Goal: Information Seeking & Learning: Learn about a topic

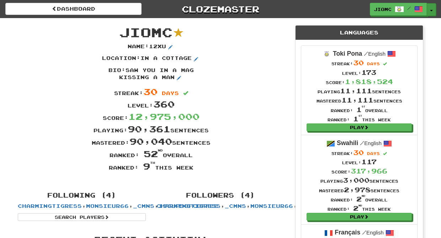
click at [431, 8] on button "Toggle Dropdown" at bounding box center [431, 9] width 9 height 13
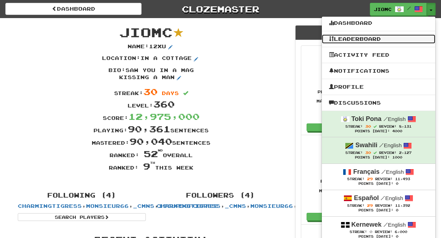
click at [386, 41] on link "Leaderboard" at bounding box center [378, 38] width 113 height 9
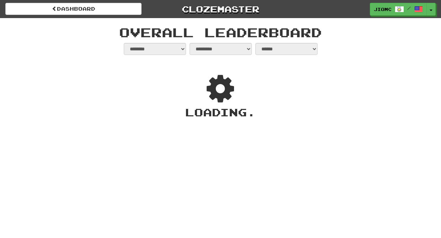
select select "**********"
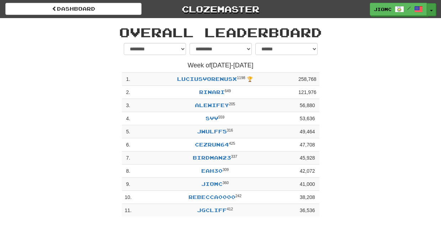
click at [431, 8] on button "Toggle Dropdown" at bounding box center [431, 9] width 9 height 13
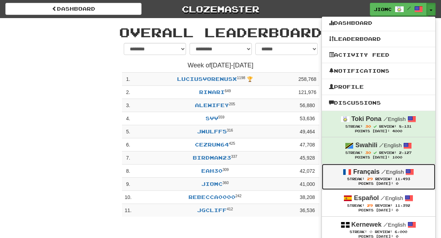
click at [380, 177] on div "Français / English" at bounding box center [378, 172] width 99 height 9
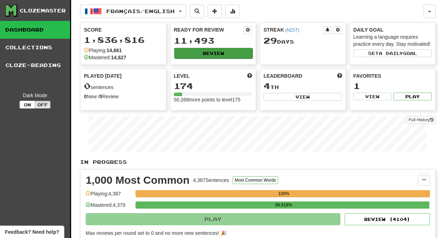
click at [213, 57] on button "Review" at bounding box center [213, 53] width 79 height 11
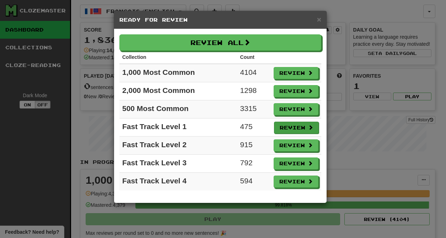
click at [285, 127] on button "Review" at bounding box center [296, 128] width 45 height 12
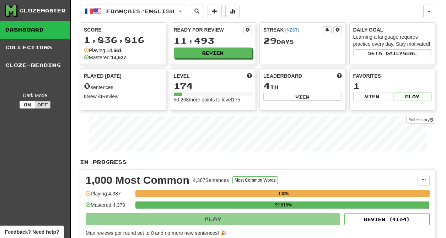
select select "********"
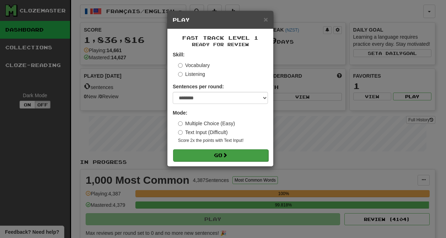
click at [233, 156] on button "Go" at bounding box center [220, 156] width 95 height 12
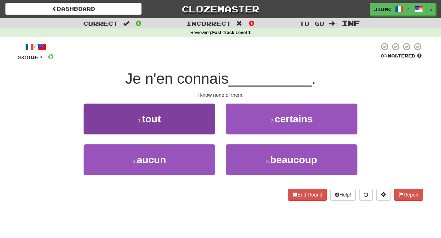
click at [201, 125] on button "1 . tout" at bounding box center [150, 119] width 132 height 31
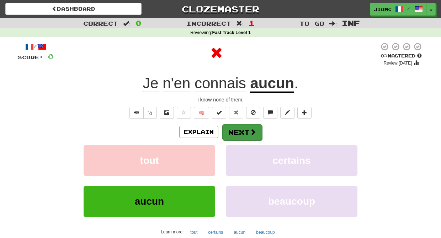
click at [240, 133] on button "Next" at bounding box center [242, 132] width 40 height 16
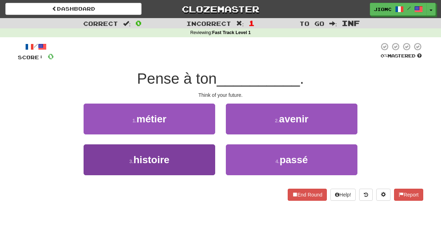
click at [209, 157] on button "3 . histoire" at bounding box center [150, 160] width 132 height 31
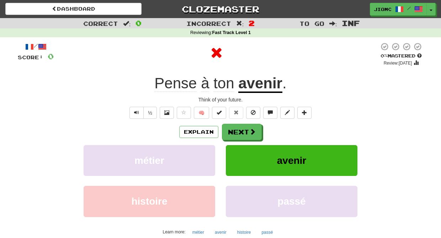
click at [209, 157] on button "métier" at bounding box center [150, 160] width 132 height 31
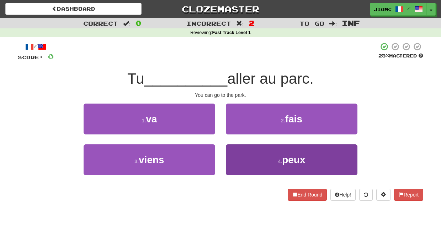
click at [235, 155] on button "4 . peux" at bounding box center [292, 160] width 132 height 31
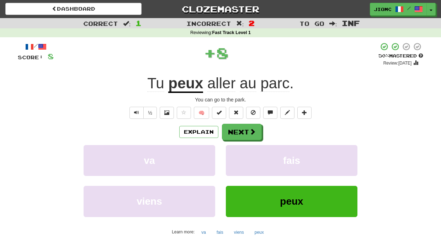
click at [235, 155] on button "fais" at bounding box center [292, 160] width 132 height 31
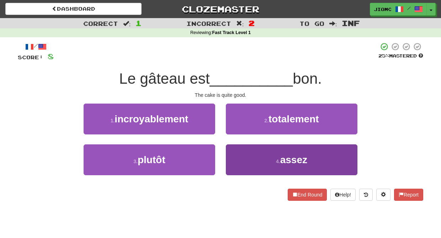
click at [237, 160] on button "4 . assez" at bounding box center [292, 160] width 132 height 31
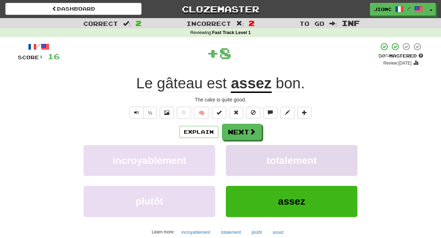
click at [237, 159] on button "totalement" at bounding box center [292, 160] width 132 height 31
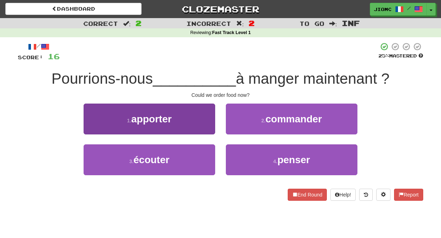
click at [209, 125] on button "1 . apporter" at bounding box center [150, 119] width 132 height 31
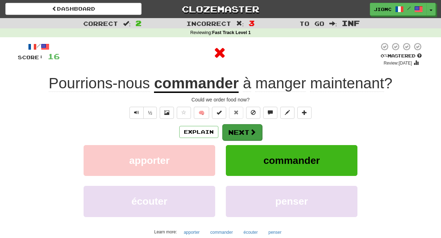
click at [232, 131] on button "Next" at bounding box center [242, 132] width 40 height 16
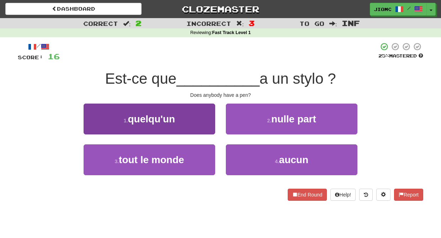
click at [200, 125] on button "1 . quelqu'un" at bounding box center [150, 119] width 132 height 31
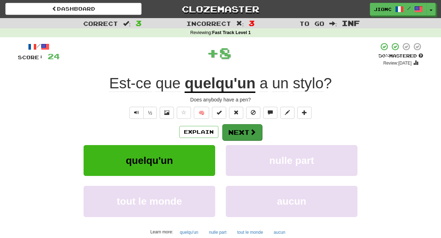
click at [236, 133] on button "Next" at bounding box center [242, 132] width 40 height 16
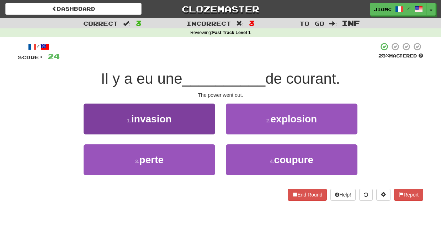
click at [201, 158] on button "3 . perte" at bounding box center [150, 160] width 132 height 31
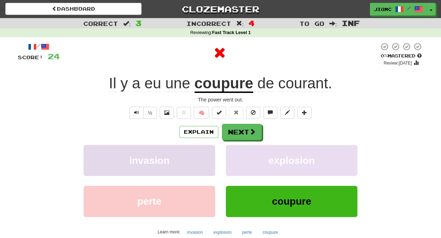
click at [202, 158] on button "invasion" at bounding box center [150, 160] width 132 height 31
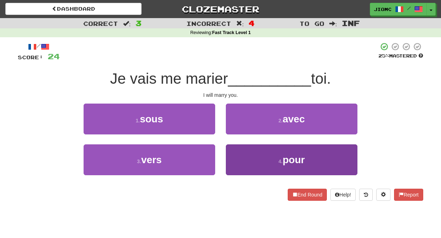
click at [227, 150] on button "4 . pour" at bounding box center [292, 160] width 132 height 31
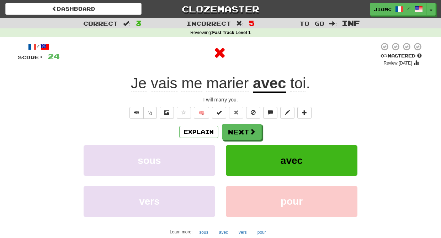
click at [227, 150] on button "avec" at bounding box center [292, 160] width 132 height 31
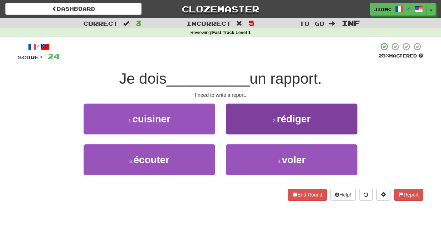
click at [230, 128] on button "2 . rédiger" at bounding box center [292, 119] width 132 height 31
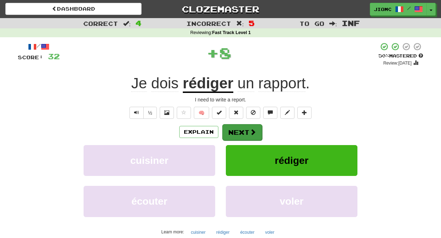
click at [231, 128] on button "Next" at bounding box center [242, 132] width 40 height 16
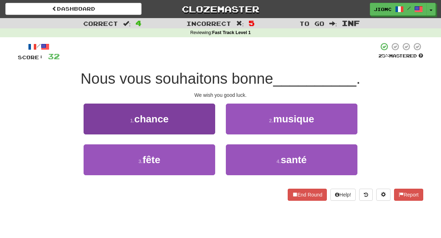
click at [206, 129] on button "1 . chance" at bounding box center [150, 119] width 132 height 31
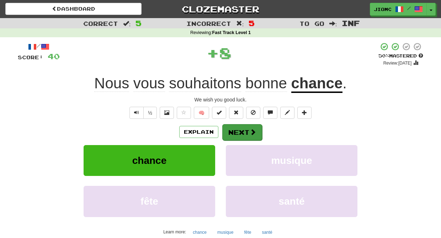
click at [238, 129] on button "Next" at bounding box center [242, 132] width 40 height 16
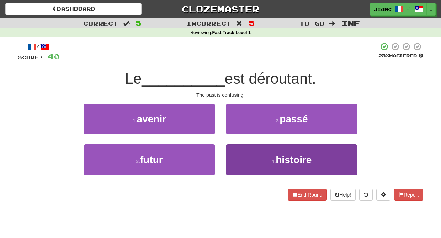
click at [233, 153] on button "4 . histoire" at bounding box center [292, 160] width 132 height 31
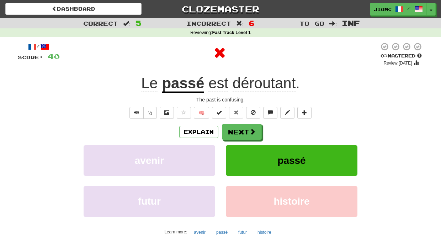
click at [231, 152] on button "passé" at bounding box center [292, 160] width 132 height 31
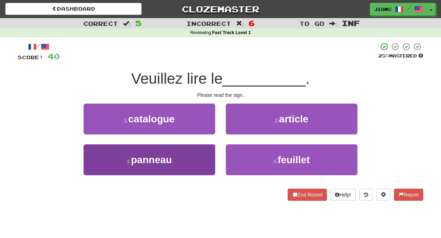
click at [199, 156] on button "3 . panneau" at bounding box center [150, 160] width 132 height 31
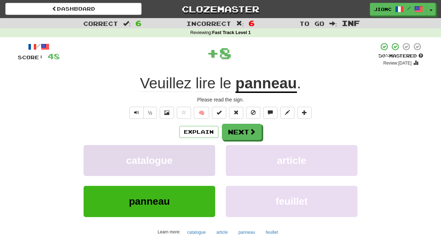
click at [200, 156] on button "catalogue" at bounding box center [150, 160] width 132 height 31
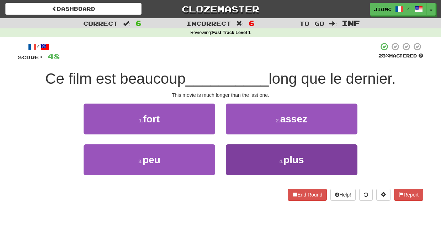
click at [234, 154] on button "4 . plus" at bounding box center [292, 160] width 132 height 31
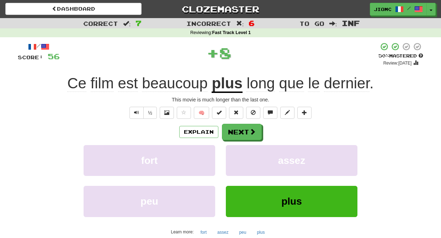
click at [234, 154] on button "assez" at bounding box center [292, 160] width 132 height 31
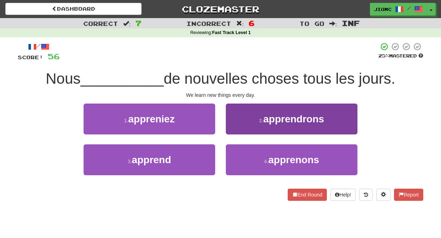
click at [235, 128] on button "2 . apprendrons" at bounding box center [292, 119] width 132 height 31
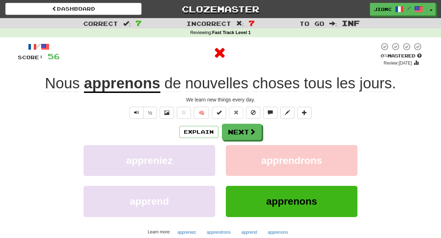
click at [234, 129] on button "Next" at bounding box center [242, 132] width 40 height 16
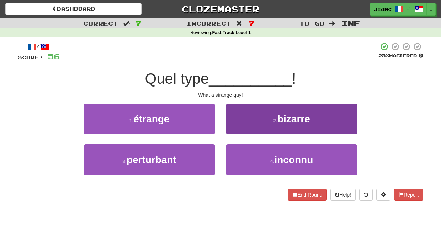
click at [232, 130] on button "2 . bizarre" at bounding box center [292, 119] width 132 height 31
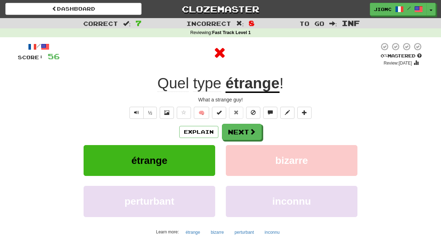
click at [232, 130] on button "Next" at bounding box center [242, 132] width 40 height 16
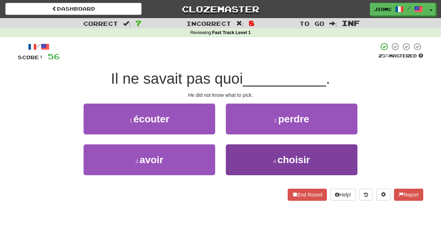
click at [233, 150] on button "4 . choisir" at bounding box center [292, 160] width 132 height 31
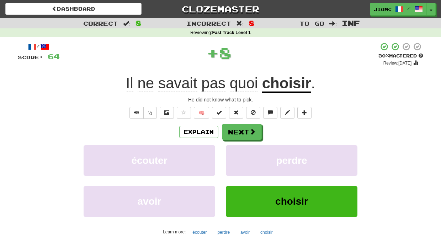
click at [233, 150] on button "perdre" at bounding box center [292, 160] width 132 height 31
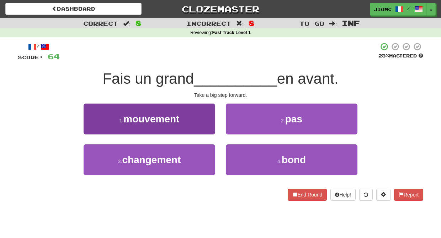
click at [209, 121] on button "1 . mouvement" at bounding box center [150, 119] width 132 height 31
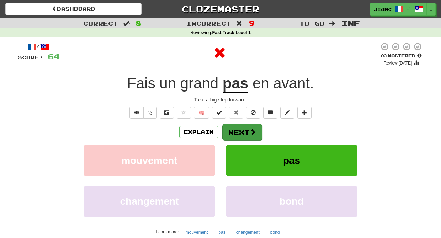
click at [232, 130] on button "Next" at bounding box center [242, 132] width 40 height 16
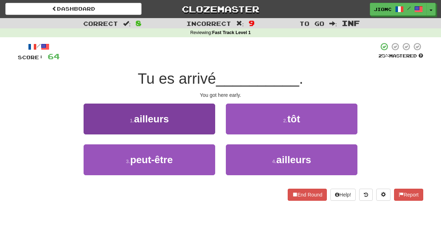
click at [210, 128] on button "1 . ailleurs" at bounding box center [150, 119] width 132 height 31
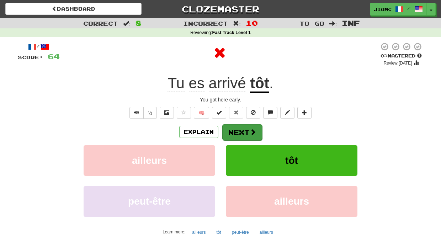
click at [225, 132] on button "Next" at bounding box center [242, 132] width 40 height 16
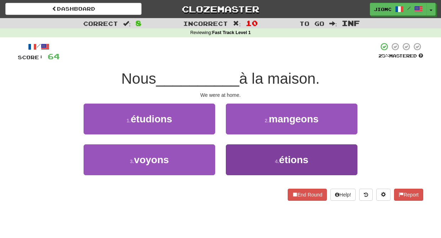
click at [237, 155] on button "4 . étions" at bounding box center [292, 160] width 132 height 31
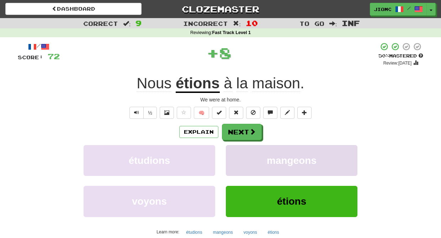
click at [239, 155] on button "mangeons" at bounding box center [292, 160] width 132 height 31
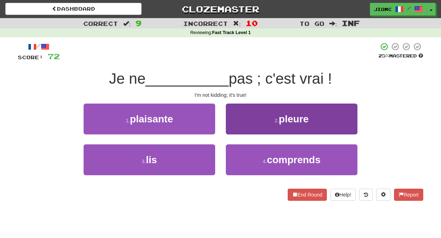
click at [237, 130] on button "2 . pleure" at bounding box center [292, 119] width 132 height 31
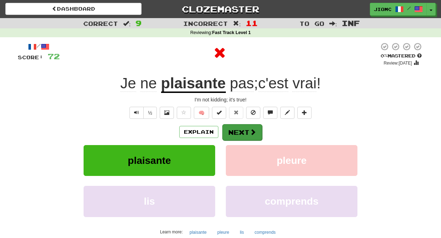
click at [237, 131] on button "Next" at bounding box center [242, 132] width 40 height 16
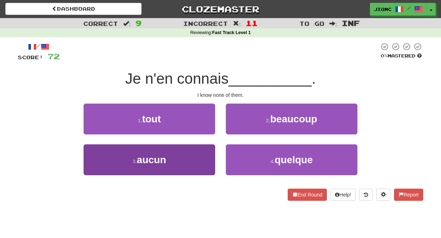
click at [202, 154] on button "3 . aucun" at bounding box center [150, 160] width 132 height 31
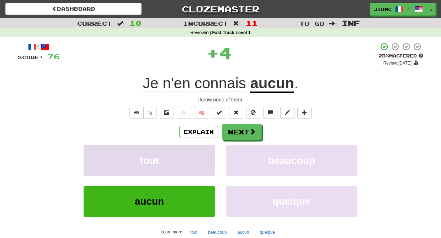
click at [203, 154] on button "tout" at bounding box center [150, 160] width 132 height 31
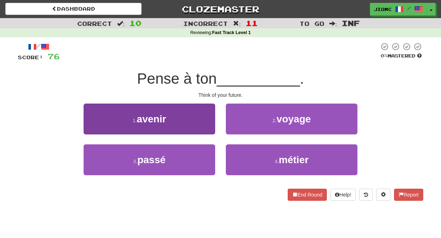
click at [210, 130] on button "1 . avenir" at bounding box center [150, 119] width 132 height 31
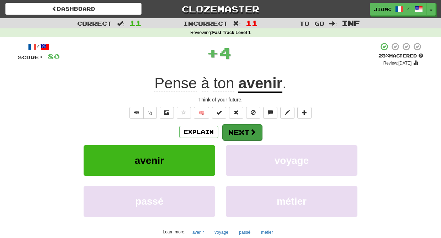
click at [233, 132] on button "Next" at bounding box center [242, 132] width 40 height 16
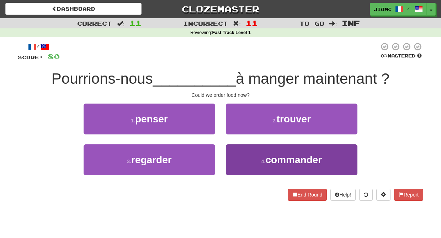
click at [229, 147] on button "4 . commander" at bounding box center [292, 160] width 132 height 31
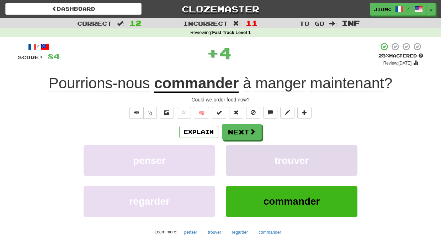
click at [231, 148] on button "trouver" at bounding box center [292, 160] width 132 height 31
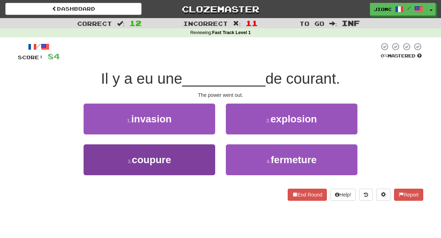
click at [199, 151] on button "3 . coupure" at bounding box center [150, 160] width 132 height 31
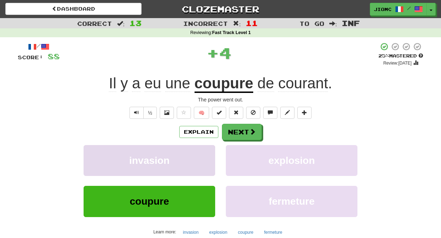
click at [200, 151] on button "invasion" at bounding box center [150, 160] width 132 height 31
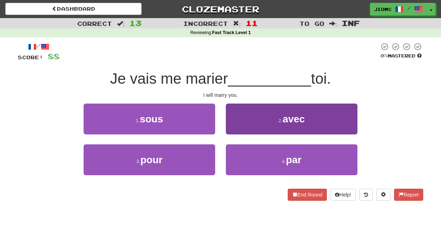
click at [234, 129] on button "2 . avec" at bounding box center [292, 119] width 132 height 31
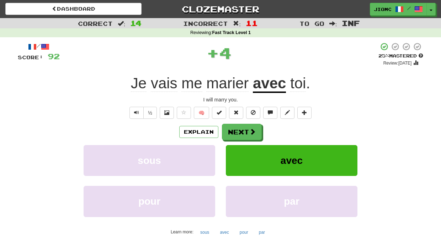
click at [234, 129] on button "Next" at bounding box center [242, 132] width 40 height 16
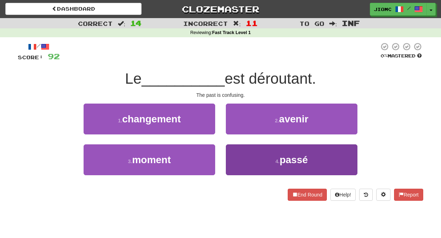
click at [233, 149] on button "4 . passé" at bounding box center [292, 160] width 132 height 31
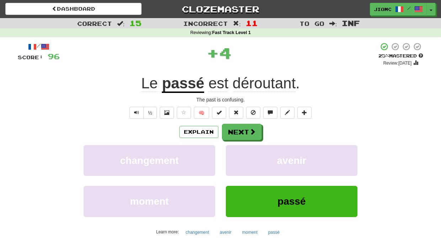
click at [233, 149] on button "avenir" at bounding box center [292, 160] width 132 height 31
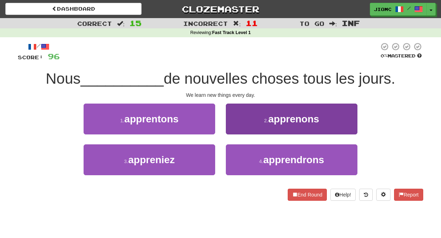
click at [233, 130] on button "2 . apprenons" at bounding box center [292, 119] width 132 height 31
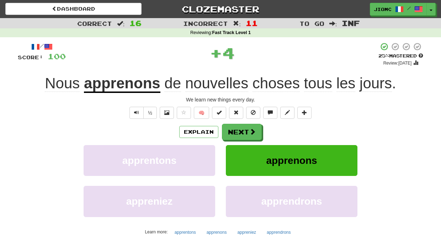
click at [233, 130] on button "Next" at bounding box center [242, 132] width 40 height 16
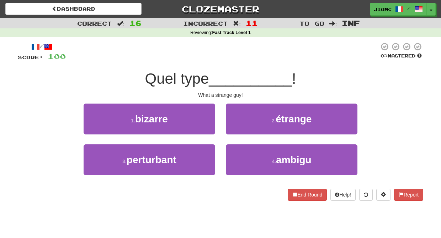
click at [233, 130] on button "2 . étrange" at bounding box center [292, 119] width 132 height 31
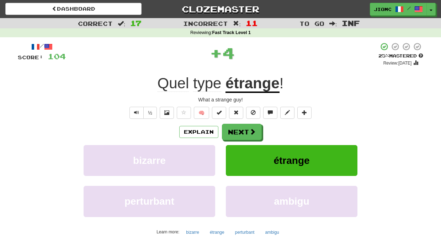
click at [233, 130] on button "Next" at bounding box center [242, 132] width 40 height 16
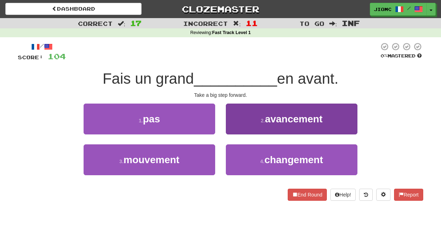
click at [232, 131] on button "2 . avancement" at bounding box center [292, 119] width 132 height 31
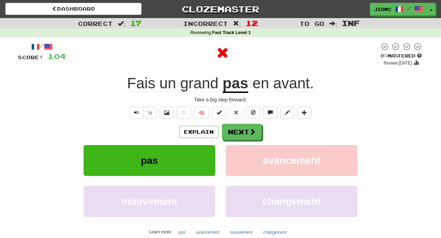
click at [232, 131] on button "Next" at bounding box center [242, 132] width 40 height 16
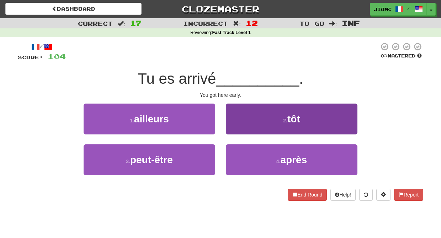
click at [229, 129] on button "2 . tôt" at bounding box center [292, 119] width 132 height 31
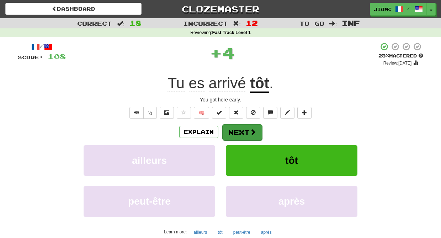
click at [231, 130] on button "Next" at bounding box center [242, 132] width 40 height 16
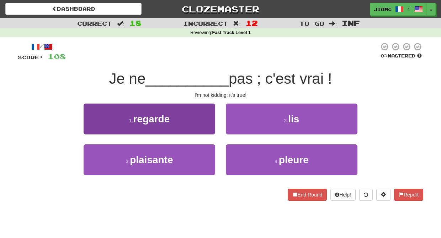
click at [204, 157] on button "3 . plaisante" at bounding box center [150, 160] width 132 height 31
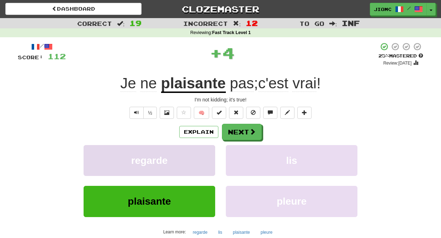
click at [204, 156] on button "regarde" at bounding box center [150, 160] width 132 height 31
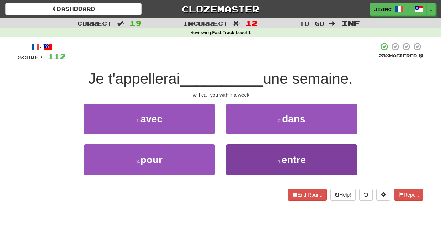
click at [230, 158] on button "4 . entre" at bounding box center [292, 160] width 132 height 31
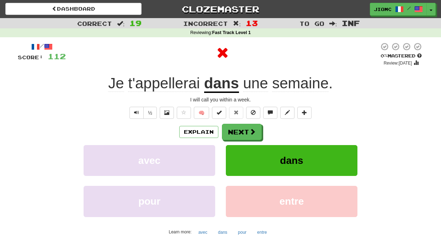
click at [230, 157] on button "dans" at bounding box center [292, 160] width 132 height 31
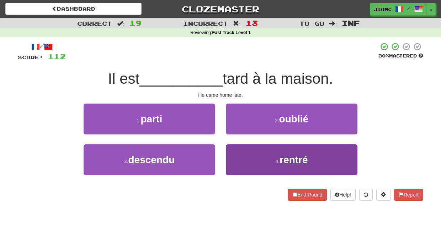
click at [231, 150] on button "4 . rentré" at bounding box center [292, 160] width 132 height 31
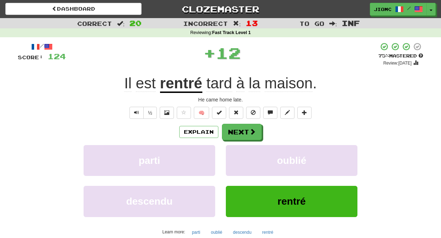
click at [231, 150] on button "oublié" at bounding box center [292, 160] width 132 height 31
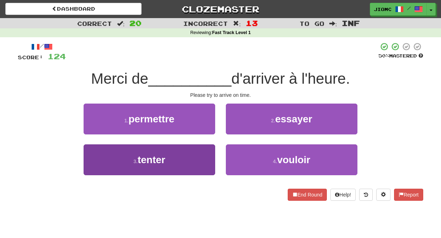
click at [211, 155] on button "3 . tenter" at bounding box center [150, 160] width 132 height 31
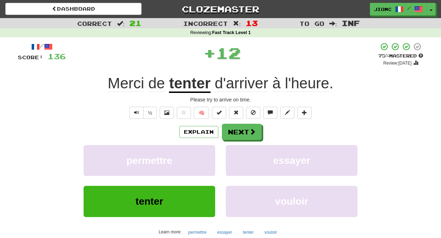
click at [211, 155] on button "permettre" at bounding box center [150, 160] width 132 height 31
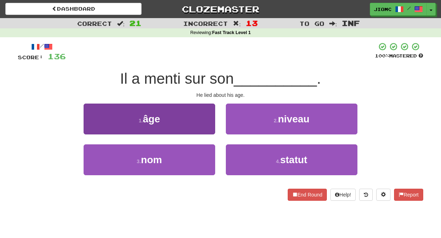
click at [209, 127] on button "1 . âge" at bounding box center [150, 119] width 132 height 31
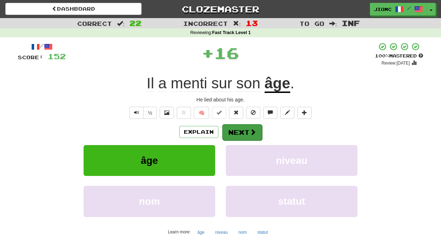
click at [238, 130] on button "Next" at bounding box center [242, 132] width 40 height 16
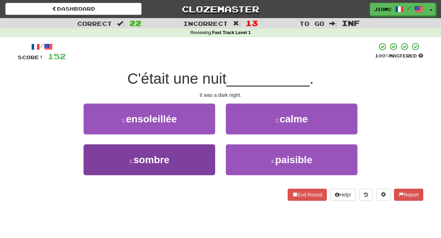
click at [210, 153] on button "3 . sombre" at bounding box center [150, 160] width 132 height 31
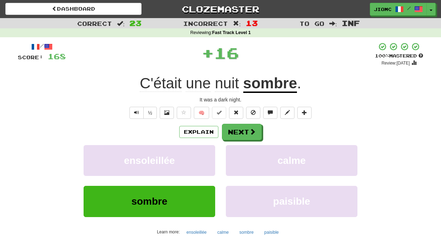
click at [210, 153] on button "ensoleillée" at bounding box center [150, 160] width 132 height 31
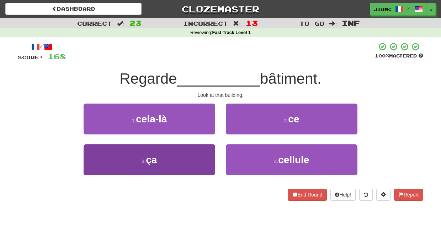
click at [206, 154] on button "3 . ça" at bounding box center [150, 160] width 132 height 31
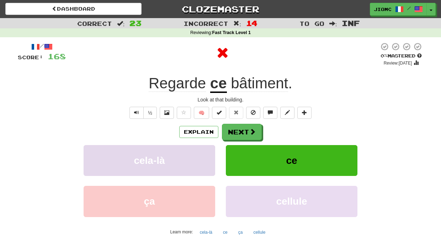
click at [206, 154] on button "cela-là" at bounding box center [150, 160] width 132 height 31
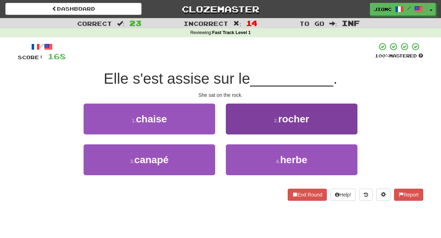
click at [232, 128] on button "2 . rocher" at bounding box center [292, 119] width 132 height 31
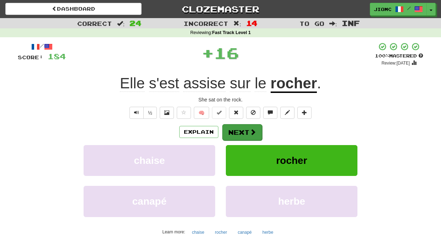
click at [233, 129] on button "Next" at bounding box center [242, 132] width 40 height 16
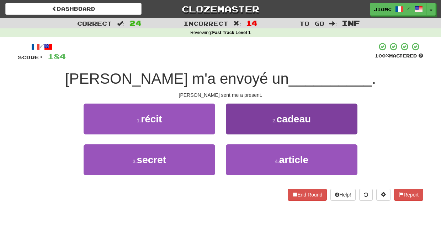
click at [233, 131] on button "2 . cadeau" at bounding box center [292, 119] width 132 height 31
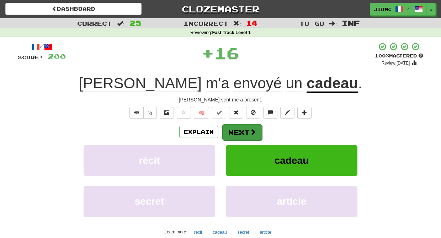
click at [233, 132] on button "Next" at bounding box center [242, 132] width 40 height 16
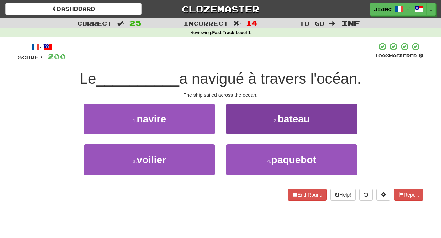
click at [234, 131] on button "2 . bateau" at bounding box center [292, 119] width 132 height 31
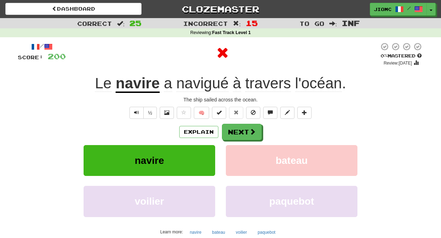
click at [234, 131] on button "Next" at bounding box center [242, 132] width 40 height 16
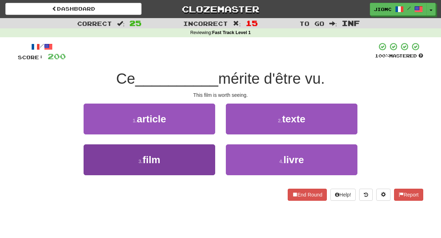
click at [210, 150] on button "3 . film" at bounding box center [150, 160] width 132 height 31
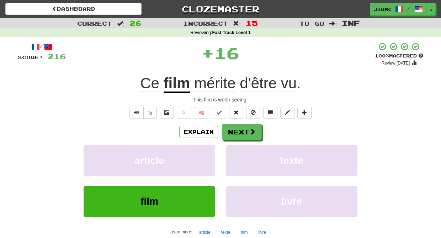
click at [210, 150] on button "article" at bounding box center [150, 160] width 132 height 31
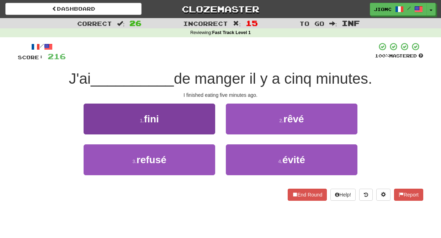
click at [204, 122] on button "1 . fini" at bounding box center [150, 119] width 132 height 31
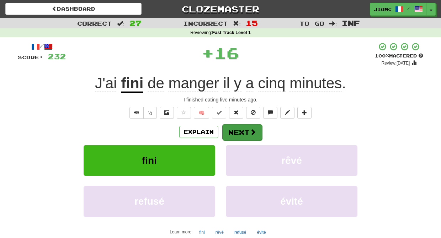
click at [231, 129] on button "Next" at bounding box center [242, 132] width 40 height 16
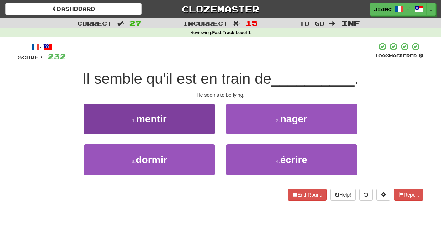
click at [202, 127] on button "1 . mentir" at bounding box center [150, 119] width 132 height 31
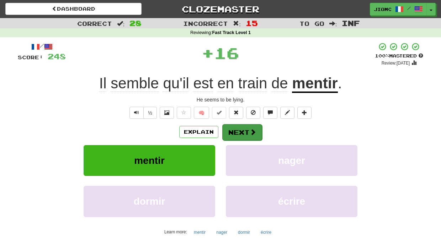
click at [230, 129] on button "Next" at bounding box center [242, 132] width 40 height 16
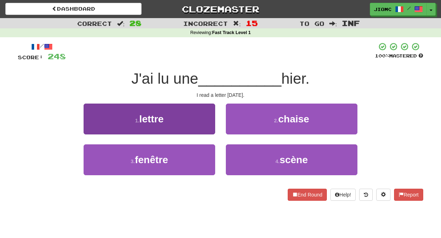
click at [211, 129] on button "1 . lettre" at bounding box center [150, 119] width 132 height 31
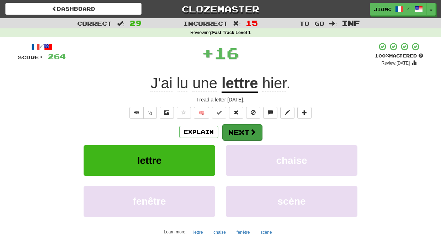
click at [236, 132] on button "Next" at bounding box center [242, 132] width 40 height 16
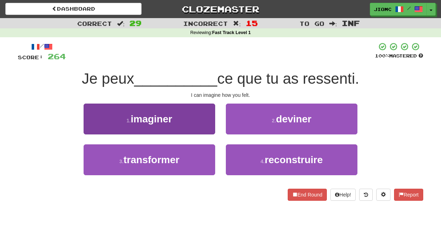
click at [206, 130] on button "1 . imaginer" at bounding box center [150, 119] width 132 height 31
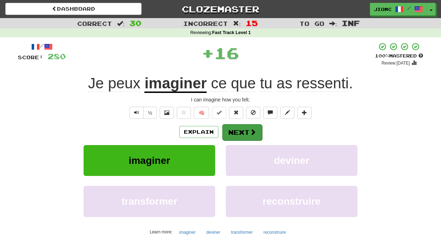
click at [226, 130] on button "Next" at bounding box center [242, 132] width 40 height 16
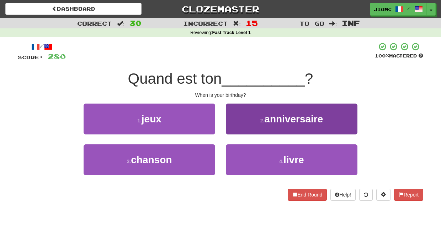
click at [231, 130] on button "2 . anniversaire" at bounding box center [292, 119] width 132 height 31
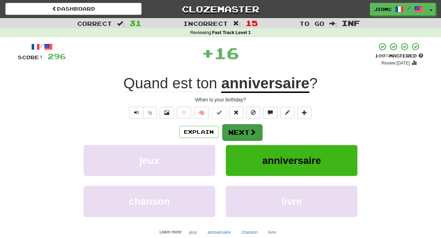
click at [231, 130] on button "Next" at bounding box center [242, 132] width 40 height 16
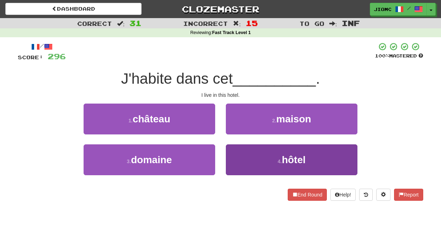
click at [230, 154] on button "4 . hôtel" at bounding box center [292, 160] width 132 height 31
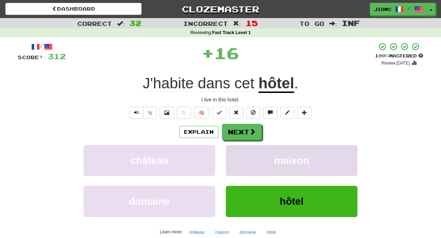
click at [231, 153] on button "maison" at bounding box center [292, 160] width 132 height 31
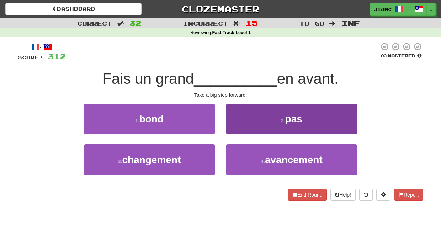
click at [235, 123] on button "2 . pas" at bounding box center [292, 119] width 132 height 31
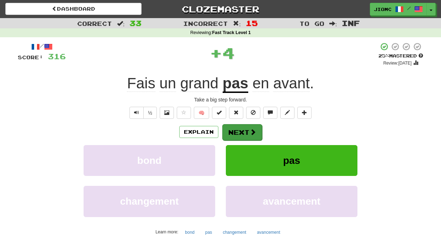
click at [235, 127] on button "Next" at bounding box center [242, 132] width 40 height 16
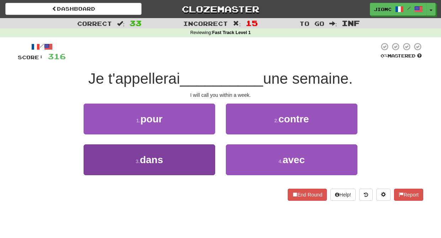
click at [208, 150] on button "3 . dans" at bounding box center [150, 160] width 132 height 31
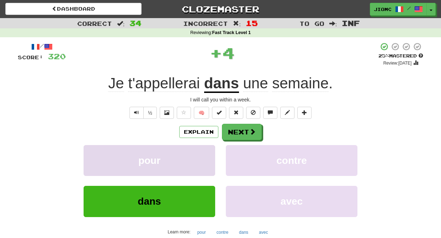
click at [208, 150] on button "pour" at bounding box center [150, 160] width 132 height 31
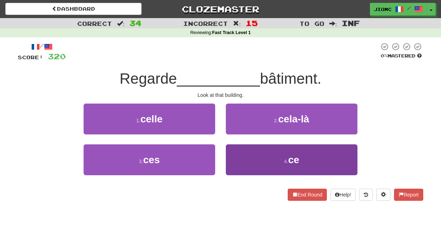
click at [236, 153] on button "4 . ce" at bounding box center [292, 160] width 132 height 31
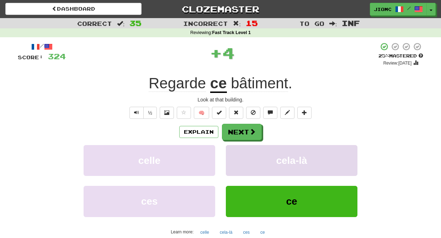
click at [236, 153] on button "cela-là" at bounding box center [292, 160] width 132 height 31
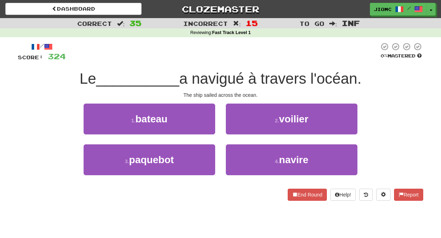
click at [236, 153] on button "4 . navire" at bounding box center [292, 160] width 132 height 31
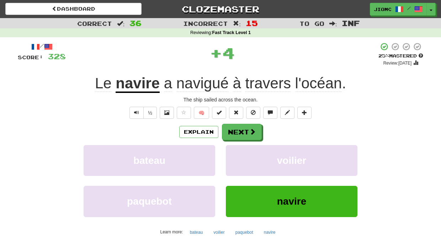
click at [236, 153] on button "voilier" at bounding box center [292, 160] width 132 height 31
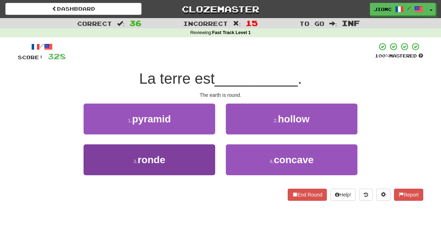
click at [210, 155] on button "3 . ronde" at bounding box center [150, 160] width 132 height 31
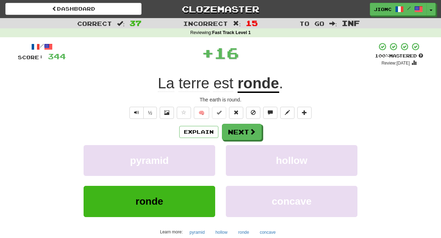
click at [210, 155] on button "pyramid" at bounding box center [150, 160] width 132 height 31
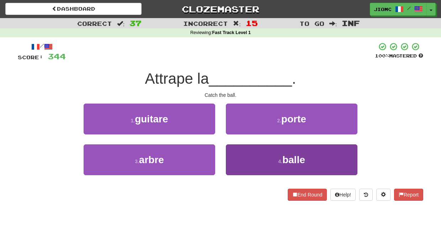
click at [241, 158] on button "4 . balle" at bounding box center [292, 160] width 132 height 31
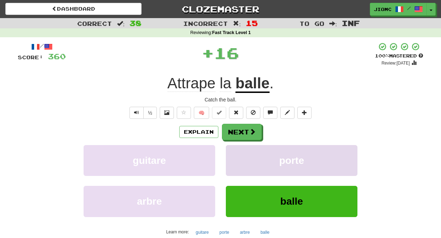
click at [241, 157] on button "porte" at bounding box center [292, 160] width 132 height 31
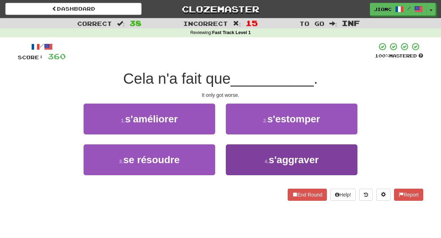
click at [235, 155] on button "4 . s'aggraver" at bounding box center [292, 160] width 132 height 31
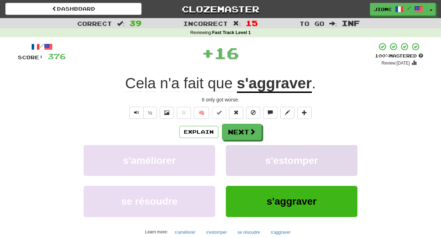
click at [234, 156] on button "s'estomper" at bounding box center [292, 160] width 132 height 31
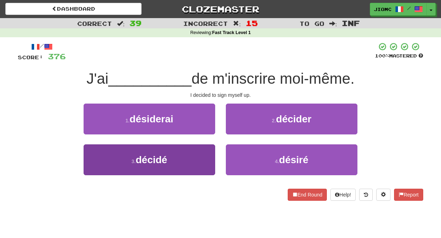
click at [202, 155] on button "3 . décidé" at bounding box center [150, 160] width 132 height 31
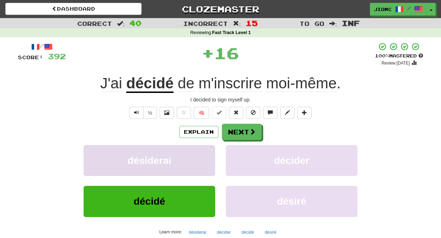
click at [203, 156] on button "désiderai" at bounding box center [150, 160] width 132 height 31
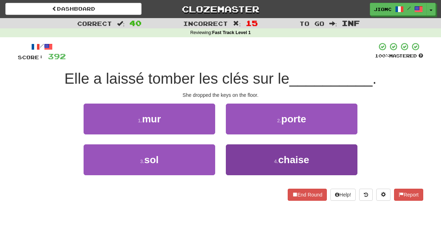
click at [231, 155] on button "4 . chaise" at bounding box center [292, 160] width 132 height 31
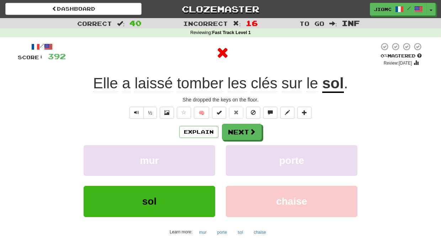
click at [231, 155] on button "porte" at bounding box center [292, 160] width 132 height 31
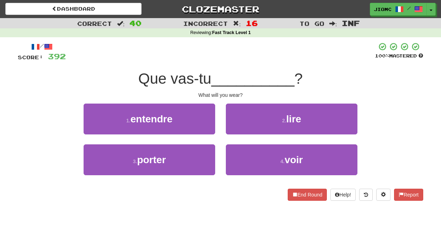
click at [216, 155] on div "3 . porter" at bounding box center [149, 165] width 142 height 41
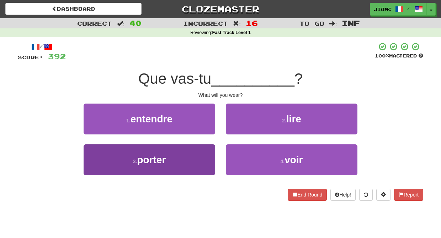
click at [210, 155] on button "3 . porter" at bounding box center [150, 160] width 132 height 31
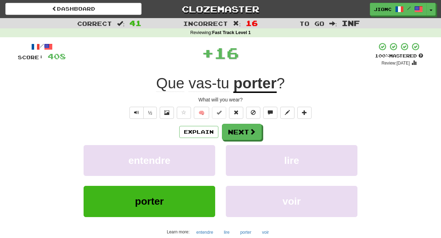
click at [210, 155] on button "entendre" at bounding box center [150, 160] width 132 height 31
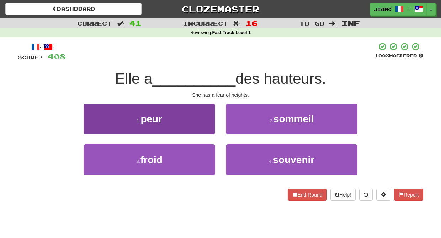
click at [211, 130] on button "1 . peur" at bounding box center [150, 119] width 132 height 31
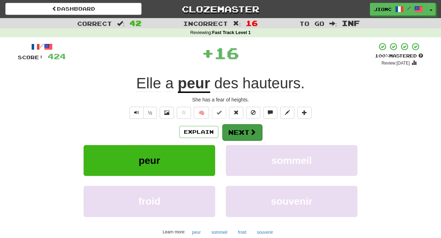
click at [238, 129] on button "Next" at bounding box center [242, 132] width 40 height 16
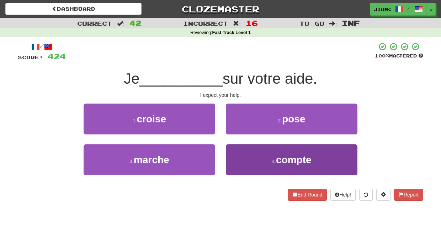
click at [240, 153] on button "4 . compte" at bounding box center [292, 160] width 132 height 31
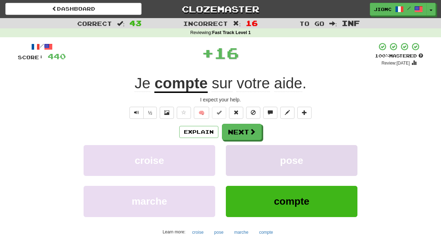
click at [237, 150] on button "pose" at bounding box center [292, 160] width 132 height 31
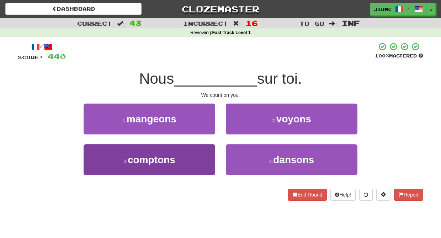
click at [201, 154] on button "3 . comptons" at bounding box center [150, 160] width 132 height 31
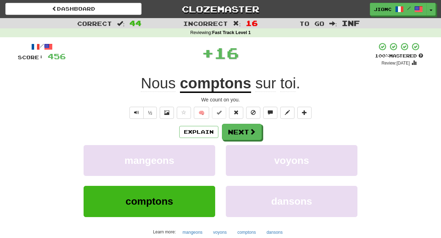
click at [201, 154] on button "mangeons" at bounding box center [150, 160] width 132 height 31
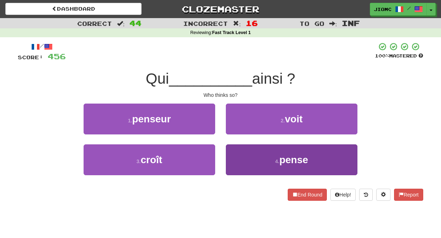
click at [230, 151] on button "4 . pense" at bounding box center [292, 160] width 132 height 31
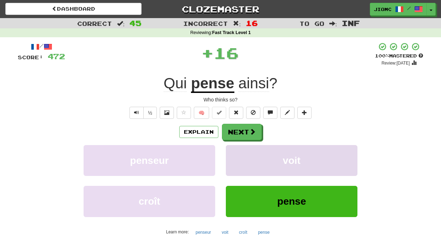
click at [230, 151] on button "voit" at bounding box center [292, 160] width 132 height 31
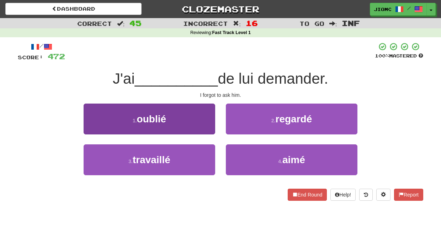
click at [208, 125] on button "1 . oublié" at bounding box center [150, 119] width 132 height 31
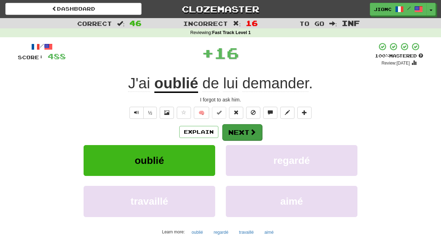
click at [237, 130] on button "Next" at bounding box center [242, 132] width 40 height 16
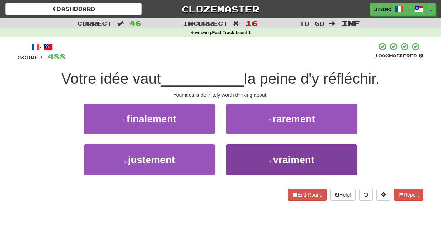
click at [233, 151] on button "4 . vraiment" at bounding box center [292, 160] width 132 height 31
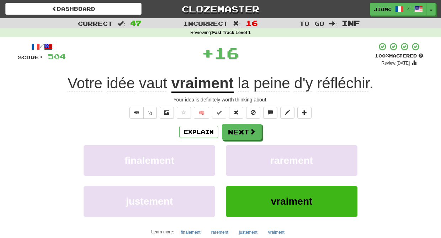
click at [233, 151] on button "rarement" at bounding box center [292, 160] width 132 height 31
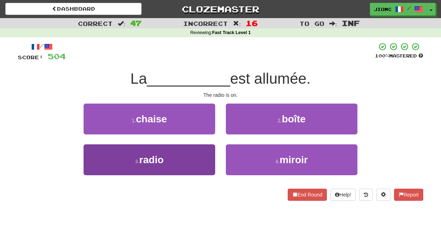
click at [204, 151] on button "3 . radio" at bounding box center [150, 160] width 132 height 31
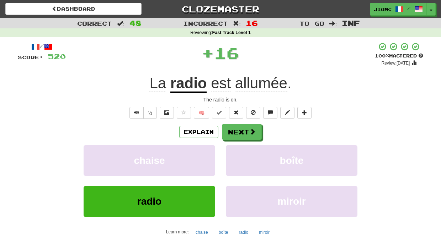
click at [204, 151] on button "chaise" at bounding box center [150, 160] width 132 height 31
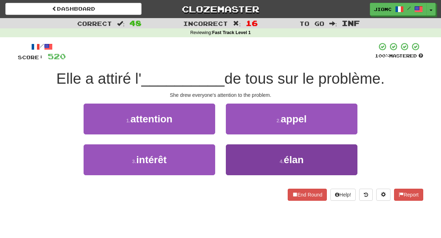
click at [231, 152] on button "4 . élan" at bounding box center [292, 160] width 132 height 31
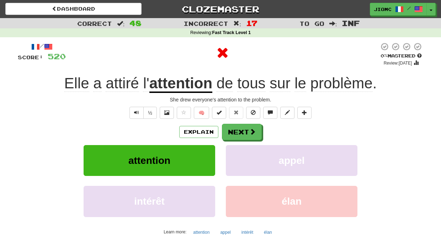
click at [231, 152] on button "appel" at bounding box center [292, 160] width 132 height 31
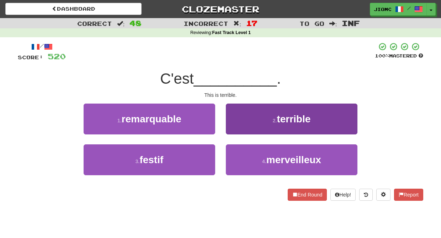
click at [230, 127] on button "2 . terrible" at bounding box center [292, 119] width 132 height 31
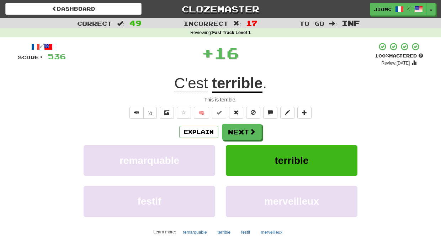
click at [231, 131] on button "Next" at bounding box center [242, 132] width 40 height 16
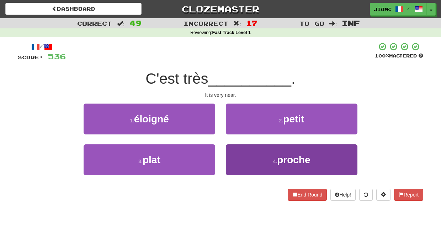
click at [237, 151] on button "4 . proche" at bounding box center [292, 160] width 132 height 31
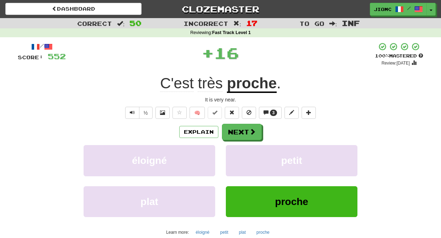
click at [237, 151] on button "petit" at bounding box center [292, 160] width 132 height 31
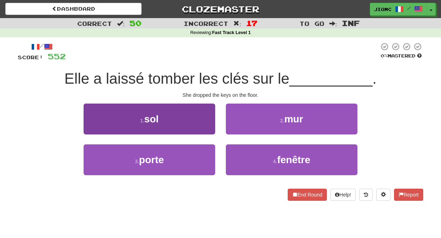
click at [199, 118] on button "1 . sol" at bounding box center [150, 119] width 132 height 31
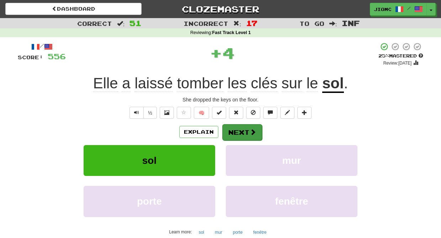
click at [236, 126] on button "Next" at bounding box center [242, 132] width 40 height 16
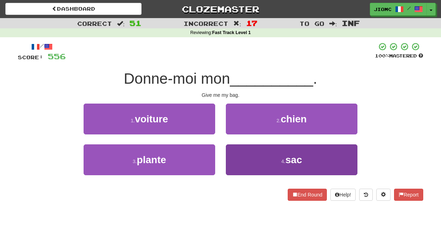
click at [233, 148] on button "4 . sac" at bounding box center [292, 160] width 132 height 31
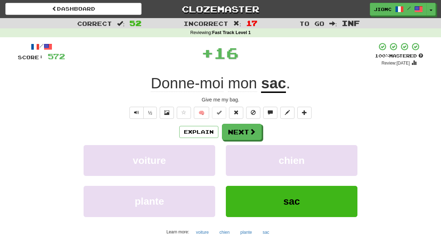
click at [233, 148] on button "chien" at bounding box center [292, 160] width 132 height 31
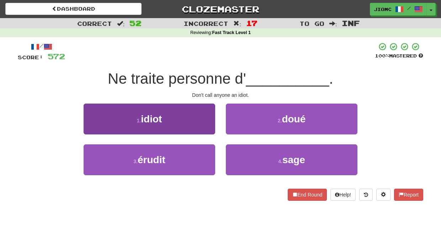
click at [205, 118] on button "1 . idiot" at bounding box center [150, 119] width 132 height 31
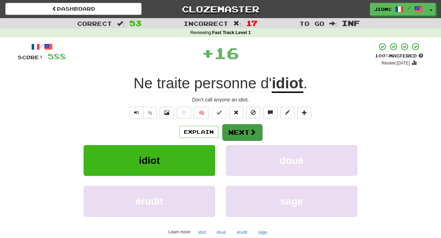
click at [236, 130] on button "Next" at bounding box center [242, 132] width 40 height 16
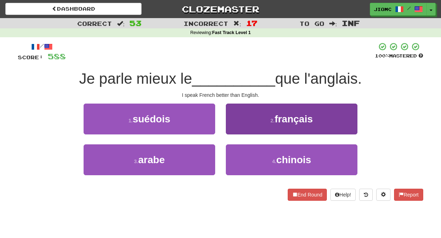
click at [236, 127] on button "2 . français" at bounding box center [292, 119] width 132 height 31
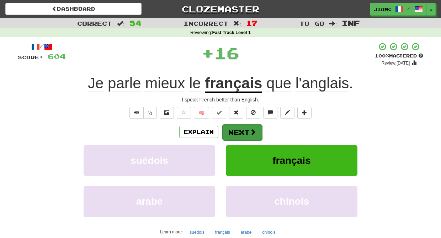
click at [236, 129] on button "Next" at bounding box center [242, 132] width 40 height 16
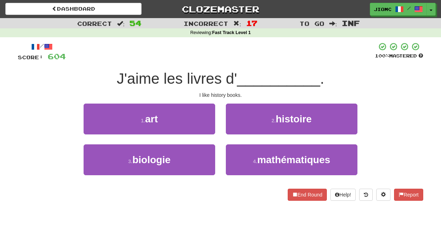
click at [236, 129] on button "2 . histoire" at bounding box center [292, 119] width 132 height 31
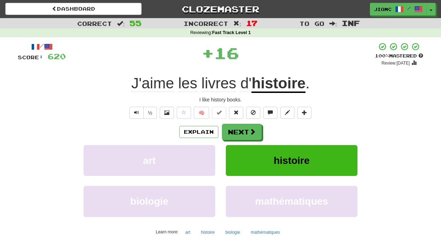
click at [237, 131] on button "Next" at bounding box center [242, 132] width 40 height 16
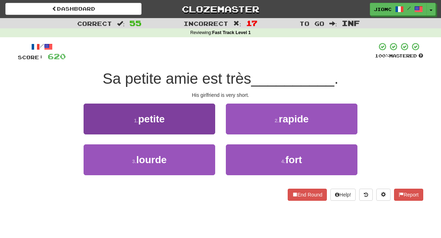
click at [205, 125] on button "1 . petite" at bounding box center [150, 119] width 132 height 31
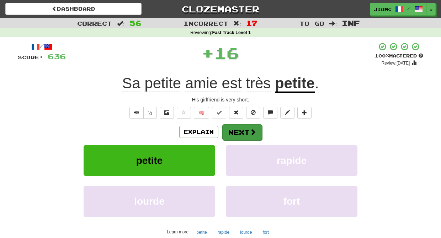
click at [237, 130] on button "Next" at bounding box center [242, 132] width 40 height 16
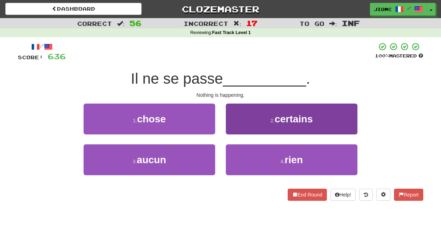
click at [234, 156] on button "4 . rien" at bounding box center [292, 160] width 132 height 31
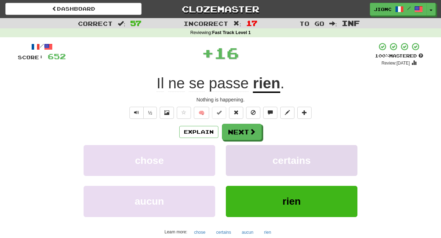
click at [234, 156] on button "certains" at bounding box center [292, 160] width 132 height 31
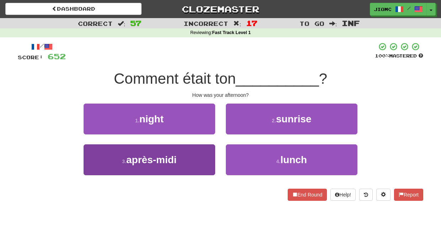
click at [199, 154] on button "3 . après-midi" at bounding box center [150, 160] width 132 height 31
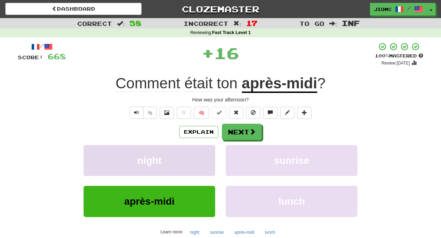
click at [201, 154] on button "night" at bounding box center [150, 160] width 132 height 31
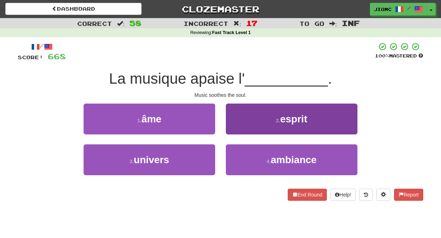
click at [236, 128] on button "2 . esprit" at bounding box center [292, 119] width 132 height 31
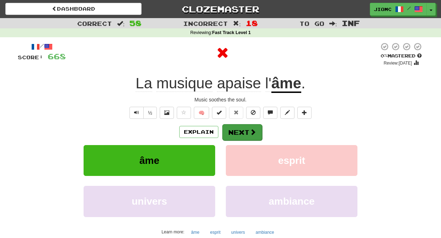
click at [233, 129] on button "Next" at bounding box center [242, 132] width 40 height 16
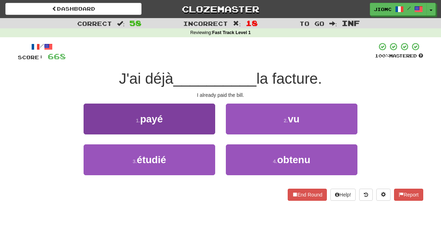
click at [209, 127] on button "1 . payé" at bounding box center [150, 119] width 132 height 31
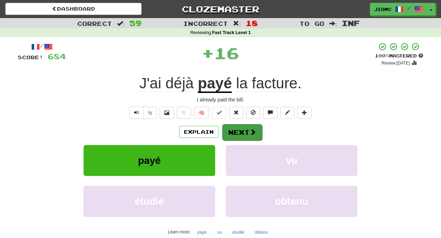
click at [235, 130] on button "Next" at bounding box center [242, 132] width 40 height 16
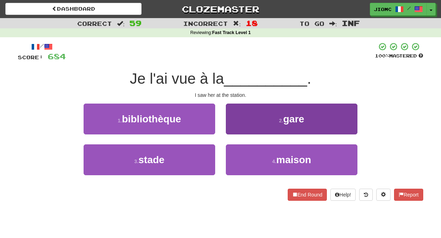
click at [234, 129] on button "2 . gare" at bounding box center [292, 119] width 132 height 31
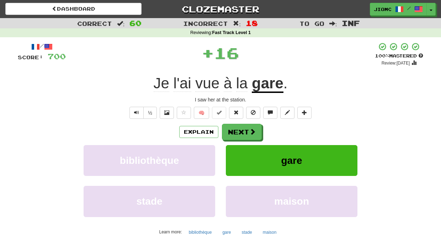
click at [234, 129] on button "Next" at bounding box center [242, 132] width 40 height 16
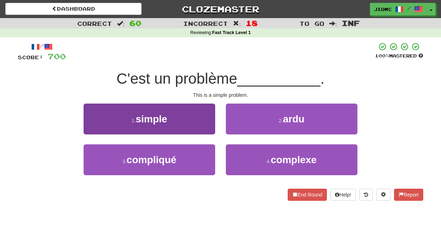
click at [207, 127] on button "1 . simple" at bounding box center [150, 119] width 132 height 31
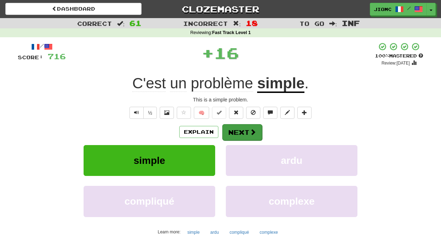
click at [233, 130] on button "Next" at bounding box center [242, 132] width 40 height 16
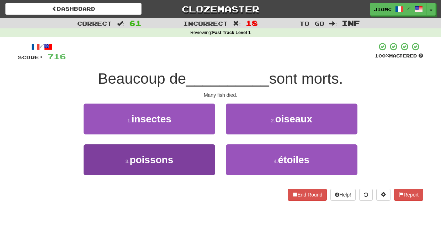
click at [205, 156] on button "3 . poissons" at bounding box center [150, 160] width 132 height 31
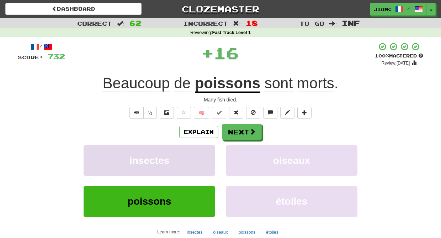
click at [205, 156] on button "insectes" at bounding box center [150, 160] width 132 height 31
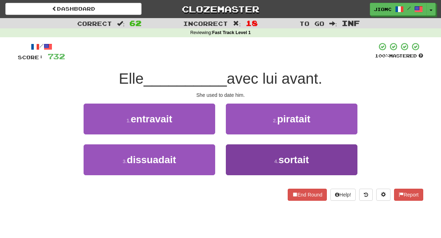
click at [230, 151] on button "4 . sortait" at bounding box center [292, 160] width 132 height 31
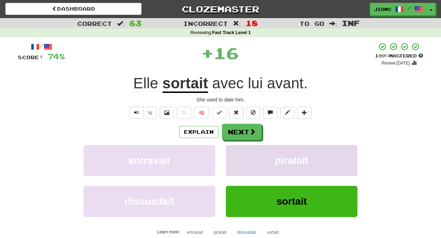
click at [232, 151] on button "piratait" at bounding box center [292, 160] width 132 height 31
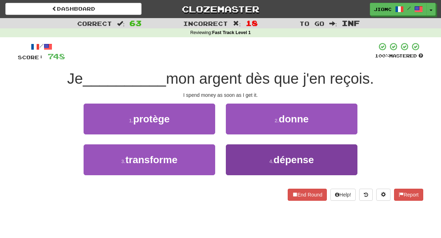
click at [237, 155] on button "4 . dépense" at bounding box center [292, 160] width 132 height 31
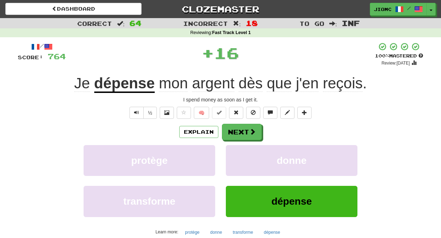
click at [237, 155] on button "donne" at bounding box center [292, 160] width 132 height 31
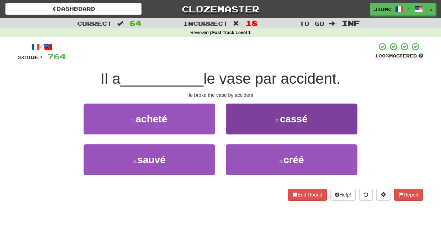
click at [233, 131] on button "2 . cassé" at bounding box center [292, 119] width 132 height 31
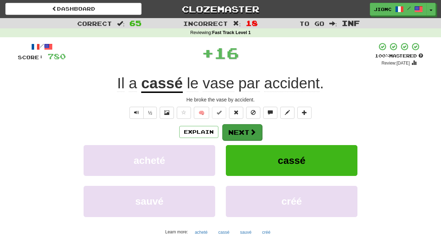
click at [234, 131] on button "Next" at bounding box center [242, 132] width 40 height 16
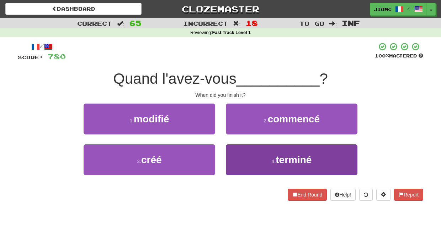
click at [238, 150] on button "4 . terminé" at bounding box center [292, 160] width 132 height 31
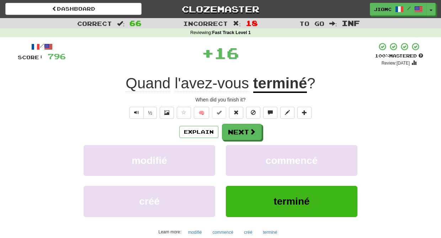
click at [238, 150] on button "commencé" at bounding box center [292, 160] width 132 height 31
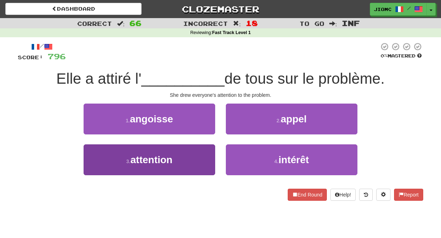
click at [196, 156] on button "3 . attention" at bounding box center [150, 160] width 132 height 31
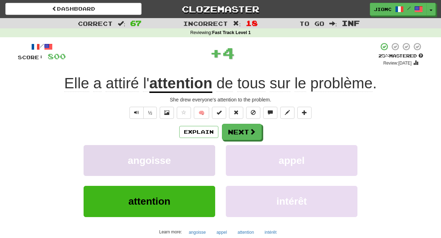
click at [198, 155] on button "angoisse" at bounding box center [150, 160] width 132 height 31
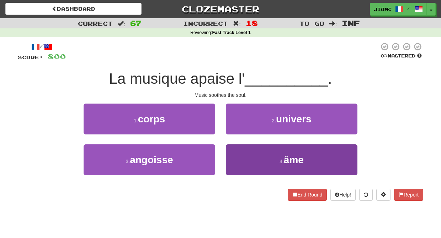
click at [231, 157] on button "4 . âme" at bounding box center [292, 160] width 132 height 31
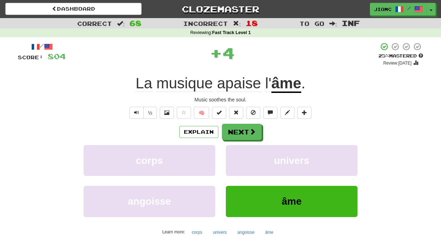
click at [231, 157] on button "univers" at bounding box center [292, 160] width 132 height 31
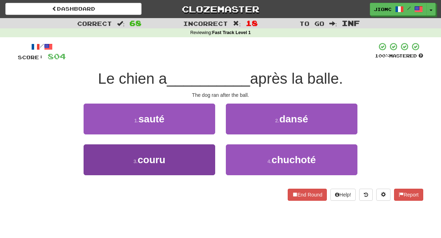
click at [202, 158] on button "3 . couru" at bounding box center [150, 160] width 132 height 31
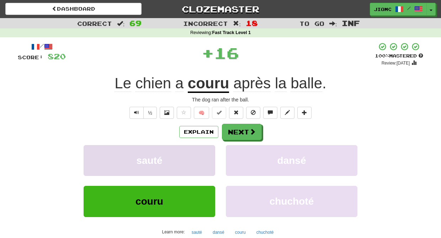
click at [203, 158] on button "sauté" at bounding box center [150, 160] width 132 height 31
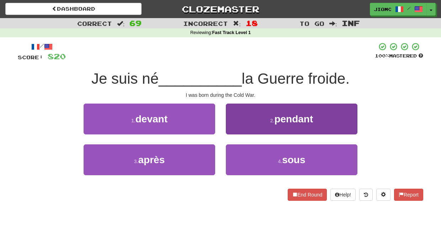
click at [234, 131] on button "2 . pendant" at bounding box center [292, 119] width 132 height 31
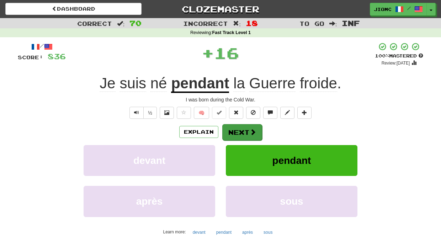
click at [237, 132] on button "Next" at bounding box center [242, 132] width 40 height 16
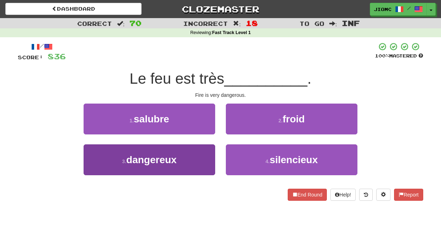
click at [202, 150] on button "3 . dangereux" at bounding box center [150, 160] width 132 height 31
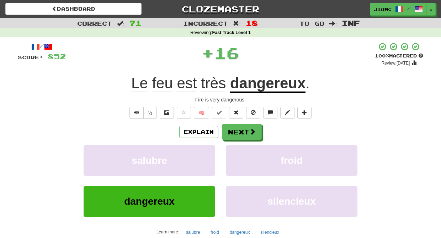
click at [202, 150] on button "salubre" at bounding box center [150, 160] width 132 height 31
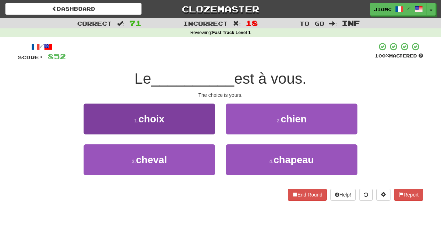
click at [209, 120] on button "1 . choix" at bounding box center [150, 119] width 132 height 31
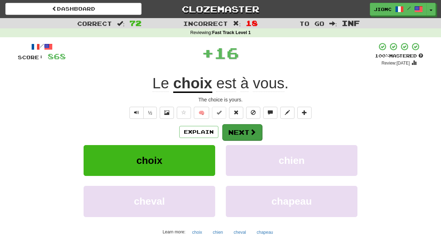
click at [235, 130] on button "Next" at bounding box center [242, 132] width 40 height 16
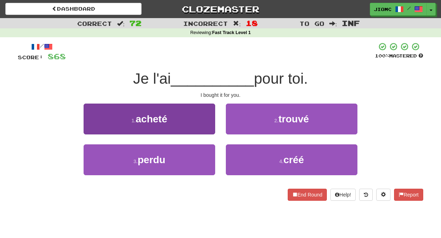
click at [205, 126] on button "1 . acheté" at bounding box center [150, 119] width 132 height 31
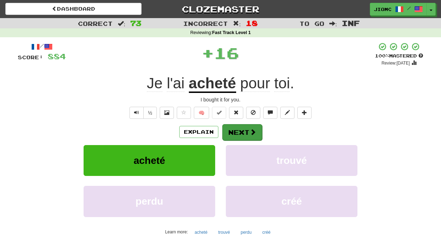
click at [234, 127] on button "Next" at bounding box center [242, 132] width 40 height 16
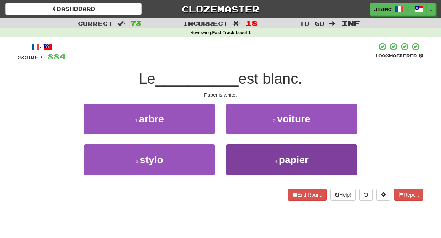
click at [242, 148] on button "4 . papier" at bounding box center [292, 160] width 132 height 31
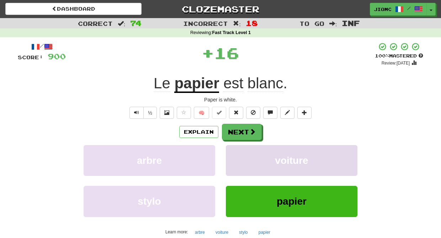
click at [241, 148] on button "voiture" at bounding box center [292, 160] width 132 height 31
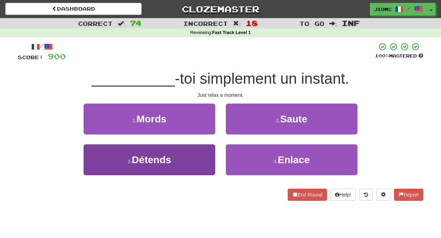
click at [207, 153] on button "3 . Détends" at bounding box center [150, 160] width 132 height 31
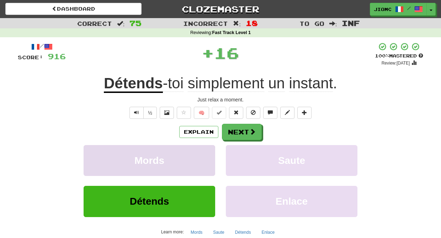
click at [207, 153] on button "Mords" at bounding box center [150, 160] width 132 height 31
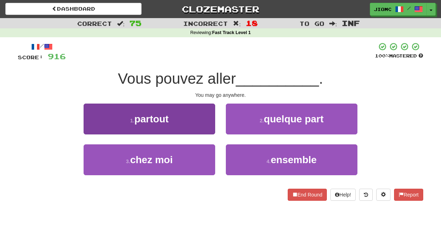
click at [210, 128] on button "1 . partout" at bounding box center [150, 119] width 132 height 31
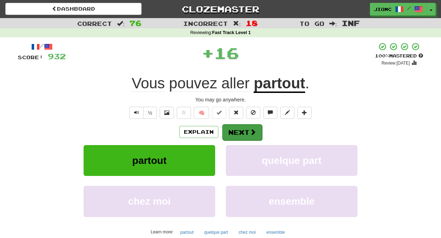
click at [233, 133] on button "Next" at bounding box center [242, 132] width 40 height 16
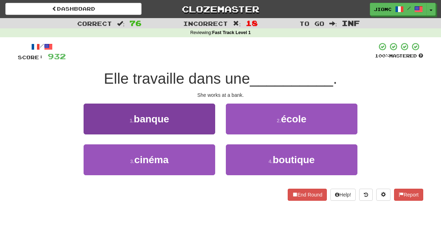
click at [211, 128] on button "1 . banque" at bounding box center [150, 119] width 132 height 31
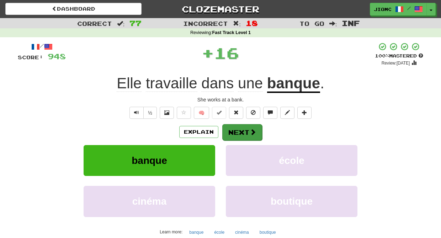
click at [227, 129] on button "Next" at bounding box center [242, 132] width 40 height 16
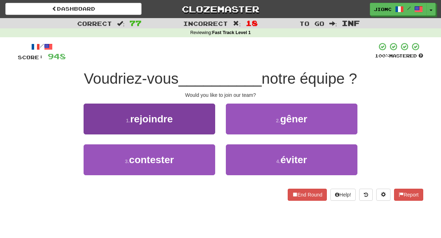
click at [205, 125] on button "1 . rejoindre" at bounding box center [150, 119] width 132 height 31
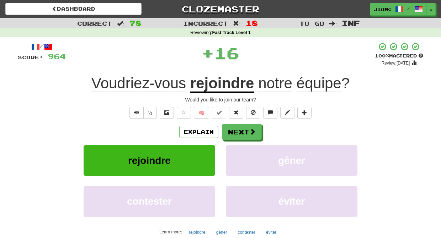
click at [236, 123] on div "/ Score: 964 + 16 100 % Mastered Review: 2025-11-18 Voudriez-vous rejoindre not…" at bounding box center [220, 147] width 405 height 211
click at [235, 130] on button "Next" at bounding box center [242, 132] width 40 height 16
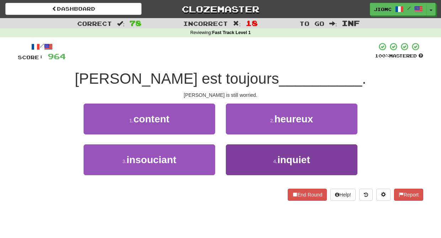
click at [230, 153] on button "4 . inquiet" at bounding box center [292, 160] width 132 height 31
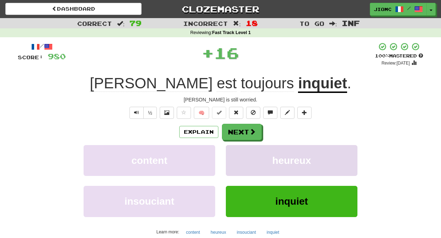
click at [231, 154] on button "heureux" at bounding box center [292, 160] width 132 height 31
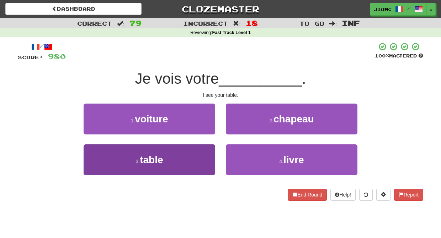
click at [204, 156] on button "3 . table" at bounding box center [150, 160] width 132 height 31
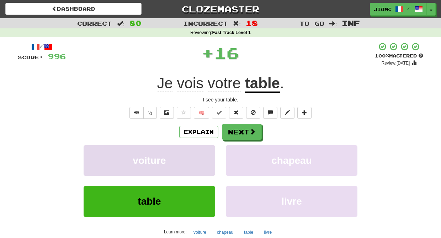
click at [204, 155] on button "voiture" at bounding box center [150, 160] width 132 height 31
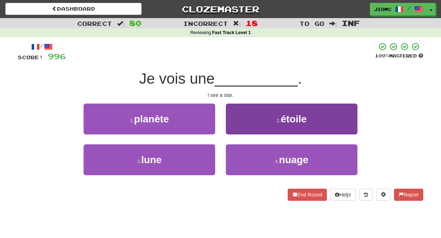
click at [236, 127] on button "2 . étoile" at bounding box center [292, 119] width 132 height 31
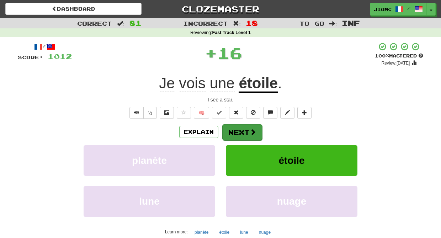
click at [236, 127] on button "Next" at bounding box center [242, 132] width 40 height 16
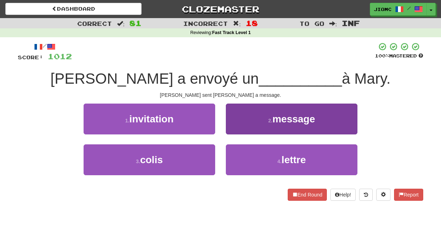
click at [235, 128] on button "2 . message" at bounding box center [292, 119] width 132 height 31
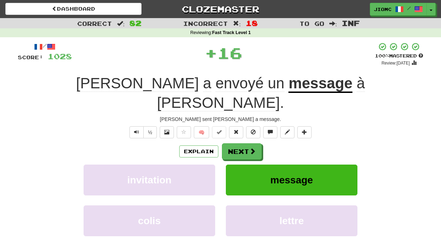
click at [235, 144] on button "Next" at bounding box center [242, 152] width 40 height 16
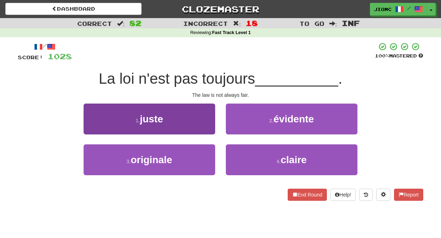
click at [207, 127] on button "1 . juste" at bounding box center [150, 119] width 132 height 31
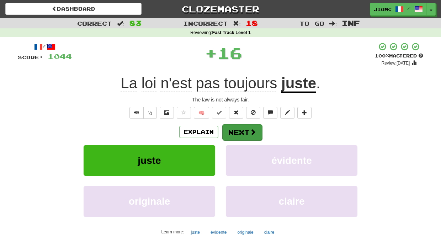
click at [226, 129] on button "Next" at bounding box center [242, 132] width 40 height 16
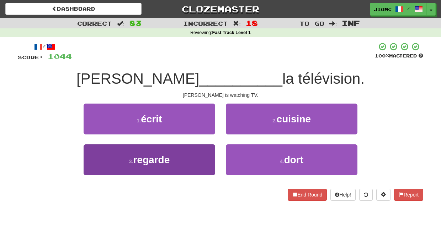
click at [202, 156] on button "3 . regarde" at bounding box center [150, 160] width 132 height 31
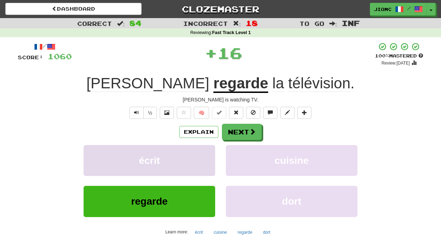
click at [203, 156] on button "écrit" at bounding box center [150, 160] width 132 height 31
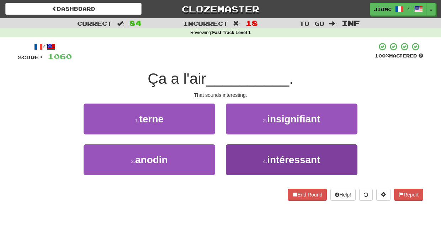
click at [231, 155] on button "4 . intéressant" at bounding box center [292, 160] width 132 height 31
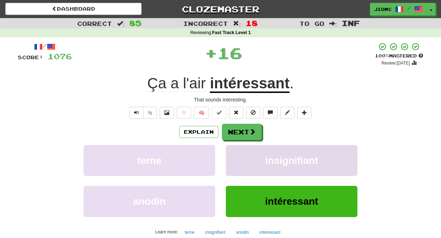
click at [232, 154] on button "insignifiant" at bounding box center [292, 160] width 132 height 31
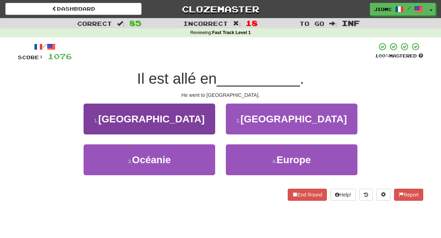
click at [208, 126] on button "1 . Amérique" at bounding box center [150, 119] width 132 height 31
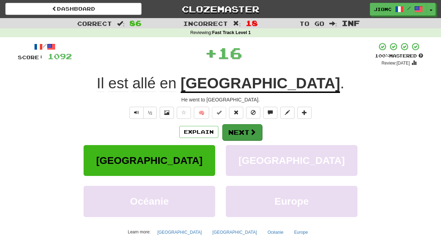
click at [226, 130] on button "Next" at bounding box center [242, 132] width 40 height 16
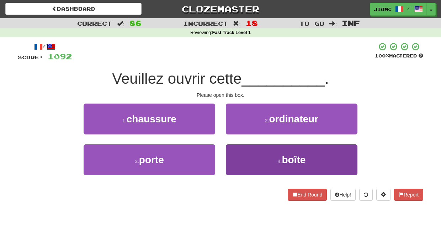
click at [235, 151] on button "4 . boîte" at bounding box center [292, 160] width 132 height 31
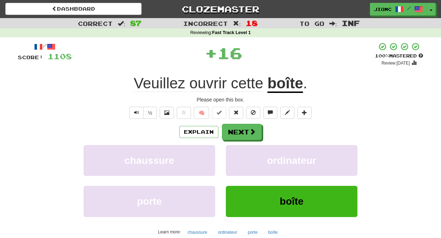
click at [235, 151] on button "ordinateur" at bounding box center [292, 160] width 132 height 31
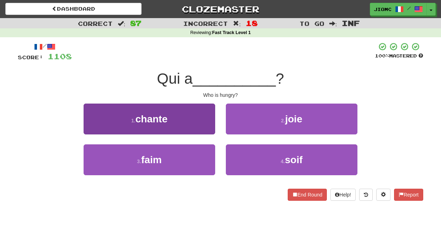
drag, startPoint x: 208, startPoint y: 152, endPoint x: 211, endPoint y: 151, distance: 3.8
click at [209, 152] on button "3 . faim" at bounding box center [150, 160] width 132 height 31
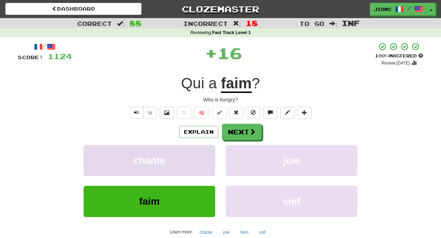
click at [211, 151] on button "chante" at bounding box center [150, 160] width 132 height 31
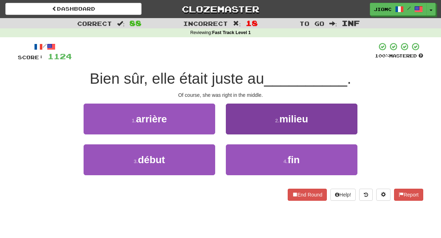
click at [232, 130] on button "2 . milieu" at bounding box center [292, 119] width 132 height 31
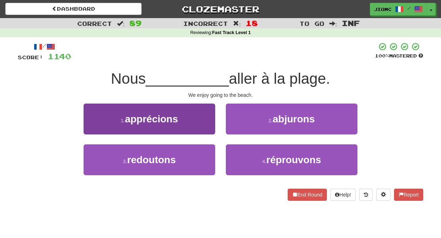
click at [206, 127] on button "1 . apprécions" at bounding box center [150, 119] width 132 height 31
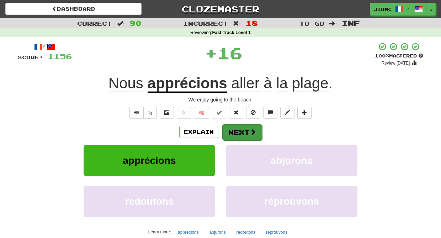
click at [235, 133] on button "Next" at bounding box center [242, 132] width 40 height 16
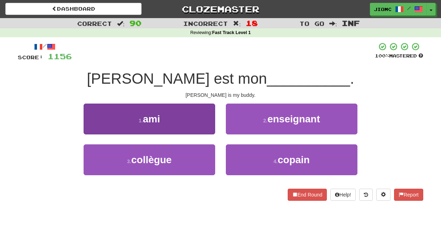
click at [211, 130] on button "1 . ami" at bounding box center [150, 119] width 132 height 31
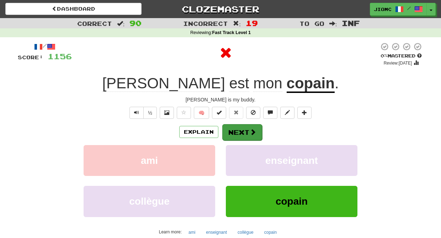
click at [236, 133] on button "Next" at bounding box center [242, 132] width 40 height 16
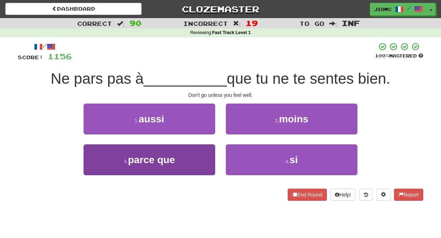
click at [203, 154] on button "3 . parce que" at bounding box center [150, 160] width 132 height 31
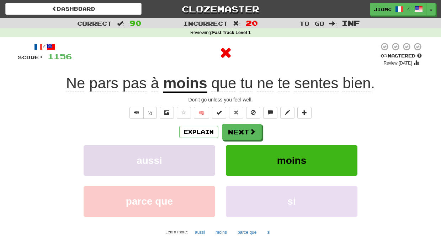
click at [206, 155] on button "aussi" at bounding box center [150, 160] width 132 height 31
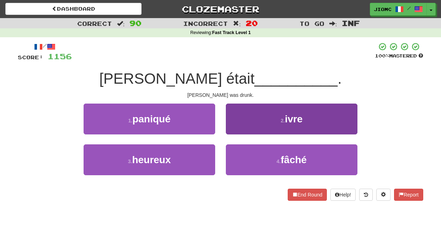
click at [235, 125] on button "2 . ivre" at bounding box center [292, 119] width 132 height 31
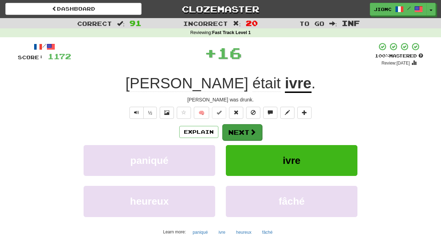
click at [234, 127] on button "Next" at bounding box center [242, 132] width 40 height 16
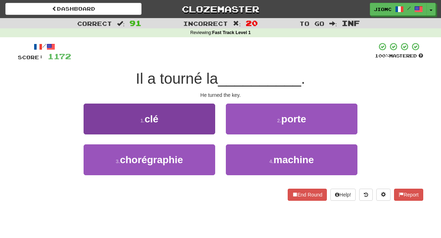
click at [202, 127] on button "1 . clé" at bounding box center [150, 119] width 132 height 31
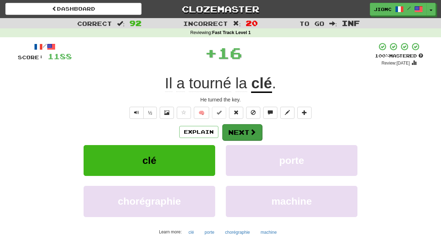
click at [227, 129] on button "Next" at bounding box center [242, 132] width 40 height 16
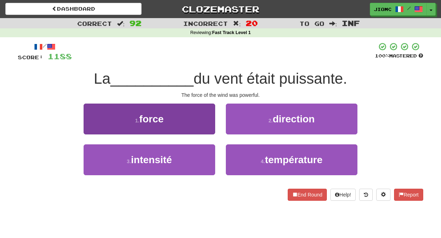
click at [203, 128] on button "1 . force" at bounding box center [150, 119] width 132 height 31
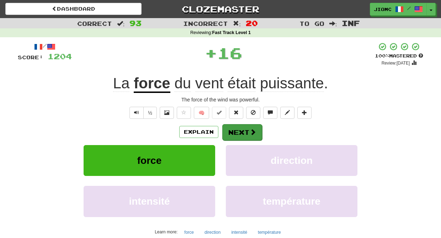
click at [227, 129] on button "Next" at bounding box center [242, 132] width 40 height 16
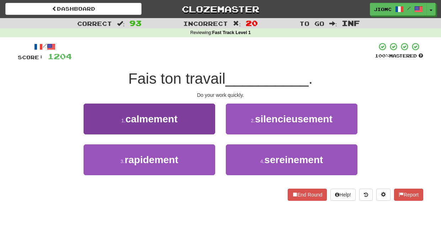
click at [206, 153] on button "3 . rapidement" at bounding box center [150, 160] width 132 height 31
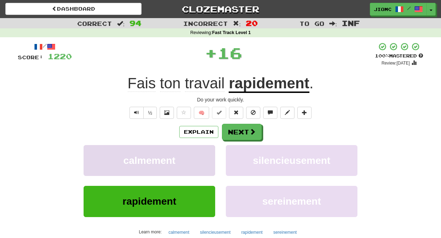
click at [206, 152] on button "calmement" at bounding box center [150, 160] width 132 height 31
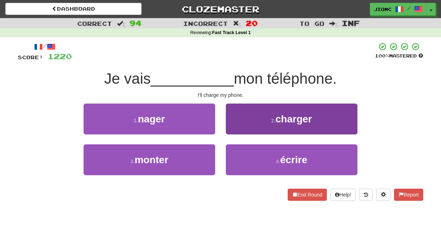
click at [231, 127] on button "2 . charger" at bounding box center [292, 119] width 132 height 31
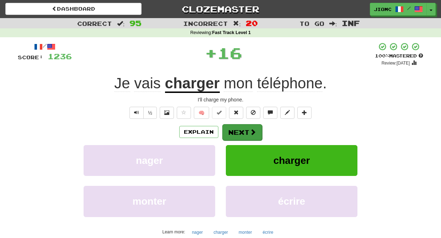
click at [232, 128] on button "Next" at bounding box center [242, 132] width 40 height 16
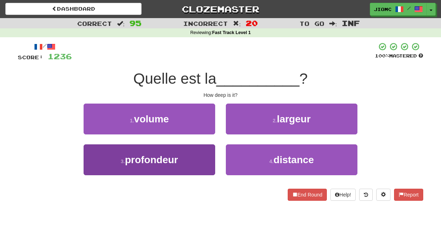
click at [206, 152] on button "3 . profondeur" at bounding box center [150, 160] width 132 height 31
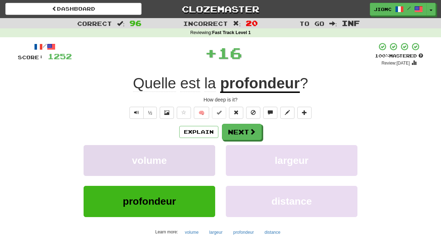
click at [207, 151] on button "volume" at bounding box center [150, 160] width 132 height 31
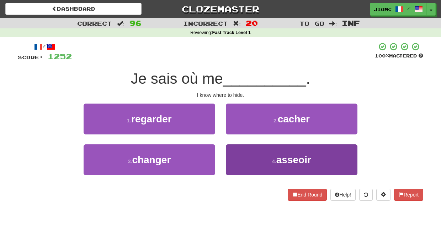
click at [231, 155] on button "4 . asseoir" at bounding box center [292, 160] width 132 height 31
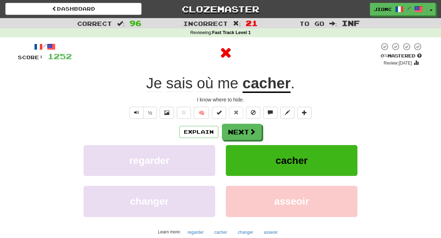
click at [231, 155] on button "cacher" at bounding box center [292, 160] width 132 height 31
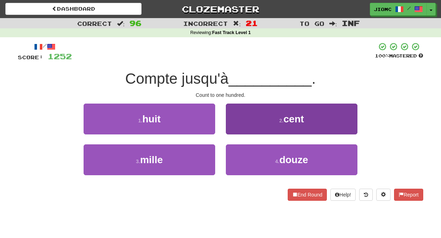
click at [232, 128] on button "2 . cent" at bounding box center [292, 119] width 132 height 31
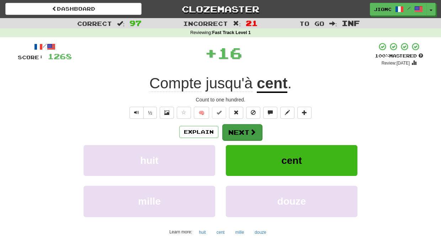
click at [233, 130] on button "Next" at bounding box center [242, 132] width 40 height 16
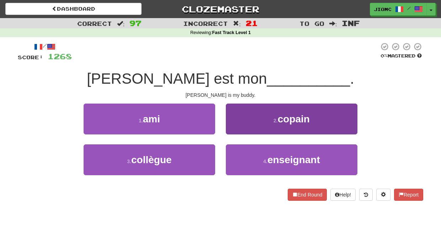
click at [233, 127] on button "2 . copain" at bounding box center [292, 119] width 132 height 31
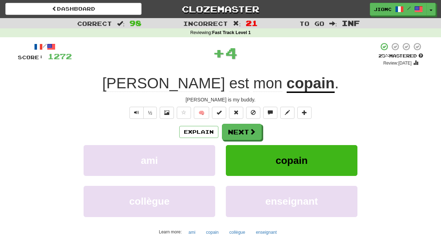
click at [233, 127] on button "Next" at bounding box center [242, 132] width 40 height 16
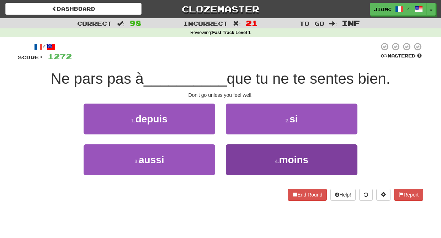
click at [235, 150] on button "4 . moins" at bounding box center [292, 160] width 132 height 31
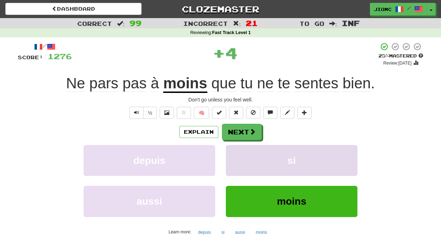
click at [235, 149] on button "si" at bounding box center [292, 160] width 132 height 31
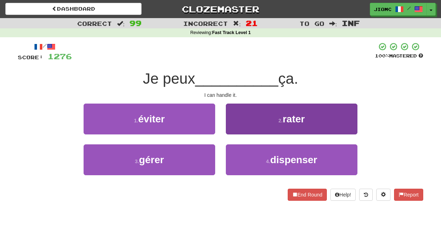
click at [235, 129] on button "2 . rater" at bounding box center [292, 119] width 132 height 31
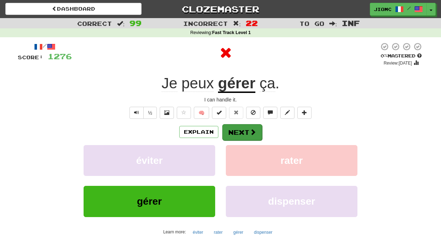
click at [235, 130] on button "Next" at bounding box center [242, 132] width 40 height 16
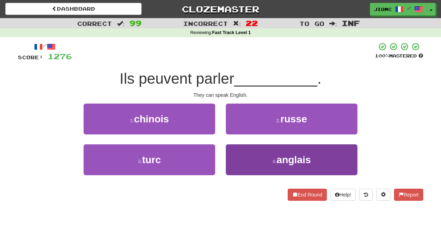
click at [237, 152] on button "4 . anglais" at bounding box center [292, 160] width 132 height 31
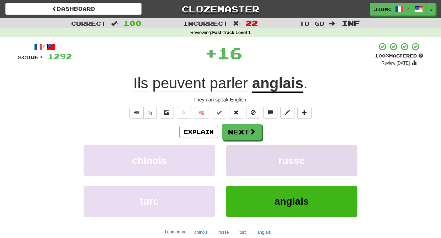
click at [237, 152] on button "russe" at bounding box center [292, 160] width 132 height 31
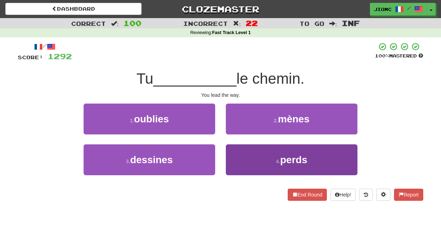
click at [236, 152] on button "4 . perds" at bounding box center [292, 160] width 132 height 31
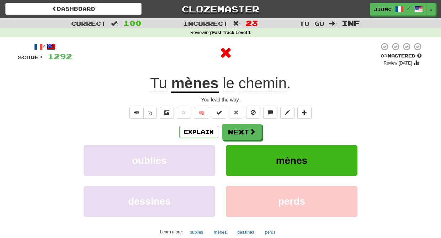
click at [237, 152] on button "mènes" at bounding box center [292, 160] width 132 height 31
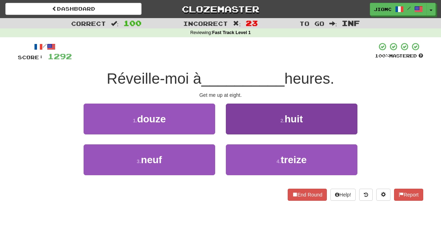
click at [233, 124] on button "2 . huit" at bounding box center [292, 119] width 132 height 31
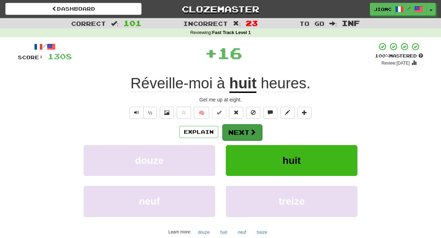
click at [239, 130] on button "Next" at bounding box center [242, 132] width 40 height 16
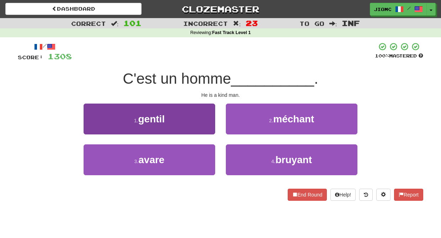
click at [209, 128] on button "1 . gentil" at bounding box center [150, 119] width 132 height 31
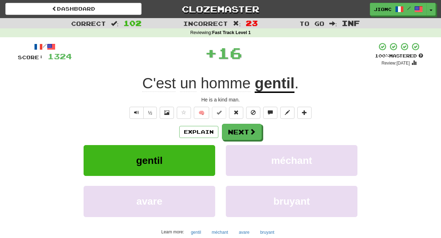
click at [237, 132] on button "Next" at bounding box center [242, 132] width 40 height 16
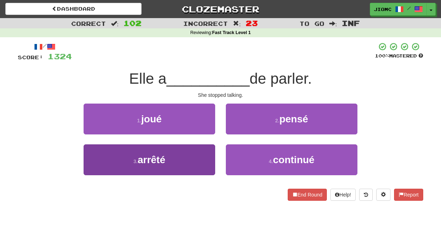
click at [208, 159] on button "3 . arrêté" at bounding box center [150, 160] width 132 height 31
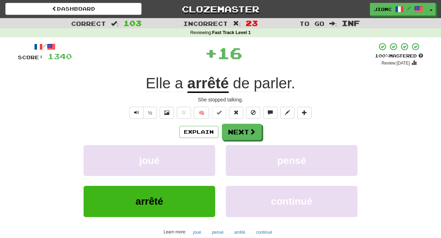
click at [208, 159] on button "joué" at bounding box center [150, 160] width 132 height 31
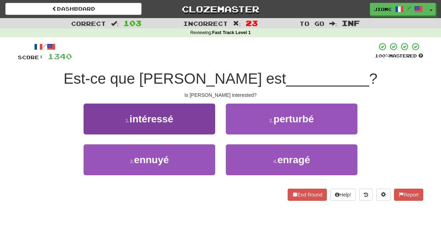
click at [209, 129] on button "1 . intéressé" at bounding box center [150, 119] width 132 height 31
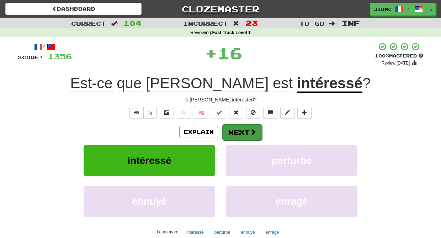
click at [225, 131] on button "Next" at bounding box center [242, 132] width 40 height 16
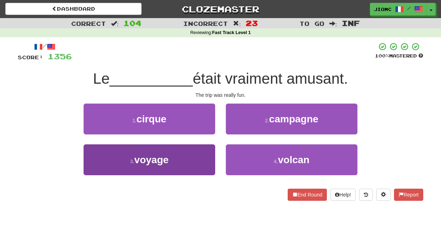
click at [199, 157] on button "3 . voyage" at bounding box center [150, 160] width 132 height 31
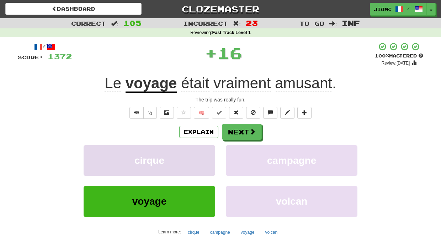
click at [200, 155] on button "cirque" at bounding box center [150, 160] width 132 height 31
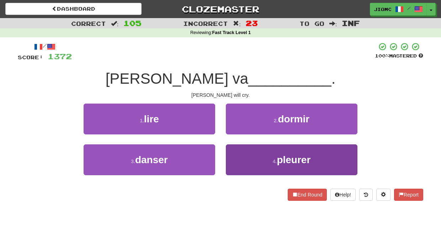
click at [231, 156] on button "4 . pleurer" at bounding box center [292, 160] width 132 height 31
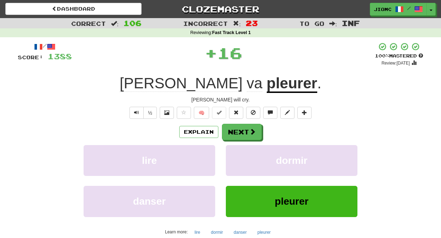
click at [231, 156] on button "dormir" at bounding box center [292, 160] width 132 height 31
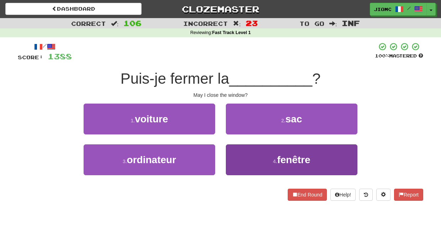
click at [231, 155] on button "4 . fenêtre" at bounding box center [292, 160] width 132 height 31
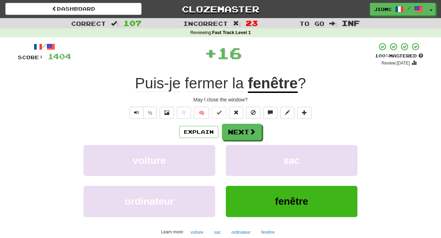
click at [231, 155] on button "sac" at bounding box center [292, 160] width 132 height 31
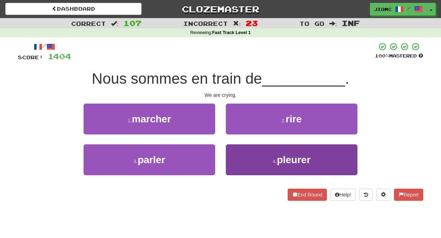
click at [237, 156] on button "4 . pleurer" at bounding box center [292, 160] width 132 height 31
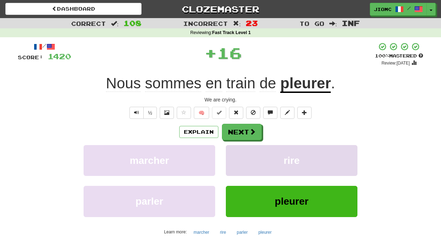
click at [237, 156] on button "rire" at bounding box center [292, 160] width 132 height 31
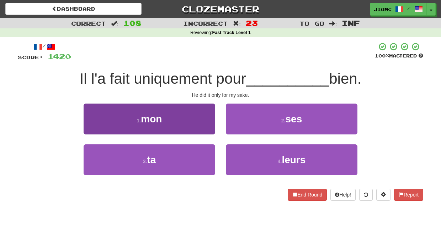
click at [207, 127] on button "1 . mon" at bounding box center [150, 119] width 132 height 31
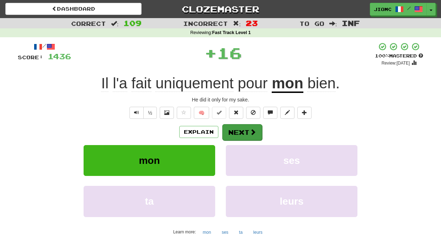
click at [240, 131] on button "Next" at bounding box center [242, 132] width 40 height 16
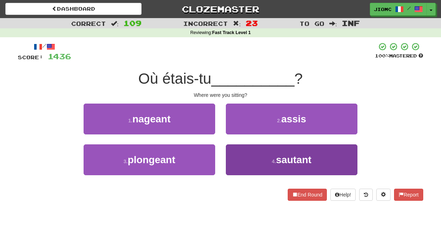
click at [240, 153] on button "4 . sautant" at bounding box center [292, 160] width 132 height 31
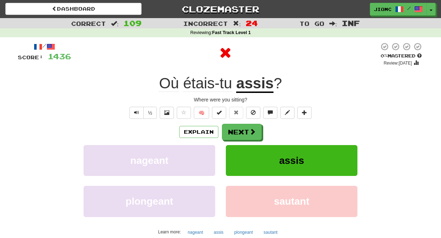
click at [240, 152] on button "assis" at bounding box center [292, 160] width 132 height 31
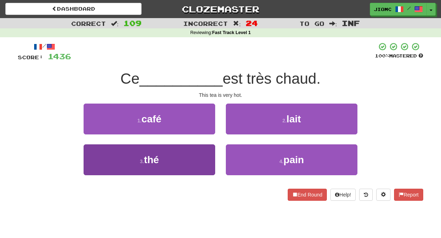
click at [213, 157] on button "3 . thé" at bounding box center [150, 160] width 132 height 31
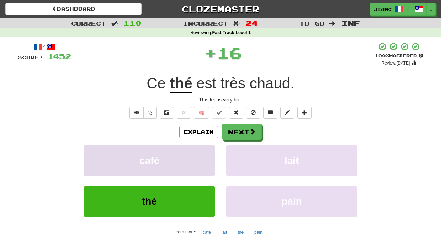
click at [213, 157] on button "café" at bounding box center [150, 160] width 132 height 31
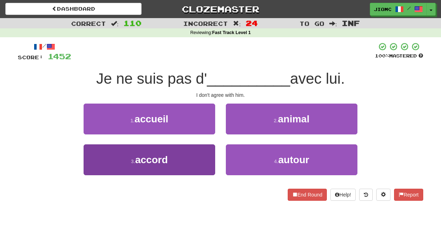
click at [211, 157] on button "3 . accord" at bounding box center [150, 160] width 132 height 31
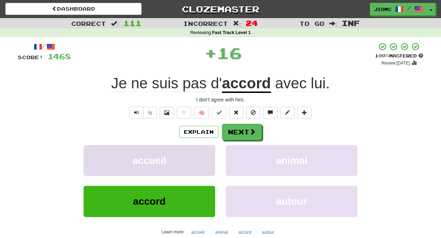
click at [211, 157] on button "accueil" at bounding box center [150, 160] width 132 height 31
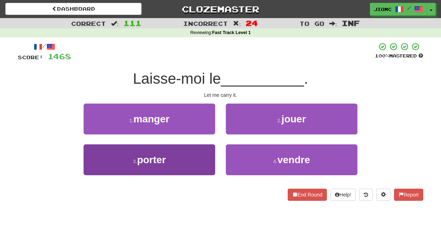
click at [211, 156] on button "3 . porter" at bounding box center [150, 160] width 132 height 31
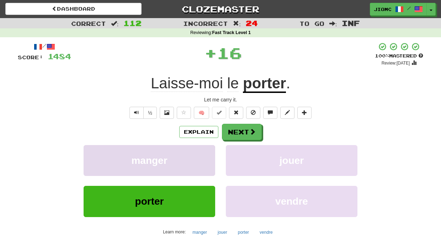
click at [211, 157] on button "manger" at bounding box center [150, 160] width 132 height 31
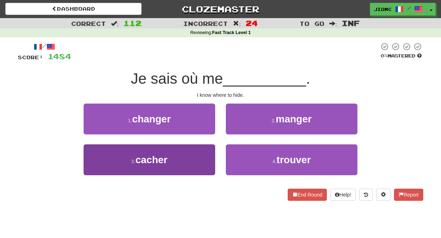
click at [211, 159] on button "3 . cacher" at bounding box center [150, 160] width 132 height 31
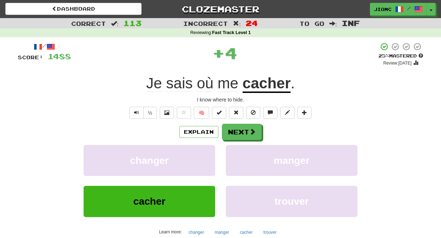
click at [211, 159] on button "changer" at bounding box center [150, 160] width 132 height 31
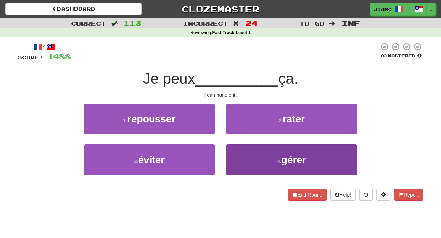
click at [238, 156] on button "4 . gérer" at bounding box center [292, 160] width 132 height 31
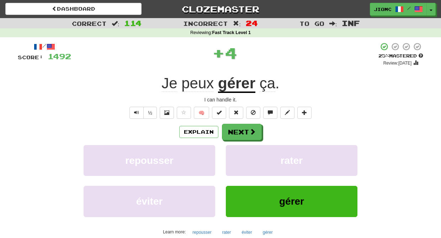
click at [238, 156] on button "rater" at bounding box center [292, 160] width 132 height 31
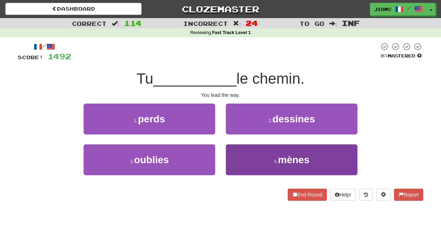
click at [239, 155] on button "4 . mènes" at bounding box center [292, 160] width 132 height 31
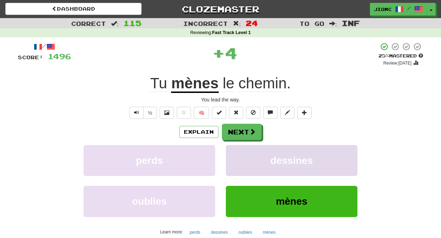
click at [239, 155] on button "dessines" at bounding box center [292, 160] width 132 height 31
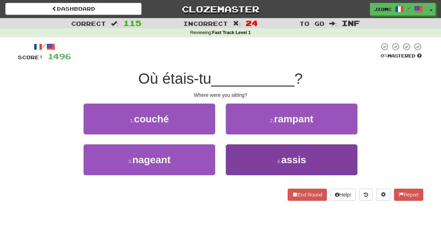
click at [236, 154] on button "4 . assis" at bounding box center [292, 160] width 132 height 31
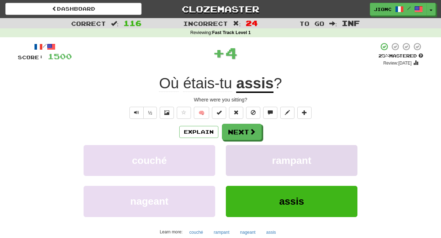
click at [236, 155] on button "rampant" at bounding box center [292, 160] width 132 height 31
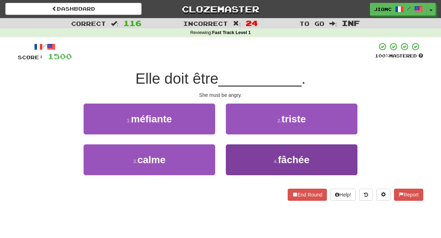
click at [236, 156] on button "4 . fâchée" at bounding box center [292, 160] width 132 height 31
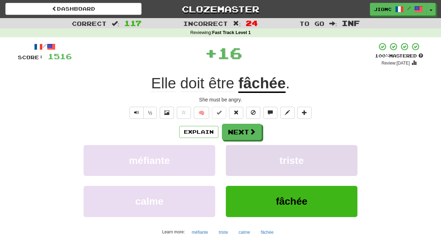
click at [237, 157] on button "triste" at bounding box center [292, 160] width 132 height 31
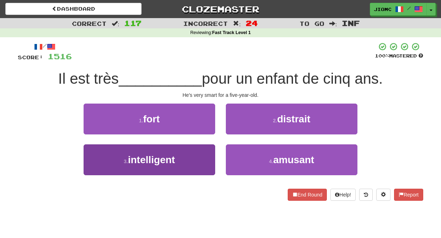
click at [204, 157] on button "3 . intelligent" at bounding box center [150, 160] width 132 height 31
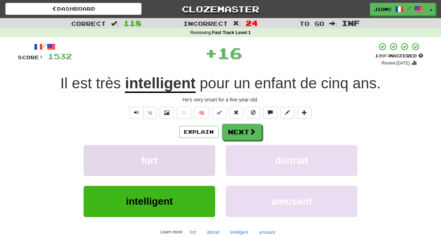
click at [204, 157] on button "fort" at bounding box center [150, 160] width 132 height 31
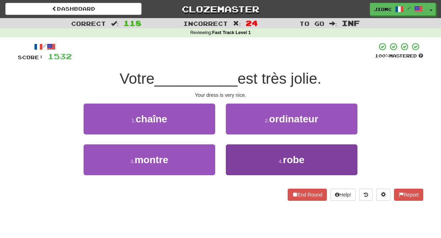
click at [228, 158] on button "4 . robe" at bounding box center [292, 160] width 132 height 31
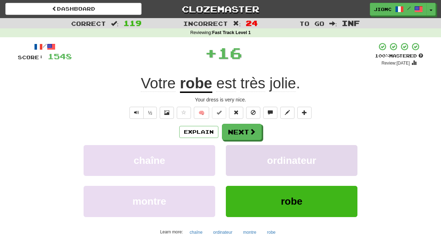
click at [228, 158] on button "ordinateur" at bounding box center [292, 160] width 132 height 31
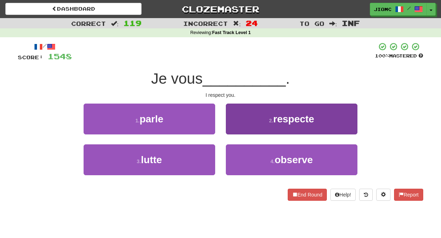
click at [236, 130] on button "2 . respecte" at bounding box center [292, 119] width 132 height 31
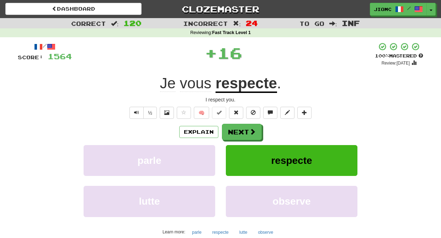
click at [236, 130] on button "Next" at bounding box center [242, 132] width 40 height 16
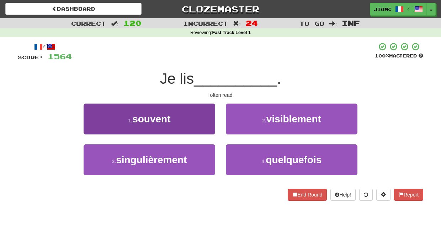
click at [206, 123] on button "1 . souvent" at bounding box center [150, 119] width 132 height 31
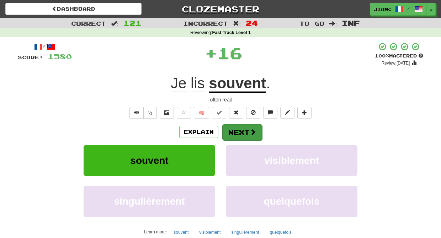
click at [235, 130] on button "Next" at bounding box center [242, 132] width 40 height 16
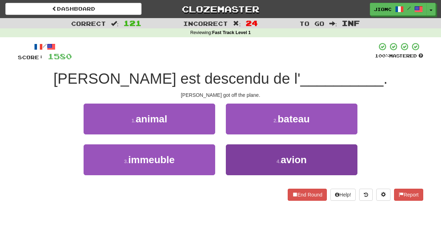
click at [235, 152] on button "4 . avion" at bounding box center [292, 160] width 132 height 31
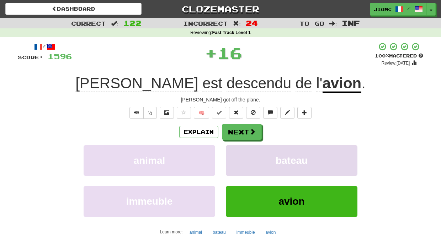
click at [235, 152] on button "bateau" at bounding box center [292, 160] width 132 height 31
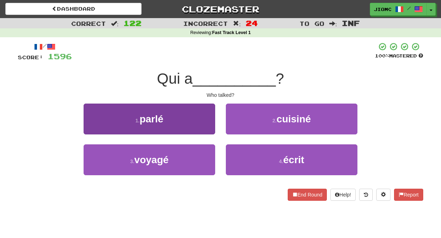
click at [201, 128] on button "1 . parlé" at bounding box center [150, 119] width 132 height 31
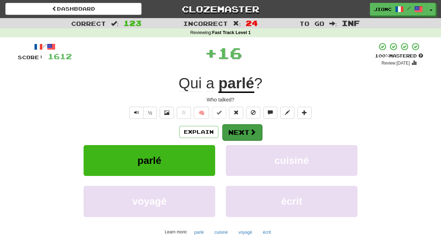
click at [233, 134] on button "Next" at bounding box center [242, 132] width 40 height 16
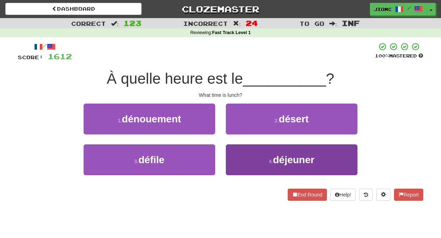
click at [238, 160] on button "4 . déjeuner" at bounding box center [292, 160] width 132 height 31
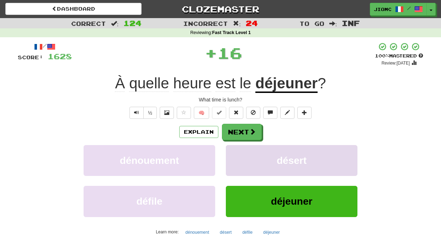
click at [238, 160] on button "désert" at bounding box center [292, 160] width 132 height 31
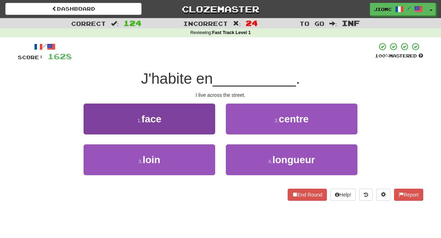
click at [208, 129] on button "1 . face" at bounding box center [150, 119] width 132 height 31
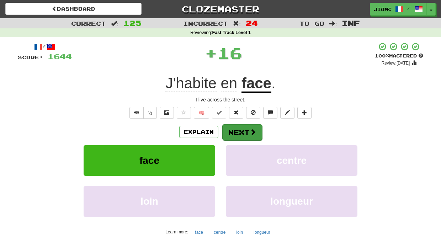
click at [242, 132] on button "Next" at bounding box center [242, 132] width 40 height 16
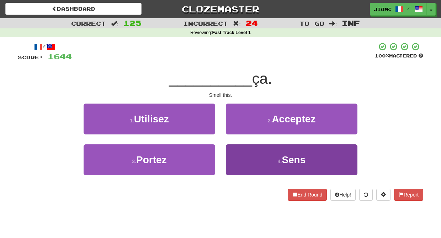
click at [231, 154] on button "4 . Sens" at bounding box center [292, 160] width 132 height 31
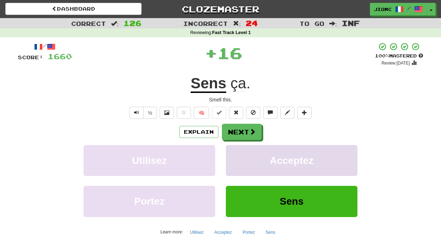
click at [232, 152] on button "Acceptez" at bounding box center [292, 160] width 132 height 31
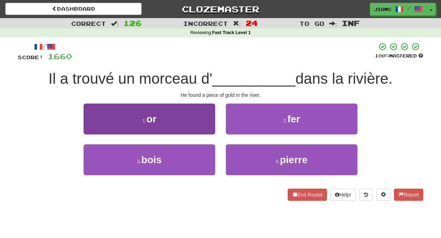
click at [210, 124] on button "1 . or" at bounding box center [150, 119] width 132 height 31
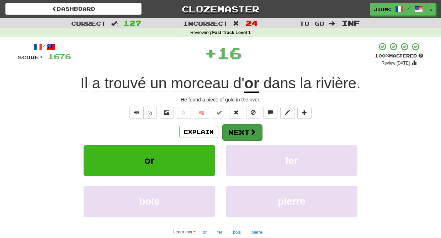
click at [227, 127] on button "Next" at bounding box center [242, 132] width 40 height 16
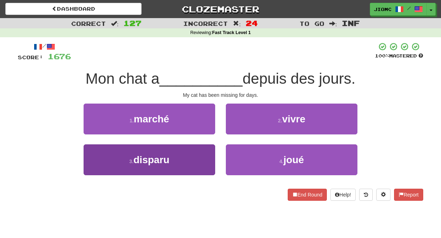
click at [204, 153] on button "3 . disparu" at bounding box center [150, 160] width 132 height 31
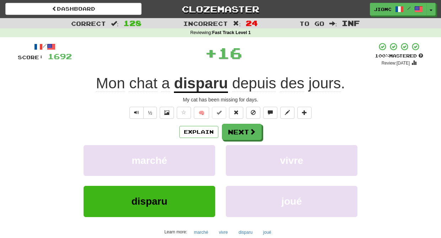
click at [204, 153] on button "marché" at bounding box center [150, 160] width 132 height 31
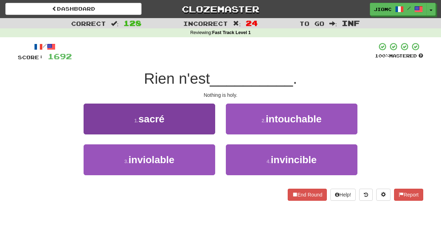
click at [208, 124] on button "1 . sacré" at bounding box center [150, 119] width 132 height 31
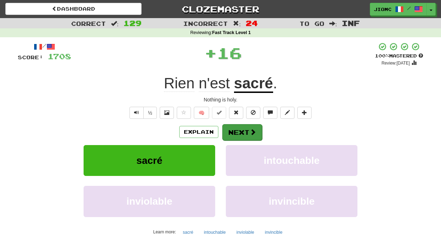
click at [230, 127] on button "Next" at bounding box center [242, 132] width 40 height 16
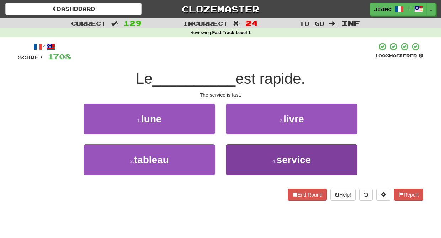
click at [237, 154] on button "4 . service" at bounding box center [292, 160] width 132 height 31
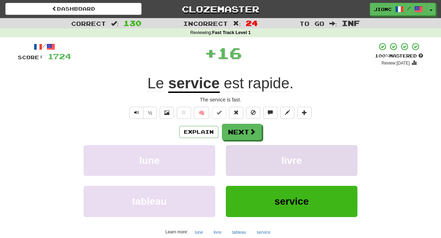
click at [236, 150] on button "livre" at bounding box center [292, 160] width 132 height 31
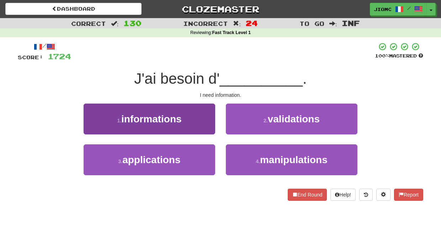
click at [204, 129] on button "1 . informations" at bounding box center [150, 119] width 132 height 31
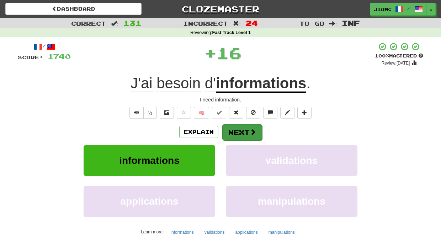
click at [226, 132] on button "Next" at bounding box center [242, 132] width 40 height 16
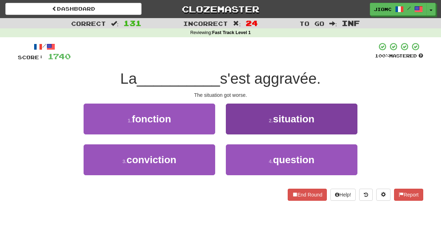
click at [227, 132] on button "2 . situation" at bounding box center [292, 119] width 132 height 31
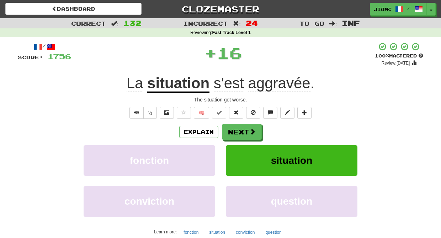
click at [227, 132] on button "Next" at bounding box center [242, 132] width 40 height 16
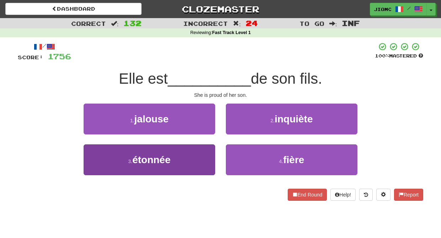
click at [209, 155] on button "3 . étonnée" at bounding box center [150, 160] width 132 height 31
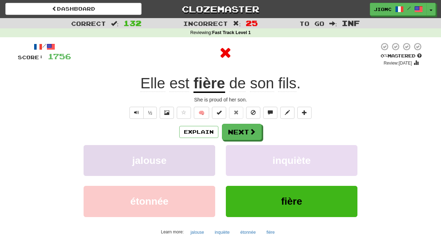
click at [209, 156] on button "jalouse" at bounding box center [150, 160] width 132 height 31
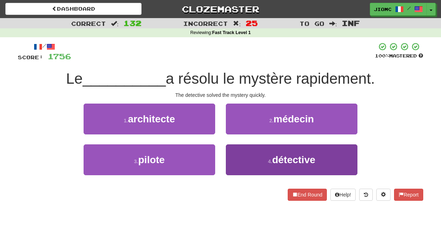
click at [241, 159] on button "4 . détective" at bounding box center [292, 160] width 132 height 31
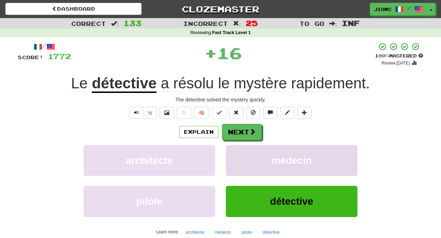
click at [237, 156] on button "médecin" at bounding box center [292, 160] width 132 height 31
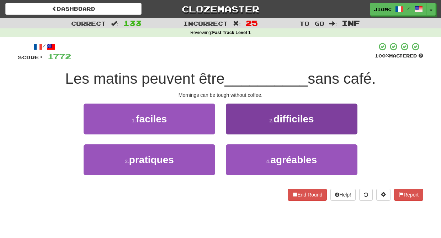
click at [233, 133] on button "2 . difficiles" at bounding box center [292, 119] width 132 height 31
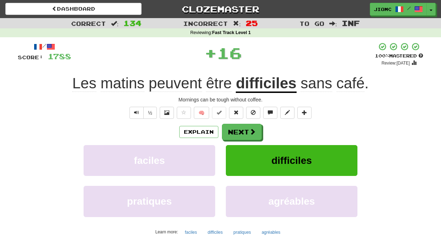
click at [233, 133] on button "Next" at bounding box center [242, 132] width 40 height 16
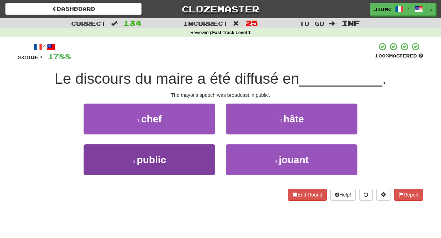
click at [211, 148] on button "3 . public" at bounding box center [150, 160] width 132 height 31
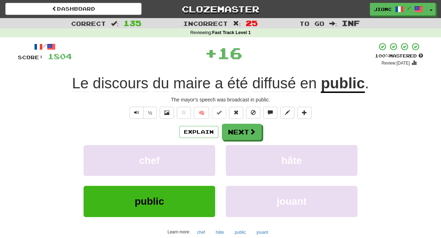
click at [211, 148] on button "chef" at bounding box center [150, 160] width 132 height 31
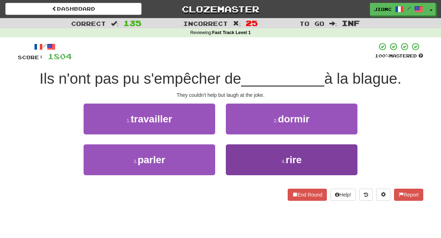
click at [237, 151] on button "4 . rire" at bounding box center [292, 160] width 132 height 31
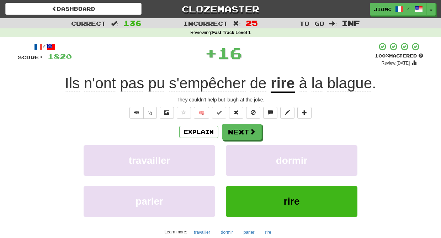
click at [237, 151] on button "dormir" at bounding box center [292, 160] width 132 height 31
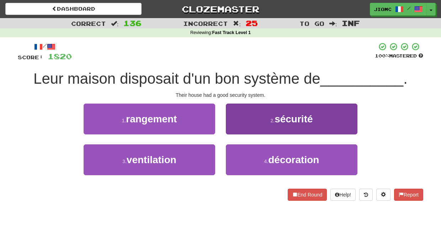
click at [234, 127] on button "2 . sécurité" at bounding box center [292, 119] width 132 height 31
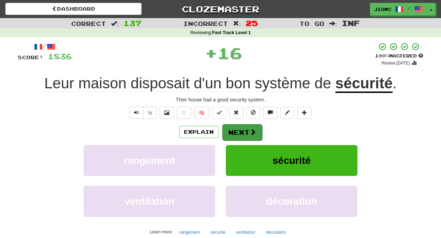
click at [235, 130] on button "Next" at bounding box center [242, 132] width 40 height 16
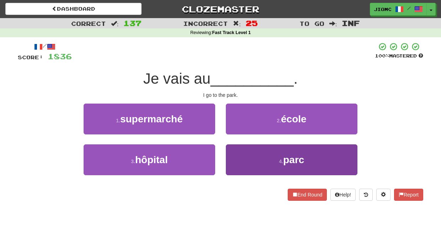
click at [239, 157] on button "4 . parc" at bounding box center [292, 160] width 132 height 31
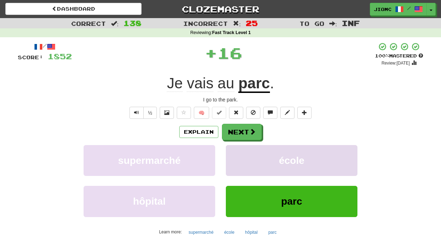
click at [239, 157] on button "école" at bounding box center [292, 160] width 132 height 31
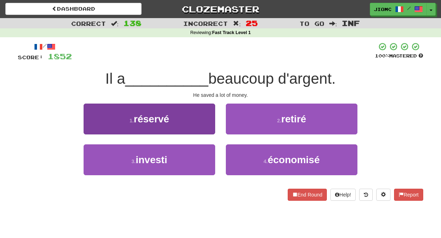
click at [206, 126] on button "1 . réservé" at bounding box center [150, 119] width 132 height 31
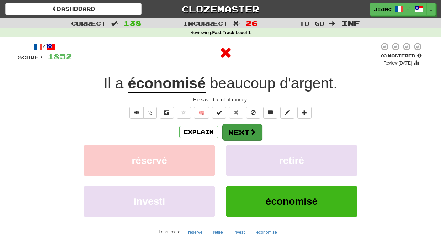
click at [236, 128] on button "Next" at bounding box center [242, 132] width 40 height 16
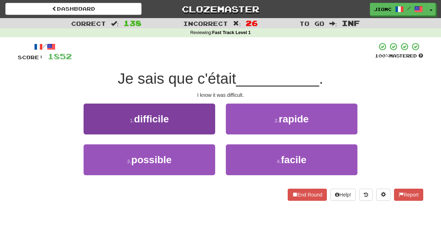
click at [198, 129] on button "1 . difficile" at bounding box center [150, 119] width 132 height 31
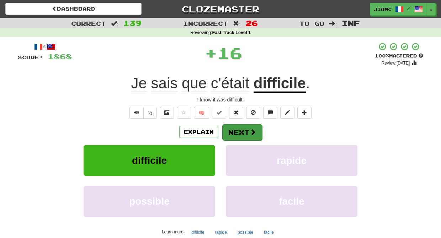
click at [222, 130] on button "Next" at bounding box center [242, 132] width 40 height 16
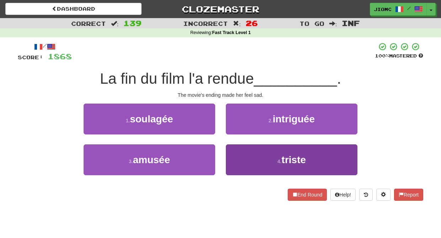
click at [230, 157] on button "4 . triste" at bounding box center [292, 160] width 132 height 31
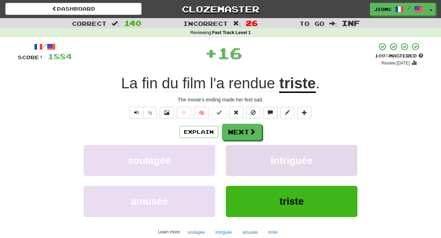
click at [231, 156] on button "intriguée" at bounding box center [292, 160] width 132 height 31
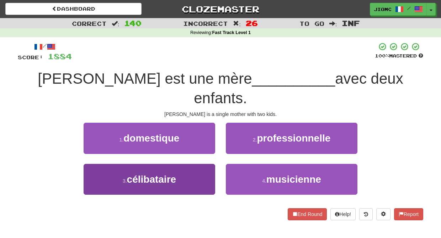
click at [204, 164] on button "3 . célibataire" at bounding box center [150, 179] width 132 height 31
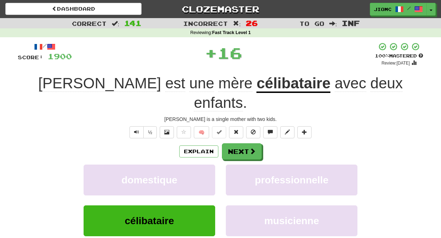
click at [204, 165] on button "domestique" at bounding box center [150, 180] width 132 height 31
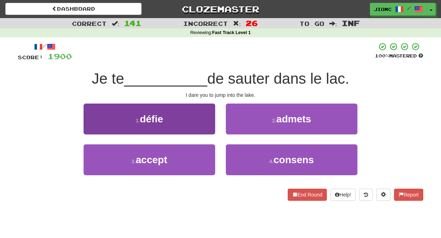
click at [206, 130] on button "1 . défie" at bounding box center [150, 119] width 132 height 31
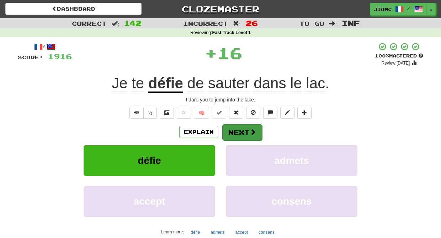
click at [237, 132] on button "Next" at bounding box center [242, 132] width 40 height 16
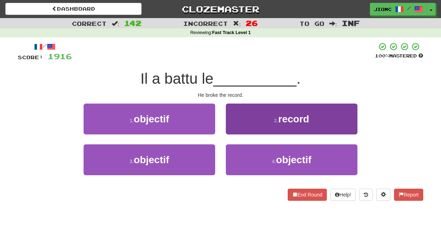
click at [232, 130] on button "2 . record" at bounding box center [292, 119] width 132 height 31
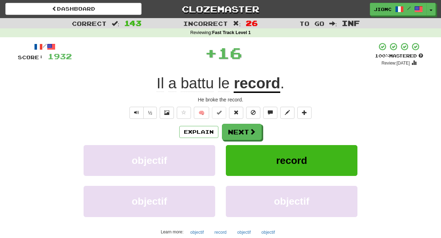
click at [232, 130] on button "Next" at bounding box center [242, 132] width 40 height 16
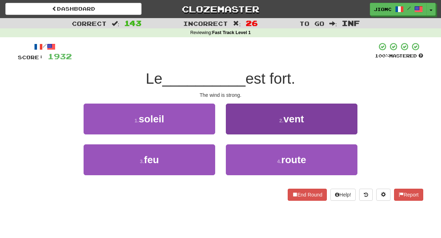
click at [232, 131] on button "2 . vent" at bounding box center [292, 119] width 132 height 31
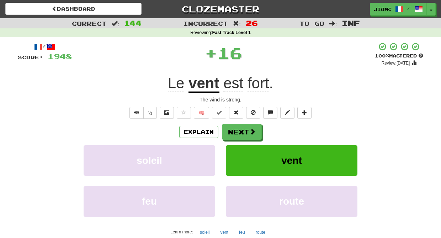
click at [232, 131] on button "Next" at bounding box center [242, 132] width 40 height 16
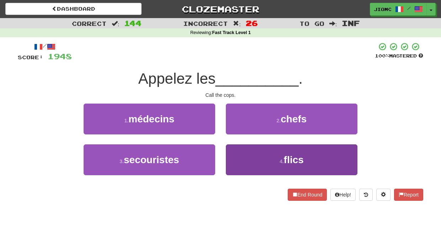
click at [241, 154] on button "4 . flics" at bounding box center [292, 160] width 132 height 31
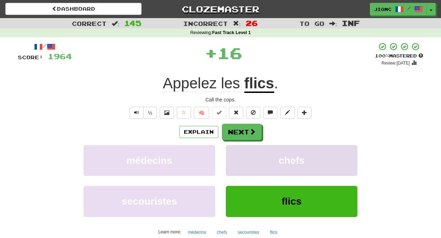
click at [241, 154] on button "chefs" at bounding box center [292, 160] width 132 height 31
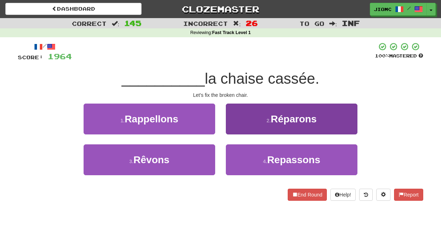
click at [231, 127] on button "2 . Réparons" at bounding box center [292, 119] width 132 height 31
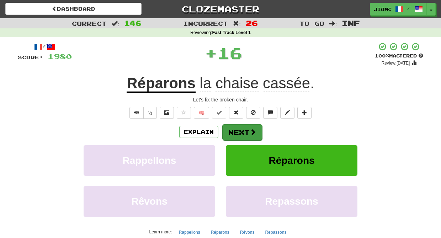
click at [233, 129] on button "Next" at bounding box center [242, 132] width 40 height 16
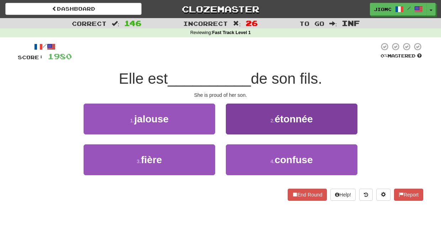
click at [238, 126] on button "2 . étonnée" at bounding box center [292, 119] width 132 height 31
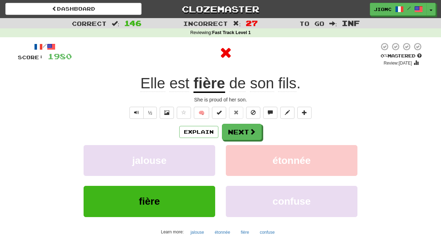
click at [238, 129] on button "Next" at bounding box center [242, 132] width 40 height 16
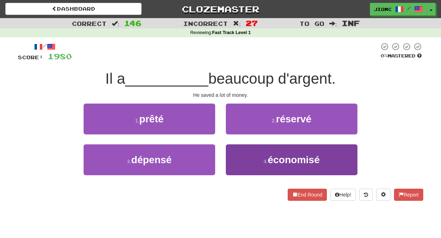
click at [236, 151] on button "4 . économisé" at bounding box center [292, 160] width 132 height 31
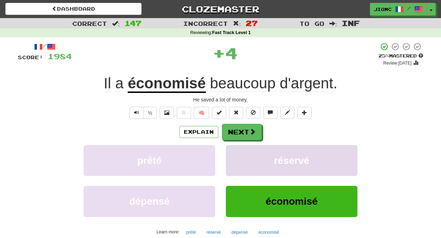
click at [237, 151] on button "réservé" at bounding box center [292, 160] width 132 height 31
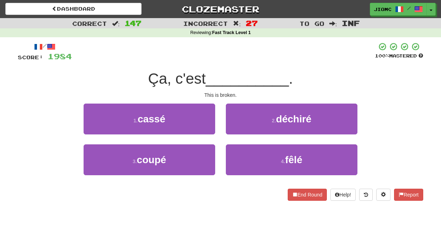
click at [215, 132] on div "1 . cassé" at bounding box center [149, 124] width 142 height 41
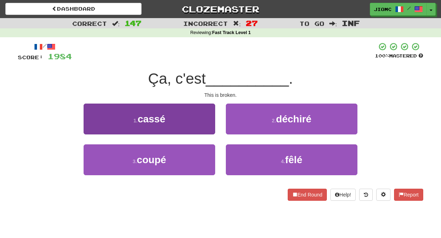
click at [214, 131] on button "1 . cassé" at bounding box center [150, 119] width 132 height 31
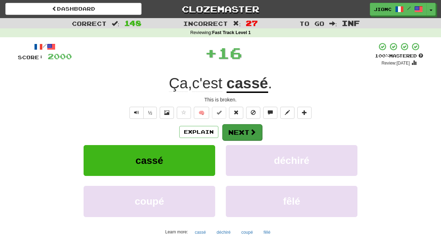
click at [227, 130] on button "Next" at bounding box center [242, 132] width 40 height 16
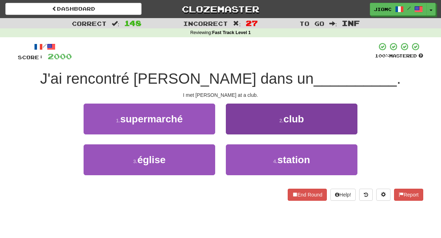
click at [230, 132] on button "2 . club" at bounding box center [292, 119] width 132 height 31
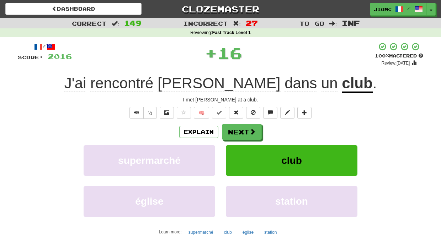
click at [230, 132] on button "Next" at bounding box center [242, 132] width 40 height 16
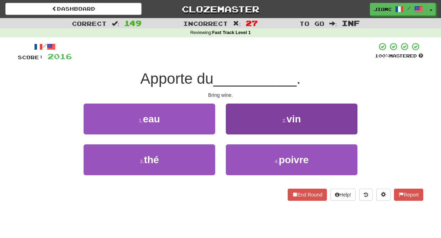
click at [230, 130] on button "2 . vin" at bounding box center [292, 119] width 132 height 31
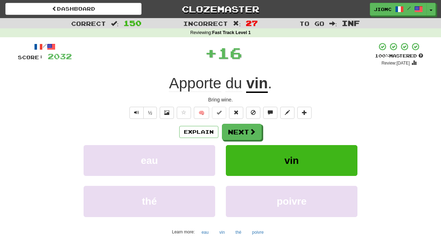
click at [230, 130] on button "Next" at bounding box center [242, 132] width 40 height 16
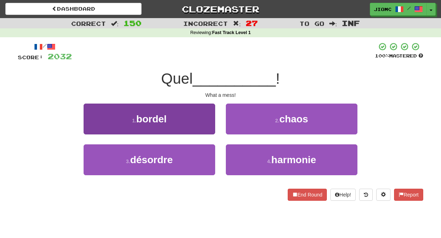
click at [204, 127] on button "1 . bordel" at bounding box center [150, 119] width 132 height 31
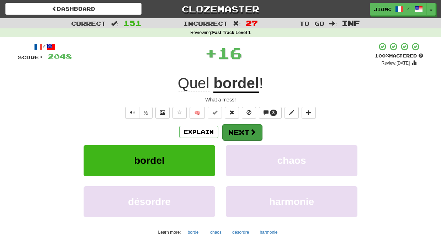
click at [235, 129] on button "Next" at bounding box center [242, 132] width 40 height 16
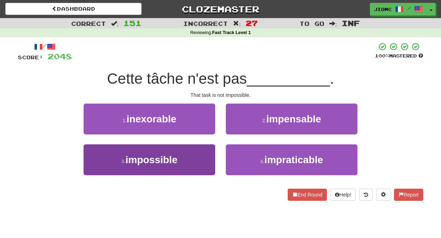
click at [207, 151] on button "3 . impossible" at bounding box center [150, 160] width 132 height 31
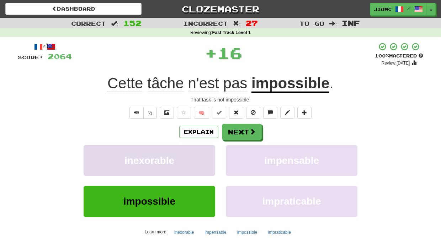
click at [207, 151] on button "inexorable" at bounding box center [150, 160] width 132 height 31
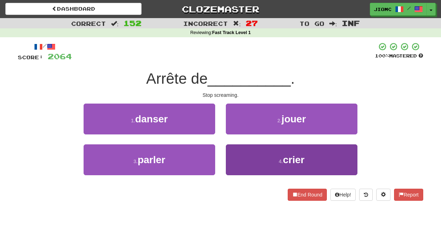
click at [230, 153] on button "4 . crier" at bounding box center [292, 160] width 132 height 31
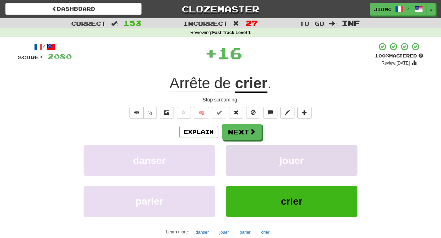
click at [230, 153] on button "jouer" at bounding box center [292, 160] width 132 height 31
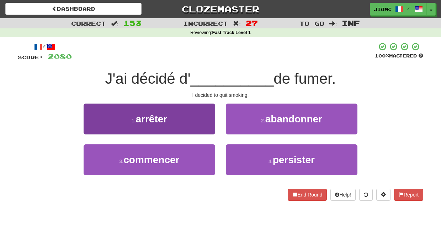
click at [208, 129] on button "1 . arrêter" at bounding box center [150, 119] width 132 height 31
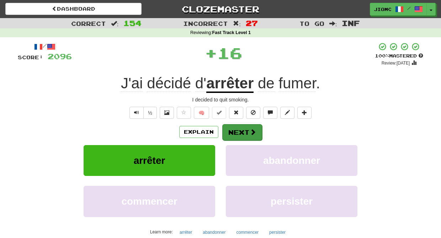
click at [229, 135] on button "Next" at bounding box center [242, 132] width 40 height 16
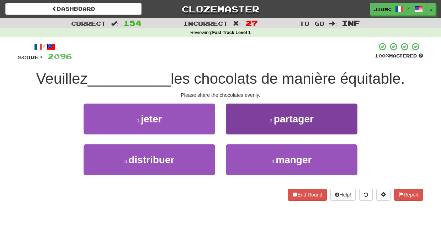
click at [232, 132] on button "2 . partager" at bounding box center [292, 119] width 132 height 31
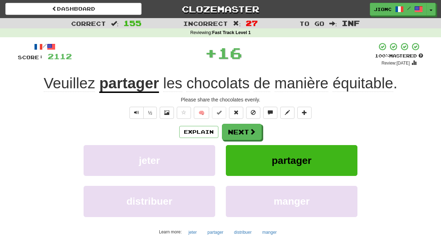
click at [232, 132] on button "Next" at bounding box center [242, 132] width 40 height 16
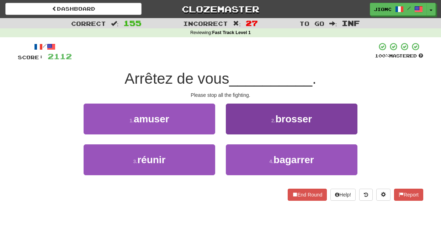
click at [234, 131] on button "2 . brosser" at bounding box center [292, 119] width 132 height 31
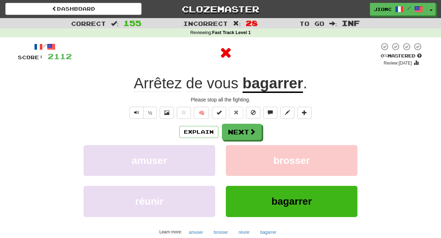
click at [234, 132] on button "Next" at bounding box center [242, 132] width 40 height 16
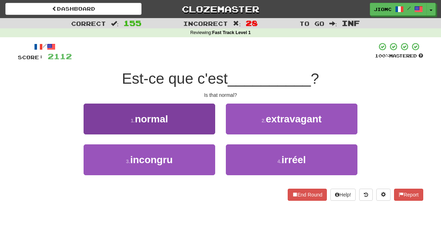
click at [207, 129] on button "1 . normal" at bounding box center [150, 119] width 132 height 31
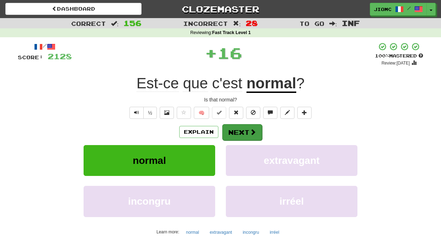
click at [250, 130] on span at bounding box center [253, 132] width 6 height 6
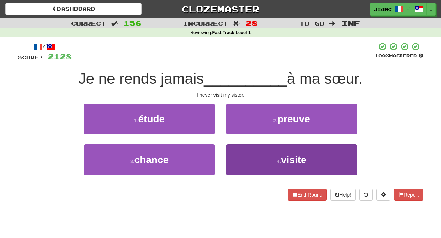
click at [241, 152] on button "4 . visite" at bounding box center [292, 160] width 132 height 31
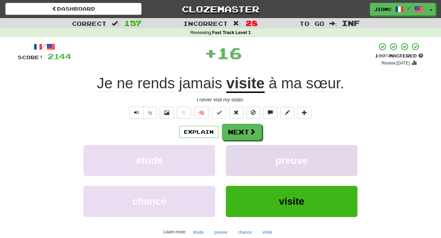
click at [241, 152] on button "preuve" at bounding box center [292, 160] width 132 height 31
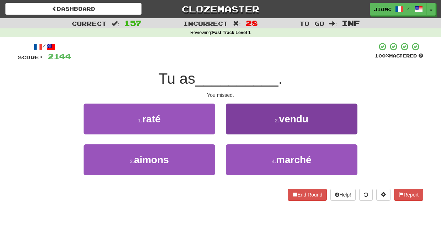
click at [234, 132] on button "2 . vendu" at bounding box center [292, 119] width 132 height 31
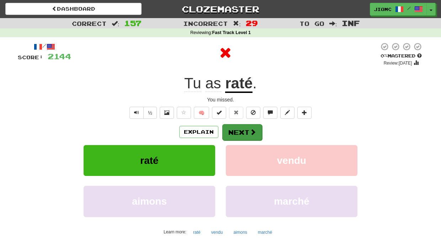
click at [234, 133] on button "Next" at bounding box center [242, 132] width 40 height 16
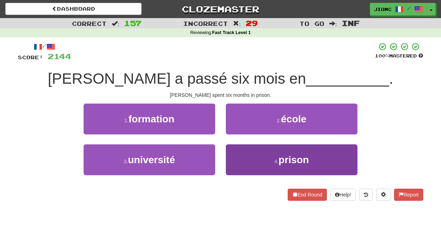
click at [237, 155] on button "4 . prison" at bounding box center [292, 160] width 132 height 31
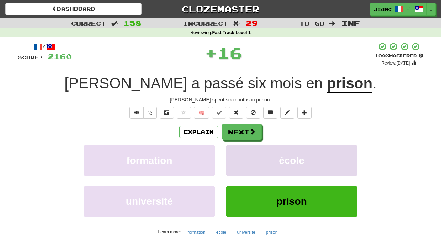
click at [237, 155] on button "école" at bounding box center [292, 160] width 132 height 31
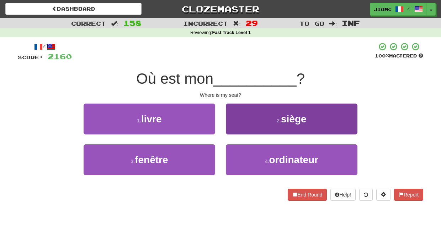
click at [232, 133] on button "2 . siège" at bounding box center [292, 119] width 132 height 31
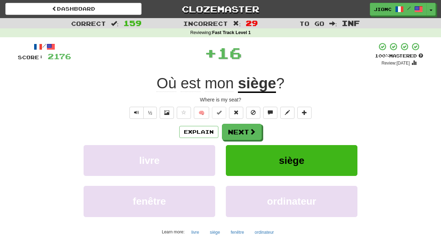
click at [232, 133] on button "Next" at bounding box center [242, 132] width 40 height 16
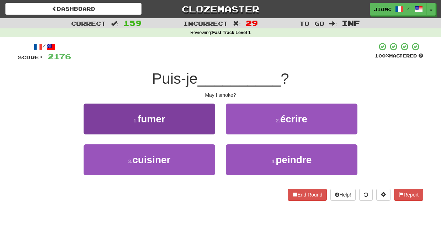
click at [210, 128] on button "1 . fumer" at bounding box center [150, 119] width 132 height 31
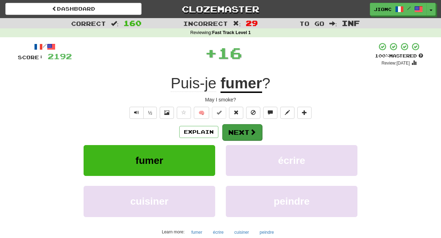
click at [238, 130] on button "Next" at bounding box center [242, 132] width 40 height 16
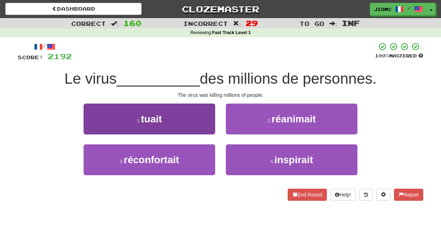
click at [209, 132] on button "1 . tuait" at bounding box center [150, 119] width 132 height 31
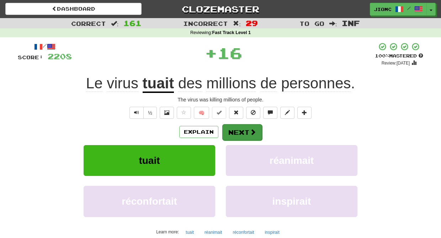
click at [237, 132] on button "Next" at bounding box center [242, 132] width 40 height 16
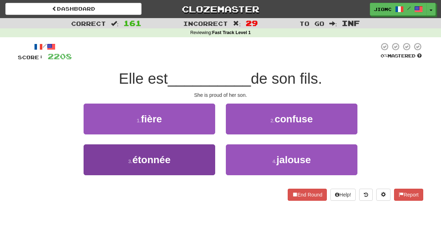
click at [206, 156] on button "3 . étonnée" at bounding box center [150, 160] width 132 height 31
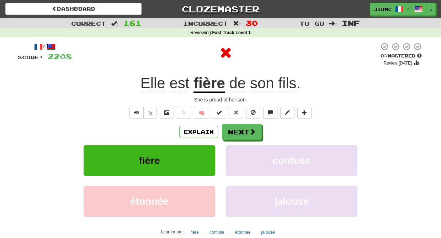
click at [206, 155] on button "fière" at bounding box center [150, 160] width 132 height 31
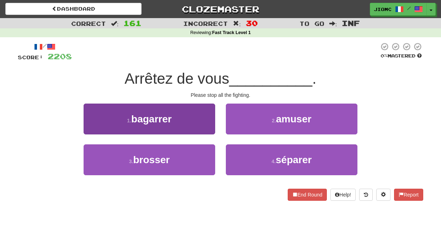
click at [209, 128] on button "1 . bagarrer" at bounding box center [150, 119] width 132 height 31
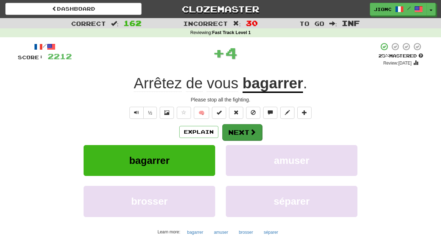
click at [233, 130] on button "Next" at bounding box center [242, 132] width 40 height 16
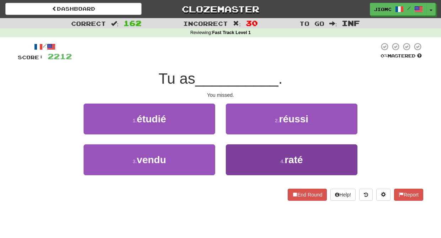
click at [233, 148] on button "4 . raté" at bounding box center [292, 160] width 132 height 31
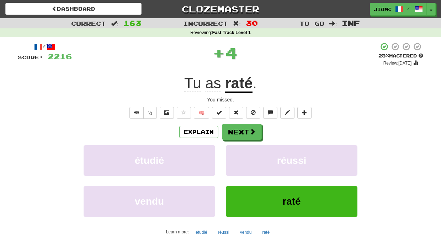
click at [233, 148] on button "réussi" at bounding box center [292, 160] width 132 height 31
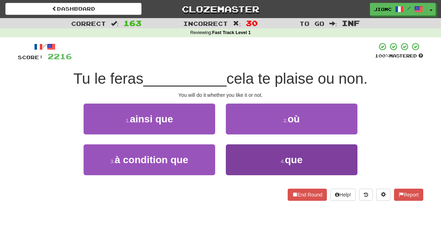
click at [234, 153] on button "4 . que" at bounding box center [292, 160] width 132 height 31
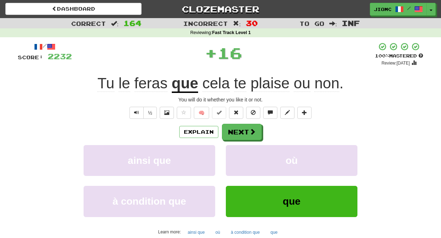
click at [234, 153] on button "où" at bounding box center [292, 160] width 132 height 31
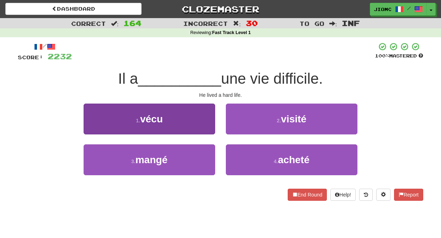
click at [212, 129] on button "1 . vécu" at bounding box center [150, 119] width 132 height 31
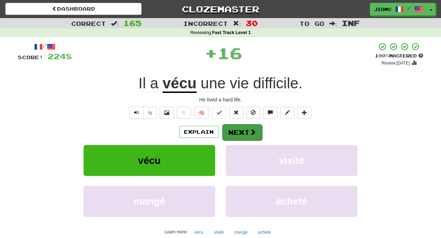
click at [230, 133] on button "Next" at bounding box center [242, 132] width 40 height 16
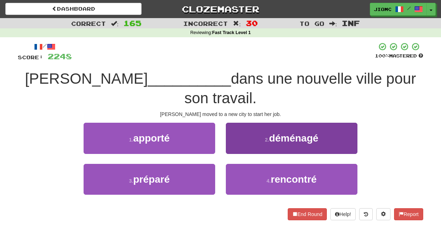
click at [235, 128] on button "2 . déménagé" at bounding box center [292, 138] width 132 height 31
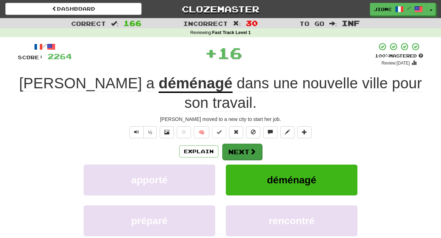
click at [235, 144] on button "Next" at bounding box center [242, 152] width 40 height 16
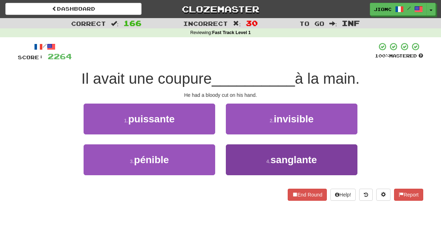
click at [236, 152] on button "4 . sanglante" at bounding box center [292, 160] width 132 height 31
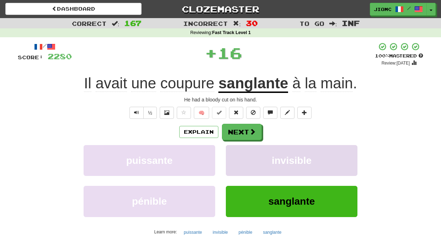
click at [235, 151] on button "invisible" at bounding box center [292, 160] width 132 height 31
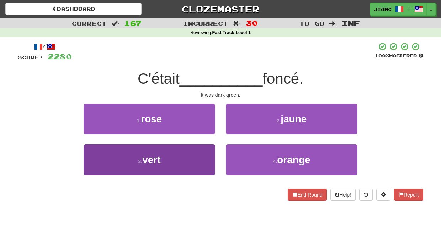
click at [200, 151] on button "3 . vert" at bounding box center [150, 160] width 132 height 31
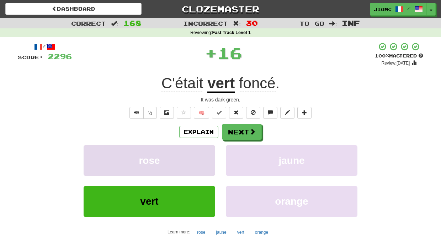
click at [205, 151] on button "rose" at bounding box center [150, 160] width 132 height 31
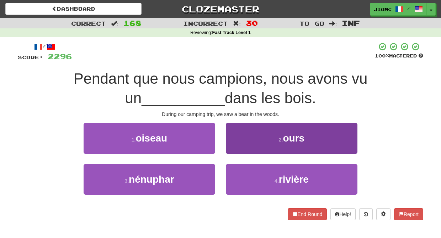
click at [232, 145] on button "2 . ours" at bounding box center [292, 138] width 132 height 31
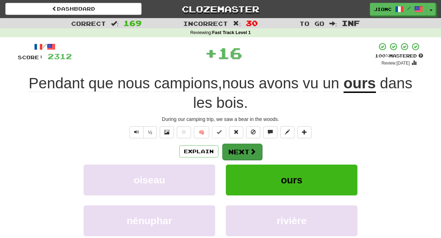
click at [233, 148] on button "Next" at bounding box center [242, 152] width 40 height 16
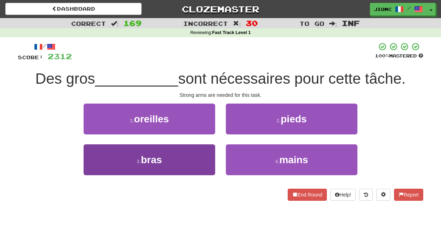
click at [200, 149] on button "3 . bras" at bounding box center [150, 160] width 132 height 31
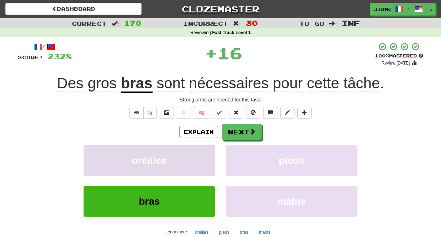
click at [203, 151] on button "oreilles" at bounding box center [150, 160] width 132 height 31
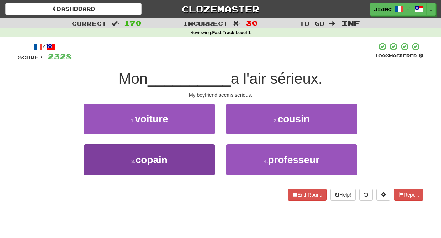
click at [209, 155] on button "3 . copain" at bounding box center [150, 160] width 132 height 31
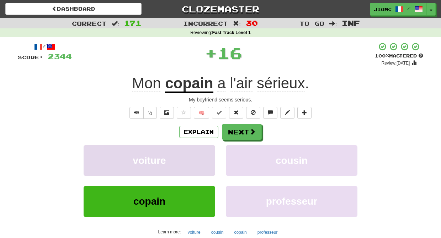
click at [210, 155] on button "voiture" at bounding box center [150, 160] width 132 height 31
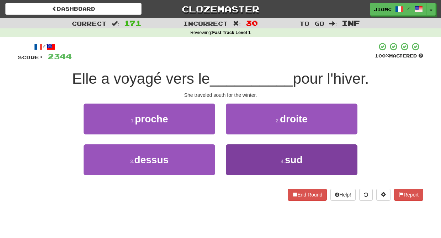
click at [238, 152] on button "4 . sud" at bounding box center [292, 160] width 132 height 31
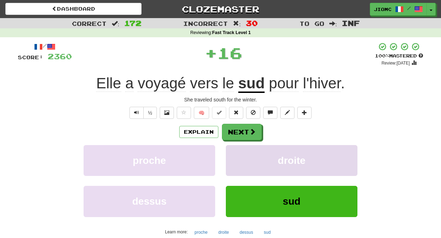
click at [237, 152] on button "droite" at bounding box center [292, 160] width 132 height 31
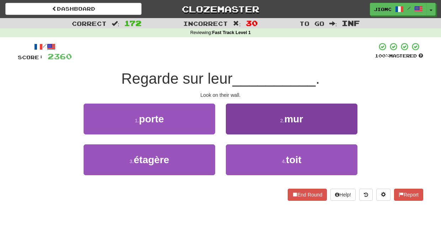
click at [238, 131] on button "2 . mur" at bounding box center [292, 119] width 132 height 31
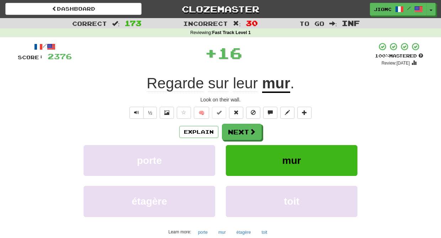
click at [238, 131] on button "Next" at bounding box center [242, 132] width 40 height 16
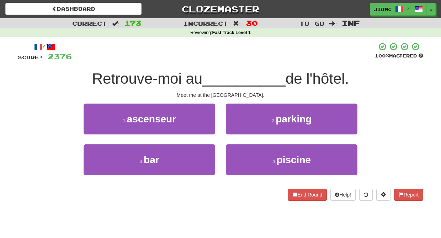
click at [215, 148] on div "3 . bar" at bounding box center [149, 165] width 142 height 41
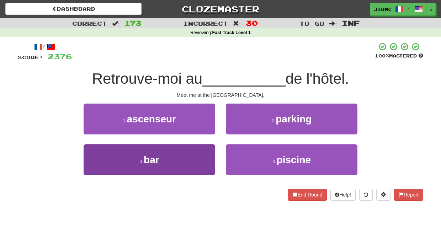
click at [211, 149] on button "3 . bar" at bounding box center [150, 160] width 132 height 31
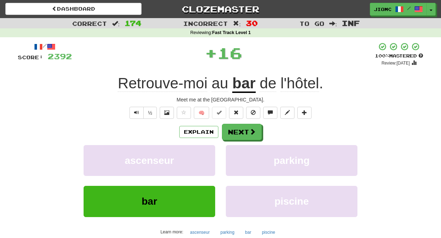
click at [211, 149] on button "ascenseur" at bounding box center [150, 160] width 132 height 31
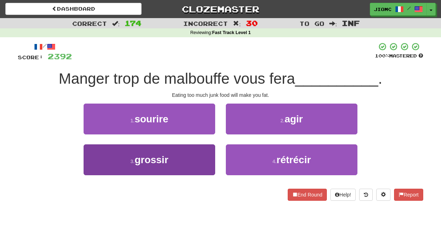
click at [210, 151] on button "3 . grossir" at bounding box center [150, 160] width 132 height 31
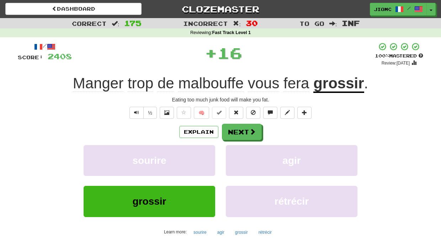
click at [210, 151] on button "sourire" at bounding box center [150, 160] width 132 height 31
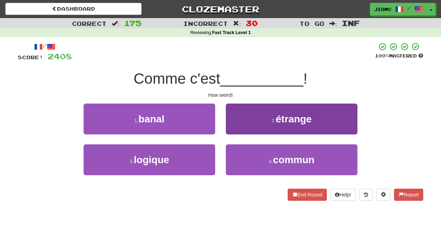
click at [232, 130] on button "2 . étrange" at bounding box center [292, 119] width 132 height 31
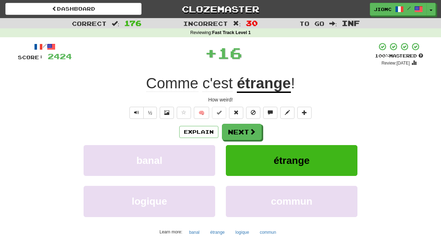
click at [231, 130] on button "Next" at bounding box center [242, 132] width 40 height 16
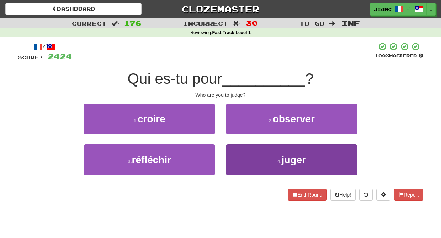
click at [238, 155] on button "4 . juger" at bounding box center [292, 160] width 132 height 31
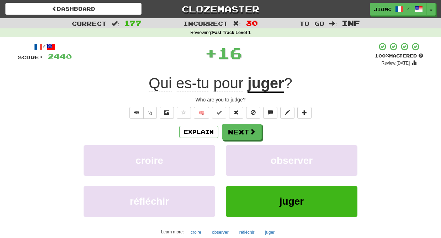
click at [238, 155] on button "observer" at bounding box center [292, 160] width 132 height 31
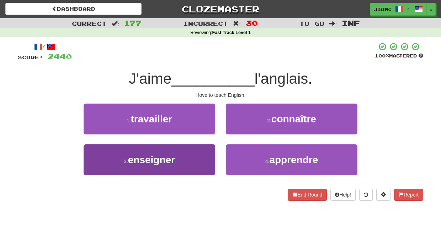
click at [205, 158] on button "3 . enseigner" at bounding box center [150, 160] width 132 height 31
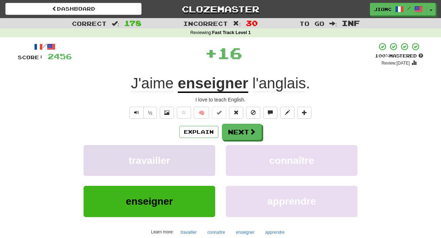
click at [205, 159] on button "travailler" at bounding box center [150, 160] width 132 height 31
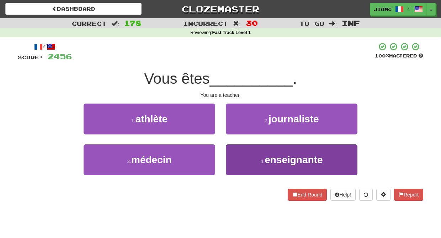
click at [232, 157] on button "4 . enseignante" at bounding box center [292, 160] width 132 height 31
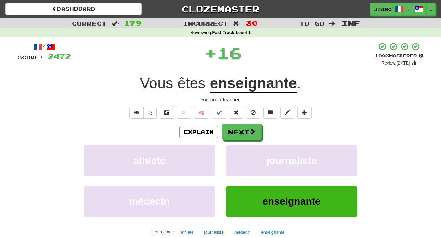
click at [232, 157] on button "journaliste" at bounding box center [292, 160] width 132 height 31
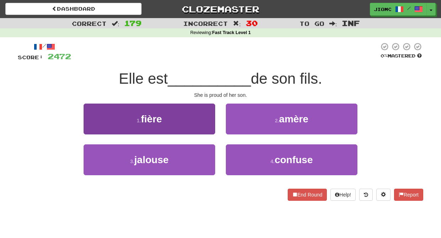
click at [206, 125] on button "1 . fière" at bounding box center [150, 119] width 132 height 31
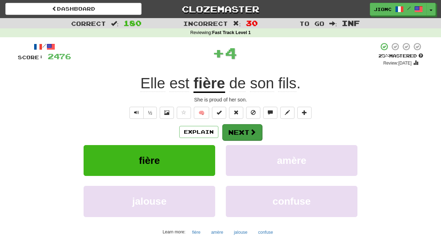
click at [241, 133] on button "Next" at bounding box center [242, 132] width 40 height 16
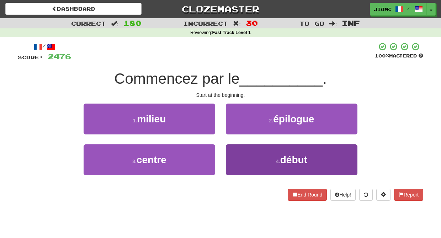
click at [235, 154] on button "4 . début" at bounding box center [292, 160] width 132 height 31
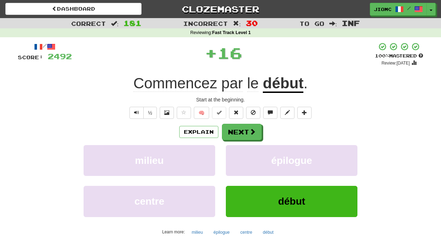
click at [235, 154] on button "épilogue" at bounding box center [292, 160] width 132 height 31
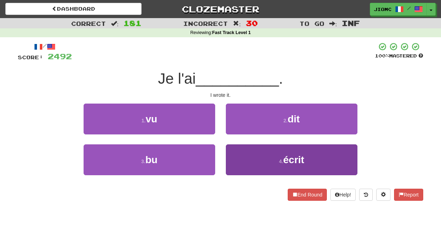
click at [234, 154] on button "4 . écrit" at bounding box center [292, 160] width 132 height 31
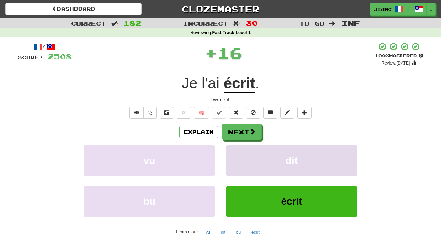
click at [234, 155] on button "dit" at bounding box center [292, 160] width 132 height 31
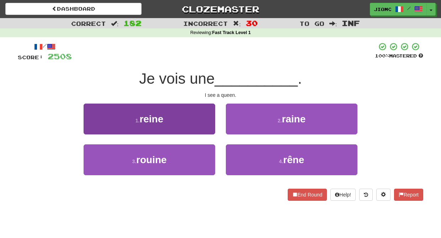
click at [203, 130] on button "1 . reine" at bounding box center [150, 119] width 132 height 31
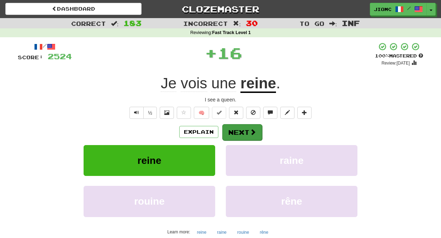
click at [237, 133] on button "Next" at bounding box center [242, 132] width 40 height 16
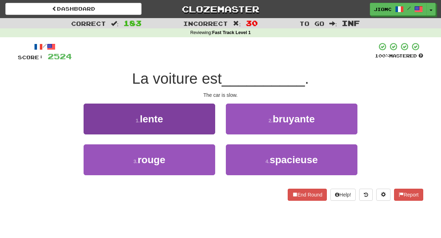
click at [196, 131] on button "1 . lente" at bounding box center [150, 119] width 132 height 31
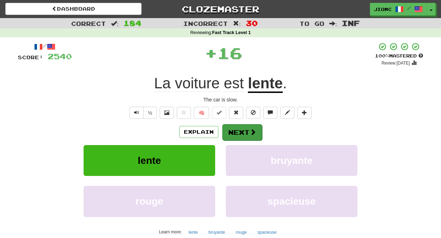
click at [231, 131] on button "Next" at bounding box center [242, 132] width 40 height 16
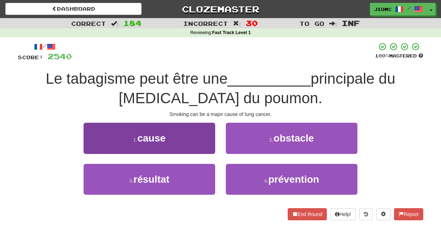
click at [191, 148] on button "1 . cause" at bounding box center [150, 138] width 132 height 31
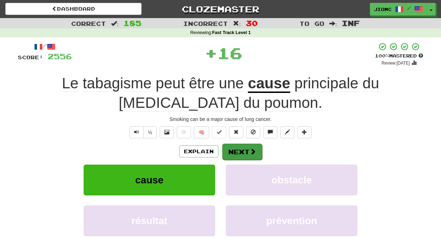
click at [246, 151] on button "Next" at bounding box center [242, 152] width 40 height 16
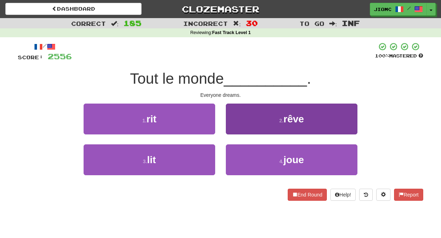
click at [235, 132] on button "2 . rêve" at bounding box center [292, 119] width 132 height 31
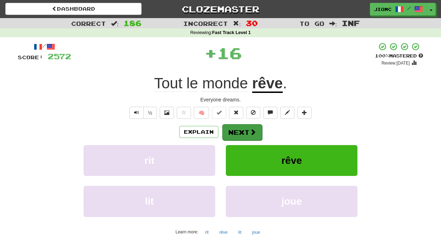
click at [235, 132] on button "Next" at bounding box center [242, 132] width 40 height 16
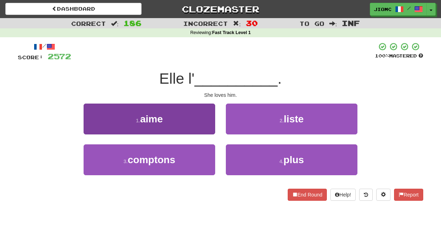
click at [201, 128] on button "1 . aime" at bounding box center [150, 119] width 132 height 31
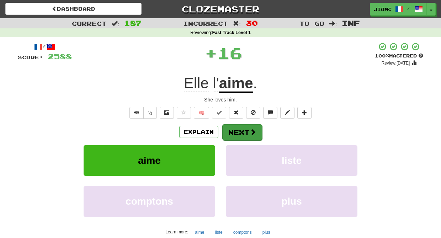
click at [236, 132] on button "Next" at bounding box center [242, 132] width 40 height 16
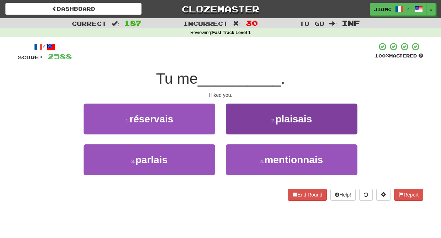
click at [235, 133] on button "2 . plaisais" at bounding box center [292, 119] width 132 height 31
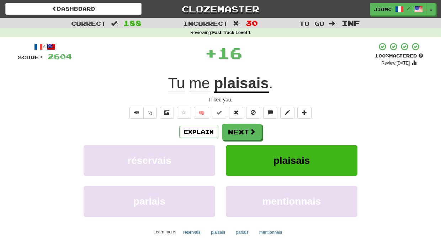
click at [235, 133] on button "Next" at bounding box center [242, 132] width 40 height 16
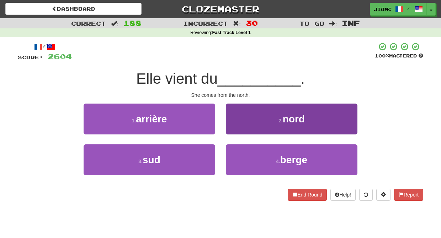
click at [234, 133] on button "2 . nord" at bounding box center [292, 119] width 132 height 31
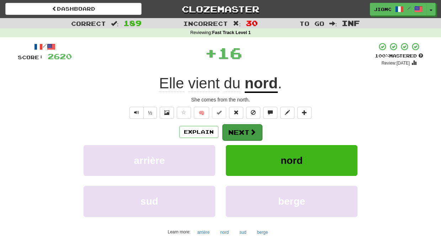
click at [234, 133] on button "Next" at bounding box center [242, 132] width 40 height 16
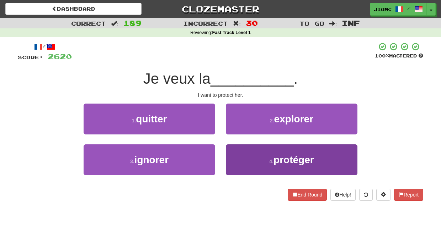
click at [235, 158] on button "4 . protéger" at bounding box center [292, 160] width 132 height 31
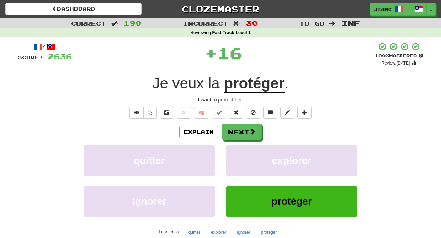
click at [235, 158] on button "explorer" at bounding box center [292, 160] width 132 height 31
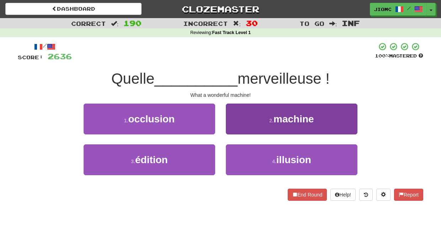
click at [228, 123] on button "2 . machine" at bounding box center [292, 119] width 132 height 31
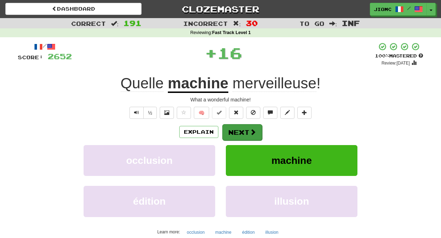
click at [236, 128] on button "Next" at bounding box center [242, 132] width 40 height 16
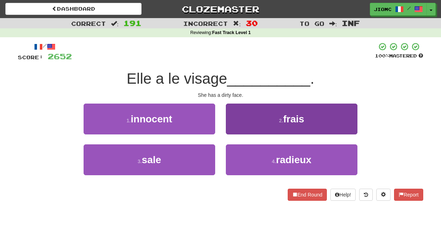
click at [236, 128] on button "2 . frais" at bounding box center [292, 119] width 132 height 31
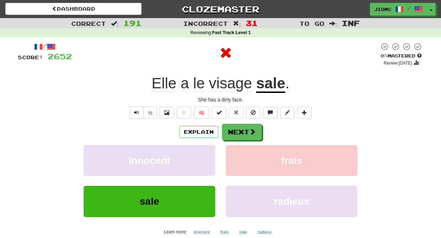
click at [236, 128] on button "Next" at bounding box center [242, 132] width 40 height 16
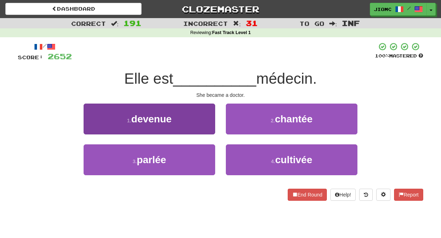
click at [206, 129] on button "1 . devenue" at bounding box center [150, 119] width 132 height 31
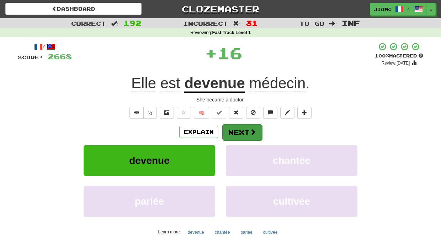
click at [230, 129] on button "Next" at bounding box center [242, 132] width 40 height 16
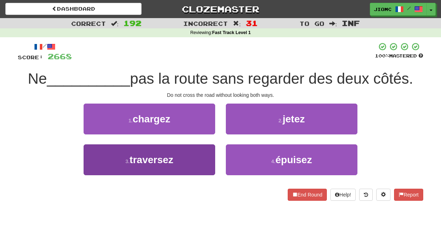
click at [194, 153] on button "3 . traversez" at bounding box center [150, 160] width 132 height 31
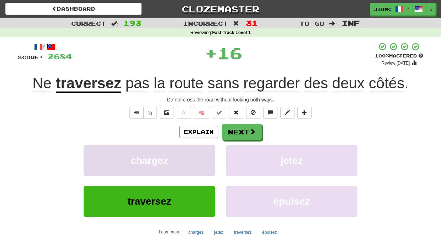
click at [195, 153] on button "chargez" at bounding box center [150, 160] width 132 height 31
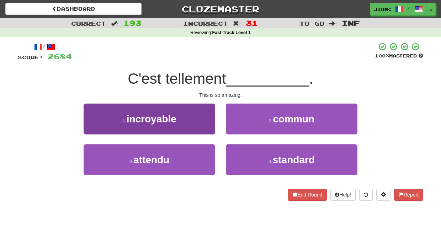
click at [203, 125] on button "1 . incroyable" at bounding box center [150, 119] width 132 height 31
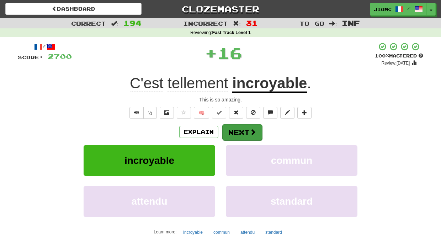
click at [233, 127] on button "Next" at bounding box center [242, 132] width 40 height 16
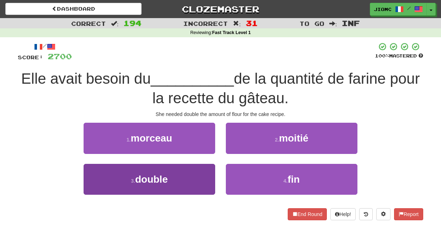
click at [193, 170] on button "3 . double" at bounding box center [150, 179] width 132 height 31
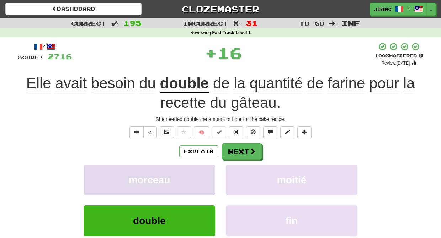
click at [193, 169] on button "morceau" at bounding box center [150, 180] width 132 height 31
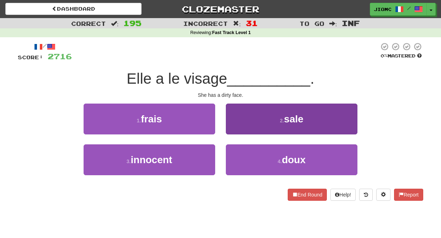
click at [238, 127] on button "2 . sale" at bounding box center [292, 119] width 132 height 31
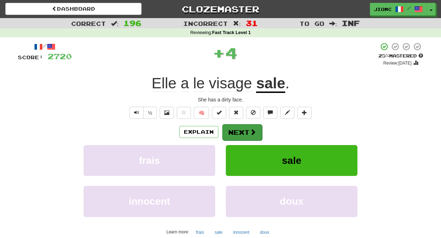
click at [238, 128] on button "Next" at bounding box center [242, 132] width 40 height 16
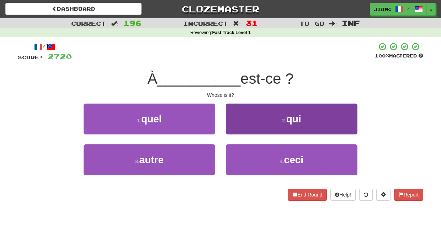
click at [238, 128] on button "2 . qui" at bounding box center [292, 119] width 132 height 31
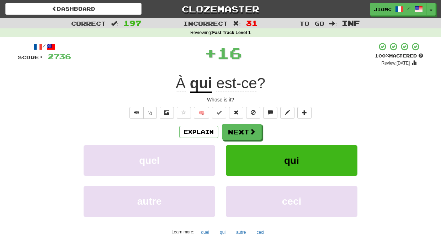
click at [237, 128] on button "Next" at bounding box center [242, 132] width 40 height 16
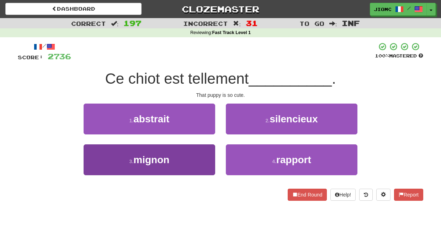
click at [208, 156] on button "3 . mignon" at bounding box center [150, 160] width 132 height 31
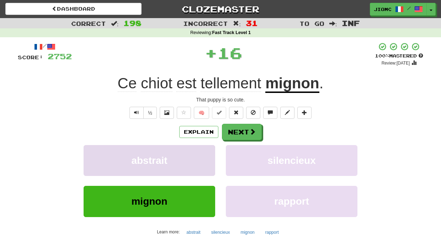
click at [208, 156] on button "abstrait" at bounding box center [150, 160] width 132 height 31
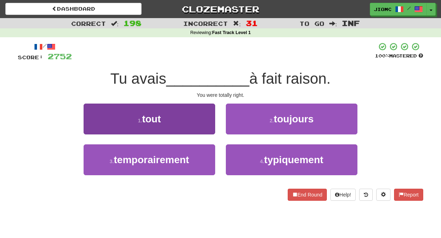
click at [207, 123] on button "1 . tout" at bounding box center [150, 119] width 132 height 31
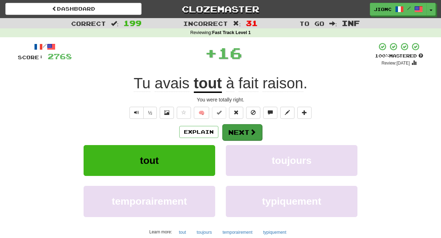
click at [229, 128] on button "Next" at bounding box center [242, 132] width 40 height 16
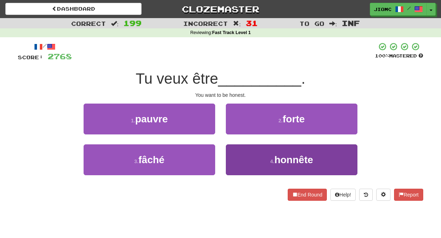
click at [231, 157] on button "4 . honnête" at bounding box center [292, 160] width 132 height 31
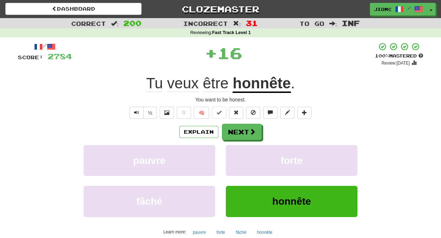
click at [231, 157] on button "forte" at bounding box center [292, 160] width 132 height 31
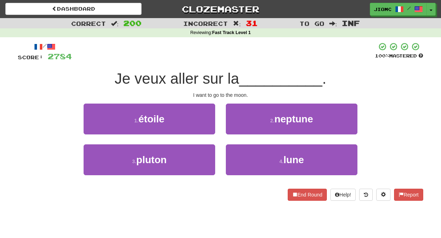
click at [231, 157] on button "4 . lune" at bounding box center [292, 160] width 132 height 31
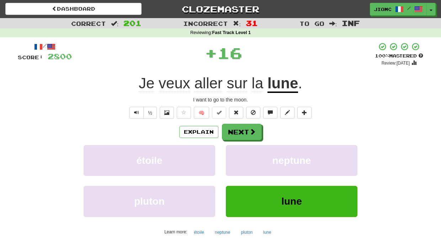
click at [231, 157] on button "neptune" at bounding box center [292, 160] width 132 height 31
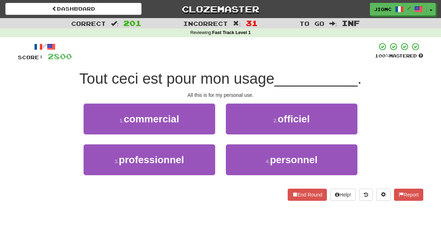
click at [231, 157] on button "4 . personnel" at bounding box center [292, 160] width 132 height 31
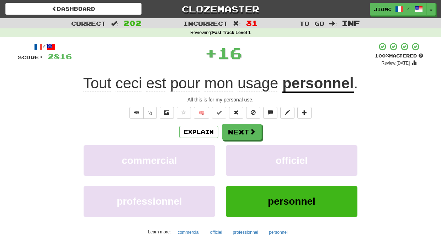
click at [231, 157] on button "officiel" at bounding box center [292, 160] width 132 height 31
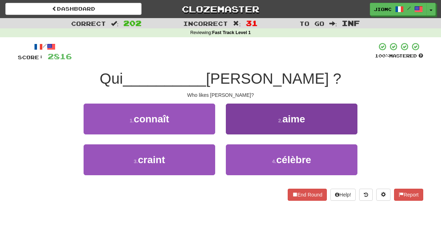
click at [234, 127] on button "2 . aime" at bounding box center [292, 119] width 132 height 31
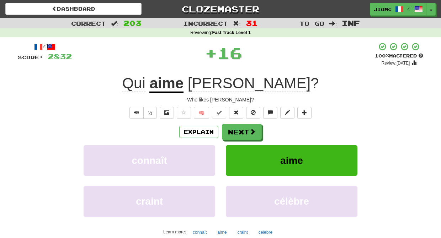
click at [234, 127] on button "Next" at bounding box center [242, 132] width 40 height 16
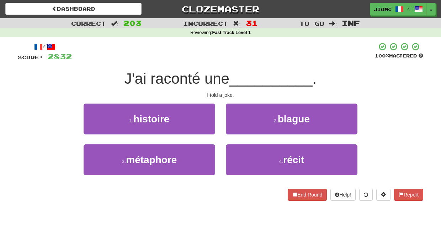
click at [234, 127] on button "2 . blague" at bounding box center [292, 119] width 132 height 31
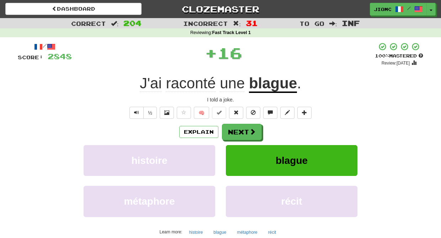
click at [234, 127] on button "Next" at bounding box center [242, 132] width 40 height 16
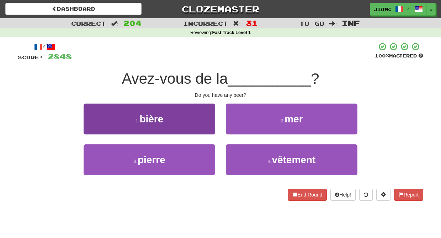
click at [211, 127] on button "1 . bière" at bounding box center [150, 119] width 132 height 31
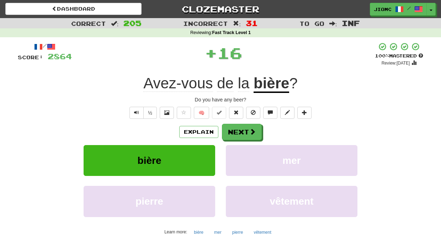
click at [231, 128] on button "Next" at bounding box center [242, 132] width 40 height 16
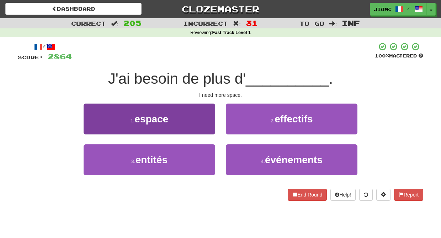
click at [208, 130] on button "1 . espace" at bounding box center [150, 119] width 132 height 31
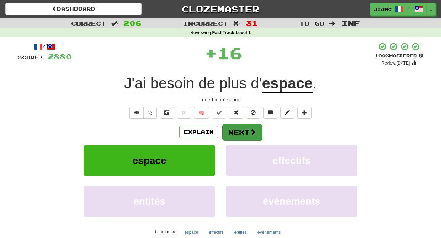
click at [238, 129] on button "Next" at bounding box center [242, 132] width 40 height 16
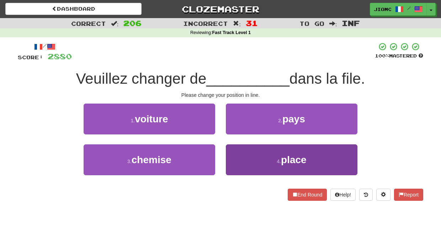
click at [233, 162] on button "4 . place" at bounding box center [292, 160] width 132 height 31
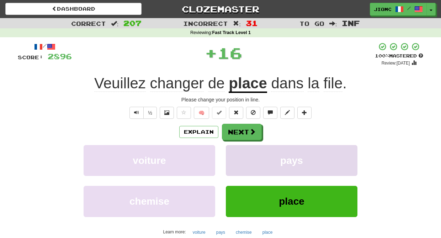
click at [233, 162] on button "pays" at bounding box center [292, 160] width 132 height 31
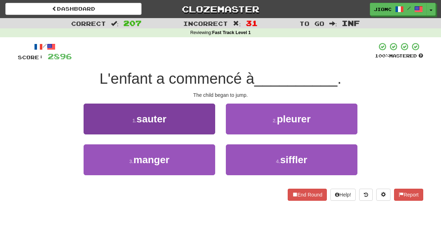
click at [203, 130] on button "1 . sauter" at bounding box center [150, 119] width 132 height 31
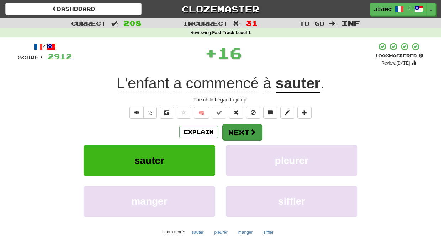
click at [229, 133] on button "Next" at bounding box center [242, 132] width 40 height 16
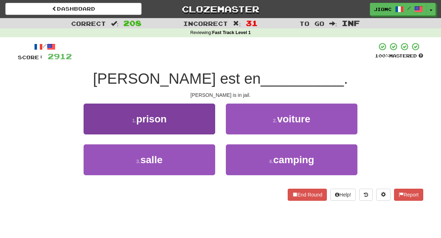
click at [203, 129] on button "1 . prison" at bounding box center [150, 119] width 132 height 31
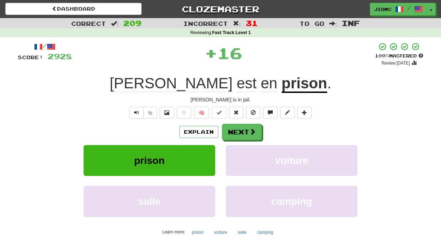
click at [226, 130] on button "Next" at bounding box center [242, 132] width 40 height 16
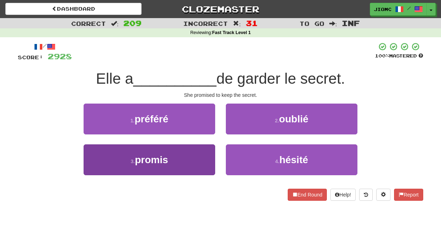
click at [199, 153] on button "3 . promis" at bounding box center [150, 160] width 132 height 31
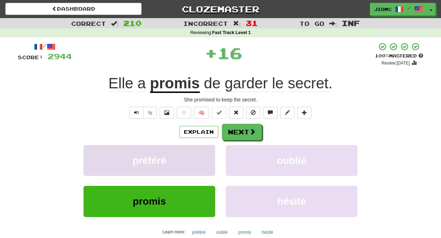
click at [200, 152] on button "préféré" at bounding box center [150, 160] width 132 height 31
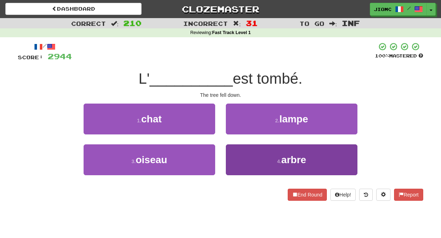
click at [235, 151] on button "4 . arbre" at bounding box center [292, 160] width 132 height 31
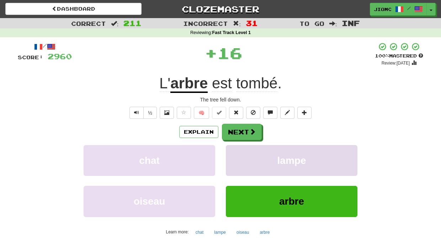
click at [234, 151] on button "lampe" at bounding box center [292, 160] width 132 height 31
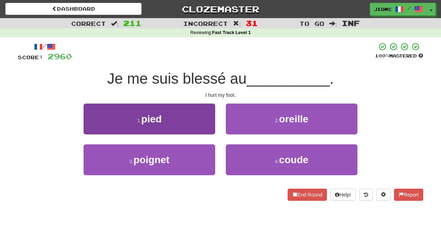
click at [204, 126] on button "1 . pied" at bounding box center [150, 119] width 132 height 31
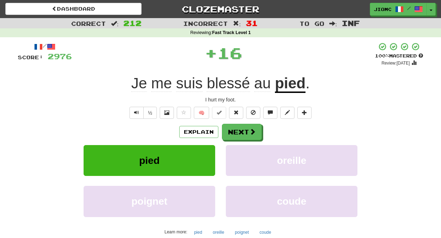
click at [232, 130] on button "Next" at bounding box center [242, 132] width 40 height 16
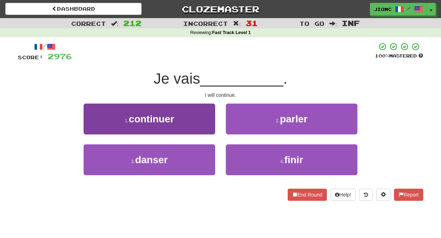
click at [198, 127] on button "1 . continuer" at bounding box center [150, 119] width 132 height 31
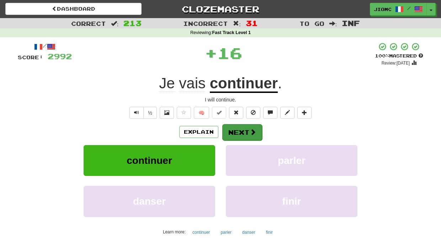
click at [227, 130] on button "Next" at bounding box center [242, 132] width 40 height 16
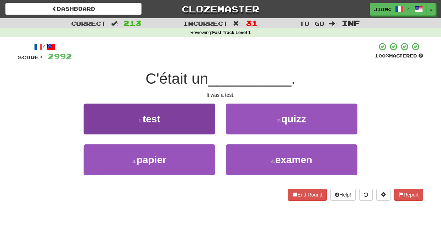
click at [203, 127] on button "1 . test" at bounding box center [150, 119] width 132 height 31
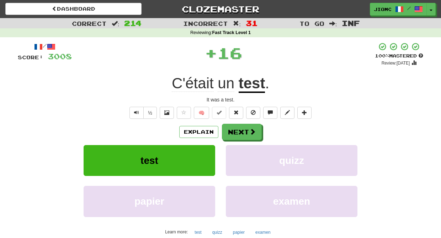
click at [231, 130] on button "Next" at bounding box center [242, 132] width 40 height 16
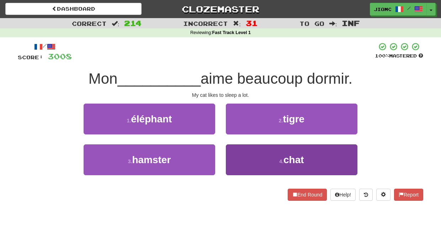
click at [240, 157] on button "4 . chat" at bounding box center [292, 160] width 132 height 31
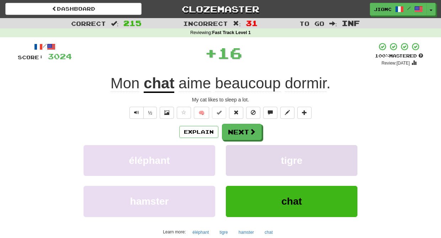
click at [238, 156] on button "tigre" at bounding box center [292, 160] width 132 height 31
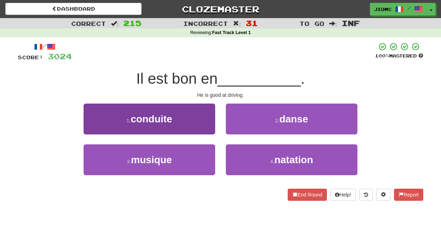
click at [199, 121] on button "1 . conduite" at bounding box center [150, 119] width 132 height 31
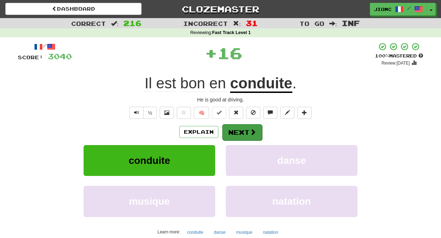
click at [235, 131] on button "Next" at bounding box center [242, 132] width 40 height 16
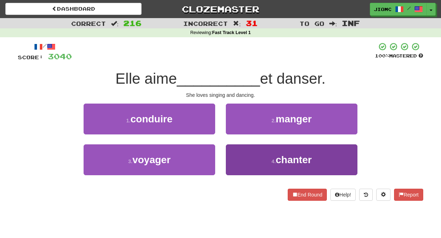
click at [241, 156] on button "4 . chanter" at bounding box center [292, 160] width 132 height 31
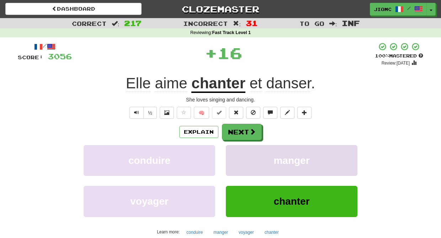
click at [241, 156] on button "manger" at bounding box center [292, 160] width 132 height 31
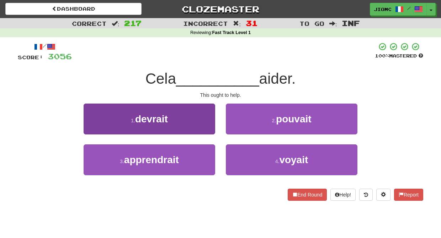
click at [207, 127] on button "1 . devrait" at bounding box center [150, 119] width 132 height 31
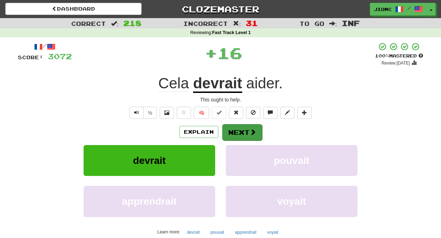
click at [230, 130] on button "Next" at bounding box center [242, 132] width 40 height 16
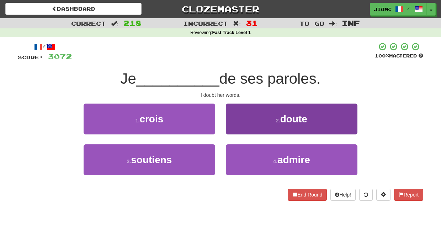
click at [238, 124] on button "2 . doute" at bounding box center [292, 119] width 132 height 31
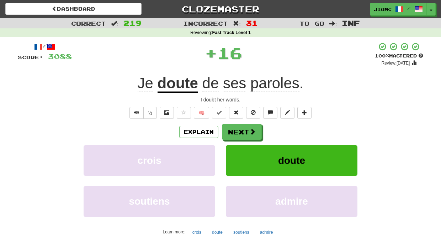
click at [236, 131] on button "Next" at bounding box center [242, 132] width 40 height 16
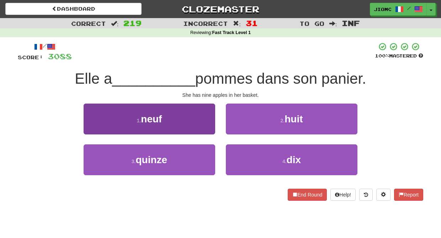
click at [203, 123] on button "1 . neuf" at bounding box center [150, 119] width 132 height 31
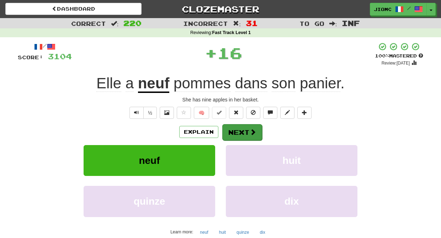
click at [237, 133] on button "Next" at bounding box center [242, 132] width 40 height 16
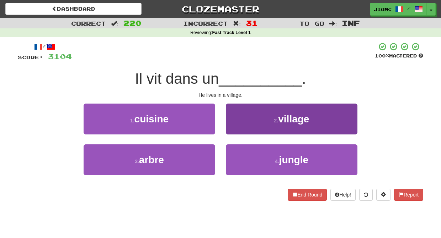
click at [233, 131] on button "2 . village" at bounding box center [292, 119] width 132 height 31
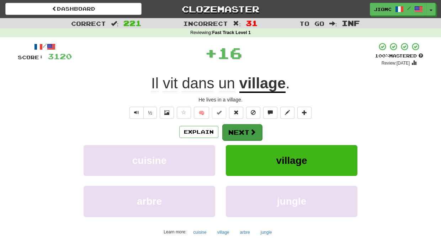
click at [236, 132] on button "Next" at bounding box center [242, 132] width 40 height 16
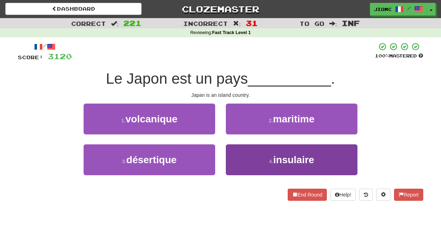
click at [235, 154] on button "4 . insulaire" at bounding box center [292, 160] width 132 height 31
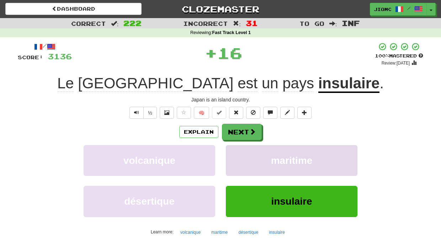
click at [236, 153] on button "maritime" at bounding box center [292, 160] width 132 height 31
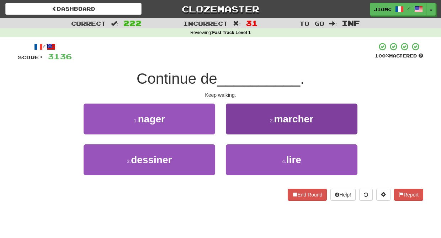
click at [232, 126] on button "2 . marcher" at bounding box center [292, 119] width 132 height 31
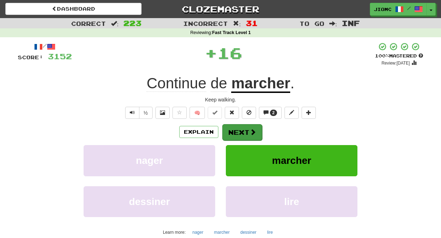
click at [234, 132] on button "Next" at bounding box center [242, 132] width 40 height 16
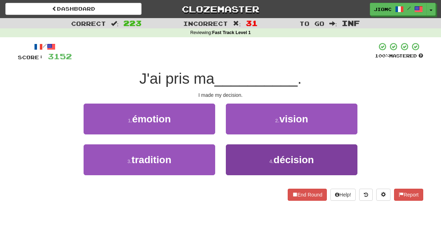
click at [244, 155] on button "4 . décision" at bounding box center [292, 160] width 132 height 31
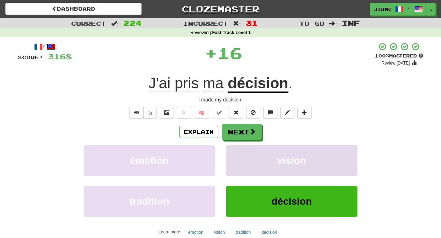
click at [243, 154] on button "vision" at bounding box center [292, 160] width 132 height 31
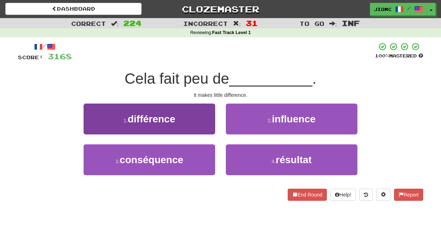
click at [204, 121] on button "1 . différence" at bounding box center [150, 119] width 132 height 31
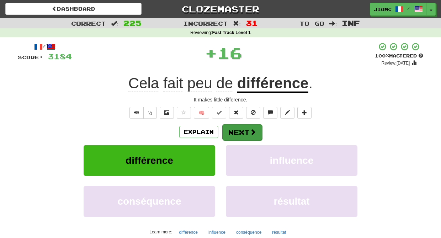
click at [233, 130] on button "Next" at bounding box center [242, 132] width 40 height 16
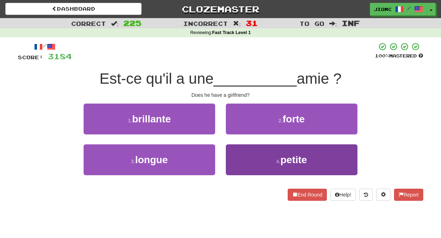
click at [243, 152] on button "4 . petite" at bounding box center [292, 160] width 132 height 31
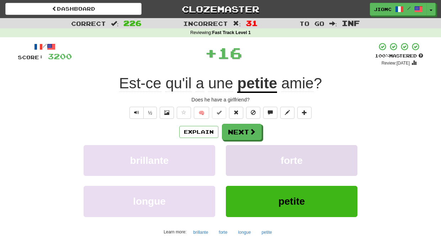
click at [234, 151] on button "forte" at bounding box center [292, 160] width 132 height 31
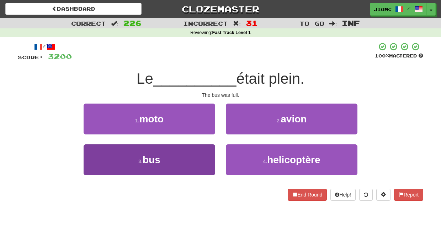
click at [199, 159] on button "3 . bus" at bounding box center [150, 160] width 132 height 31
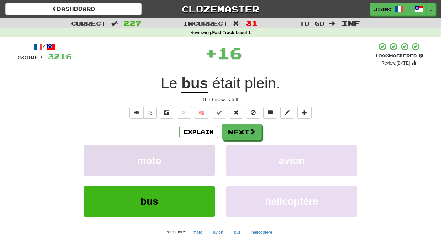
click at [202, 158] on button "moto" at bounding box center [150, 160] width 132 height 31
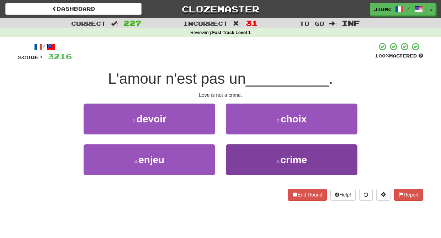
click at [240, 158] on button "4 . crime" at bounding box center [292, 160] width 132 height 31
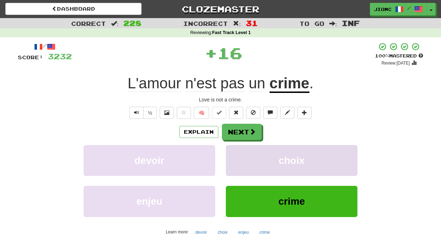
click at [238, 157] on button "choix" at bounding box center [292, 160] width 132 height 31
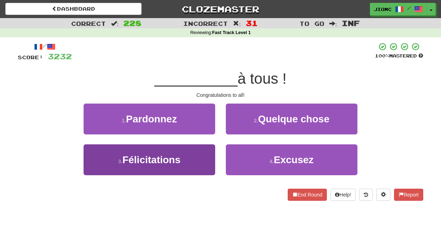
click at [201, 159] on button "3 . Félicitations" at bounding box center [150, 160] width 132 height 31
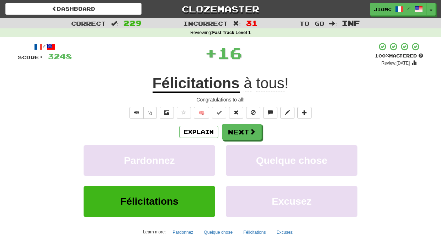
click at [201, 159] on button "Pardonnez" at bounding box center [150, 160] width 132 height 31
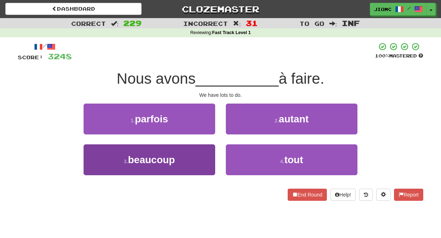
click at [204, 150] on button "3 . beaucoup" at bounding box center [150, 160] width 132 height 31
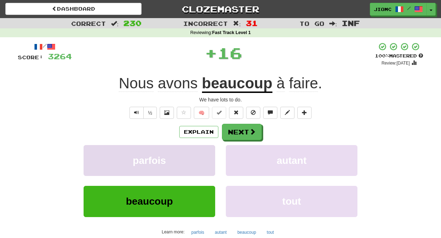
click at [207, 151] on button "parfois" at bounding box center [150, 160] width 132 height 31
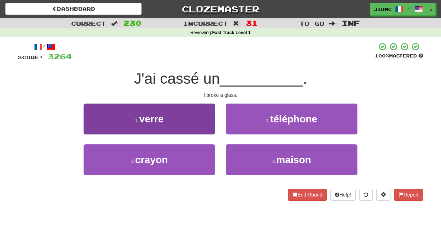
click at [204, 125] on button "1 . verre" at bounding box center [150, 119] width 132 height 31
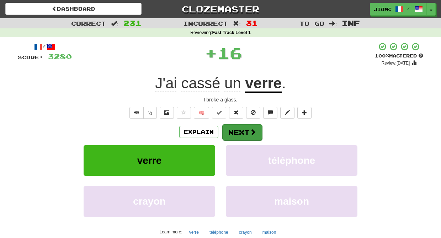
click at [238, 130] on button "Next" at bounding box center [242, 132] width 40 height 16
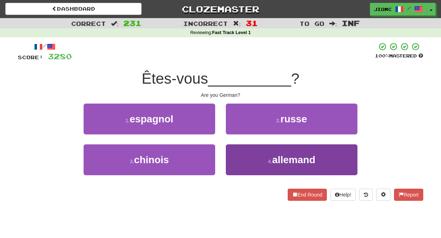
click at [238, 152] on button "4 . allemand" at bounding box center [292, 160] width 132 height 31
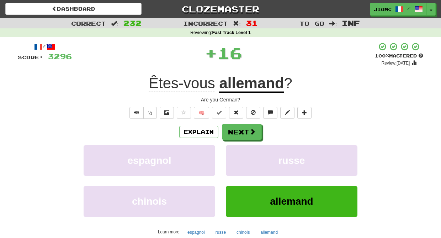
click at [238, 152] on button "russe" at bounding box center [292, 160] width 132 height 31
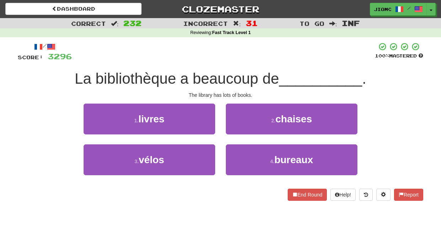
drag, startPoint x: 204, startPoint y: 123, endPoint x: 208, endPoint y: 124, distance: 4.7
click at [204, 123] on button "1 . livres" at bounding box center [150, 119] width 132 height 31
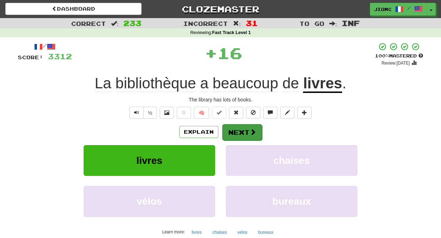
click at [234, 126] on button "Next" at bounding box center [242, 132] width 40 height 16
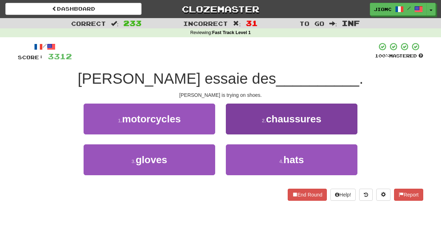
click at [238, 131] on button "2 . chaussures" at bounding box center [292, 119] width 132 height 31
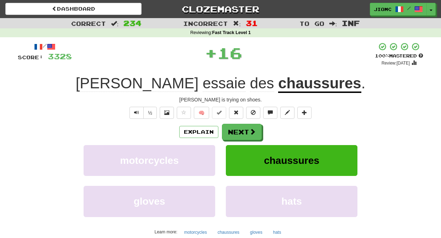
click at [238, 131] on button "Next" at bounding box center [242, 132] width 40 height 16
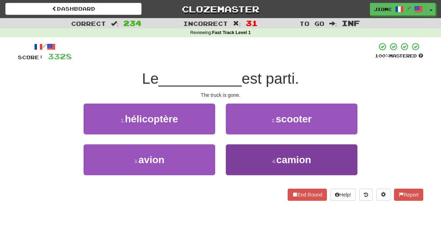
click at [238, 158] on button "4 . camion" at bounding box center [292, 160] width 132 height 31
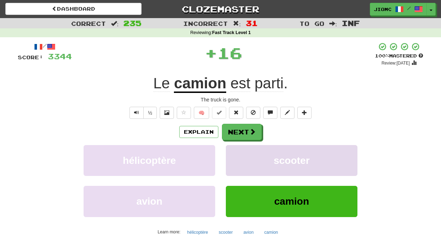
click at [238, 157] on button "scooter" at bounding box center [292, 160] width 132 height 31
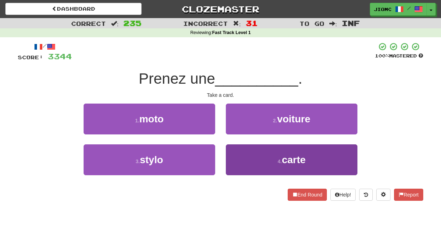
click at [238, 155] on button "4 . carte" at bounding box center [292, 160] width 132 height 31
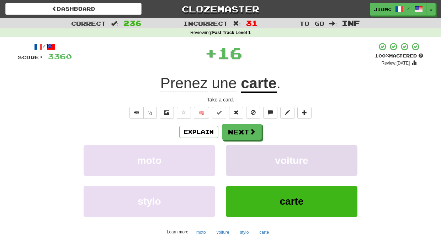
click at [237, 155] on button "voiture" at bounding box center [292, 160] width 132 height 31
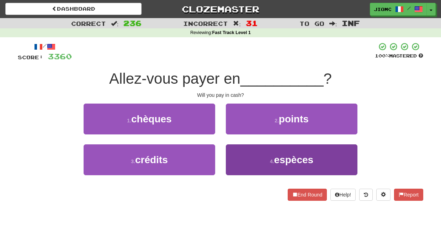
click at [239, 154] on button "4 . espèces" at bounding box center [292, 160] width 132 height 31
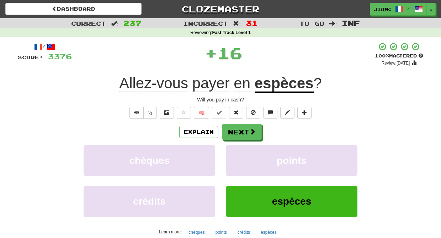
click at [239, 154] on button "points" at bounding box center [292, 160] width 132 height 31
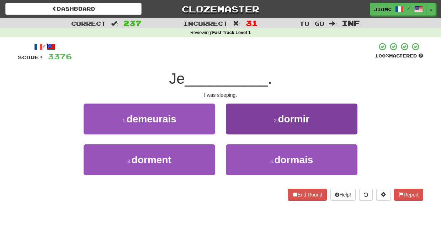
click at [236, 131] on button "2 . dormir" at bounding box center [292, 119] width 132 height 31
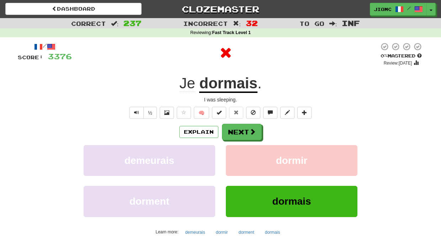
click at [236, 131] on button "Next" at bounding box center [242, 132] width 40 height 16
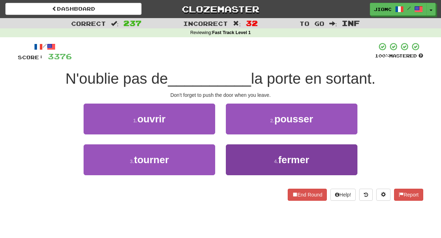
click at [242, 151] on button "4 . fermer" at bounding box center [292, 160] width 132 height 31
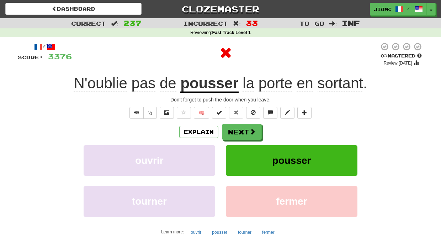
click at [241, 151] on button "pousser" at bounding box center [292, 160] width 132 height 31
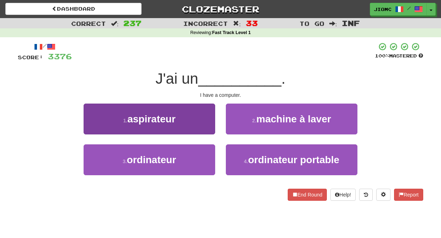
click at [207, 152] on button "3 . ordinateur" at bounding box center [150, 160] width 132 height 31
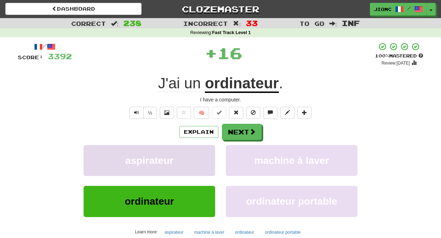
click at [208, 152] on button "aspirateur" at bounding box center [150, 160] width 132 height 31
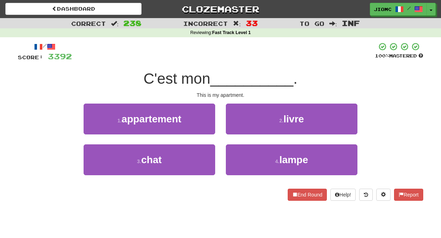
click at [215, 125] on div "1 . appartement" at bounding box center [149, 124] width 142 height 41
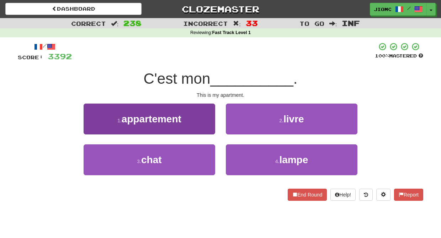
click at [210, 127] on button "1 . appartement" at bounding box center [150, 119] width 132 height 31
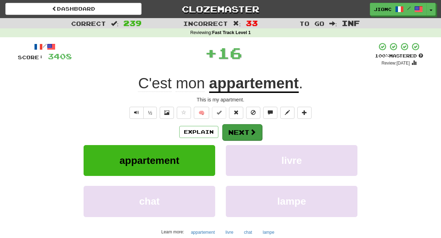
click at [234, 128] on button "Next" at bounding box center [242, 132] width 40 height 16
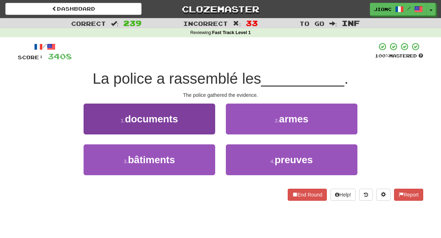
click at [204, 126] on button "1 . documents" at bounding box center [150, 119] width 132 height 31
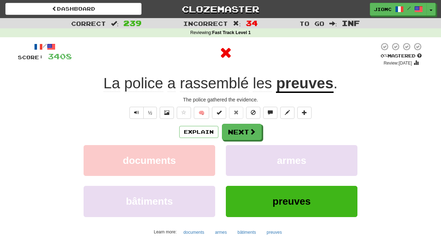
click at [239, 131] on button "Next" at bounding box center [242, 132] width 40 height 16
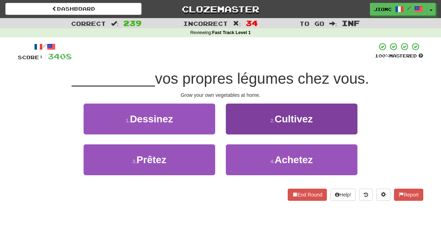
click at [238, 132] on button "2 . Cultivez" at bounding box center [292, 119] width 132 height 31
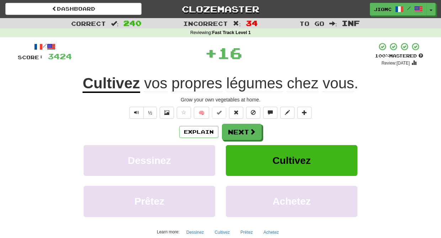
click at [238, 132] on button "Next" at bounding box center [242, 132] width 40 height 16
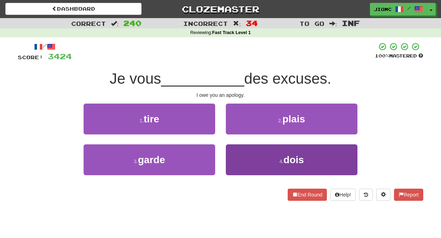
click at [238, 156] on button "4 . dois" at bounding box center [292, 160] width 132 height 31
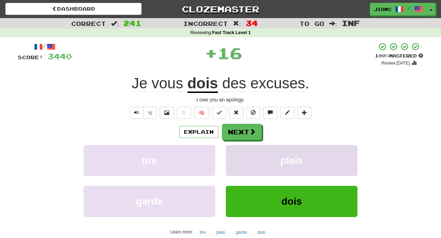
click at [238, 156] on button "plais" at bounding box center [292, 160] width 132 height 31
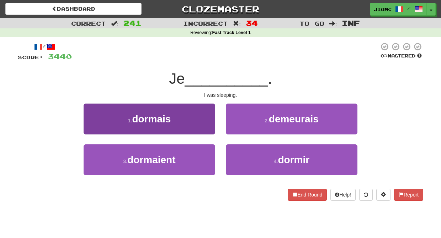
click at [205, 123] on button "1 . dormais" at bounding box center [150, 119] width 132 height 31
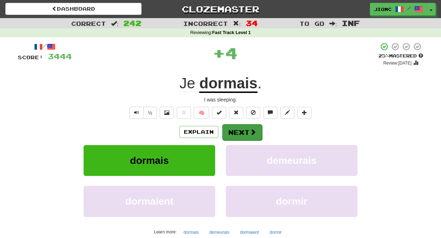
click at [233, 128] on button "Next" at bounding box center [242, 132] width 40 height 16
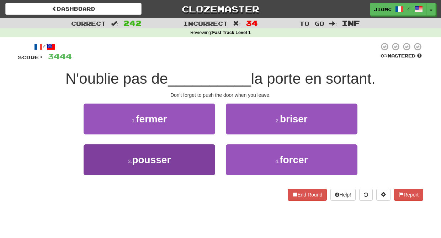
click at [202, 153] on button "3 . pousser" at bounding box center [150, 160] width 132 height 31
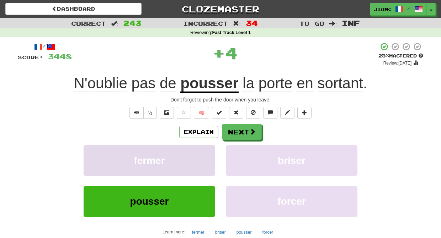
click at [203, 153] on button "fermer" at bounding box center [150, 160] width 132 height 31
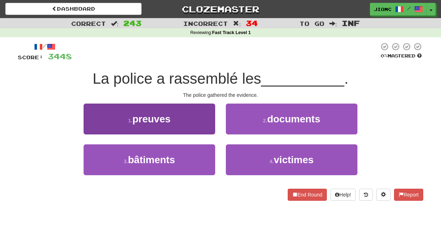
click at [203, 129] on button "1 . preuves" at bounding box center [150, 119] width 132 height 31
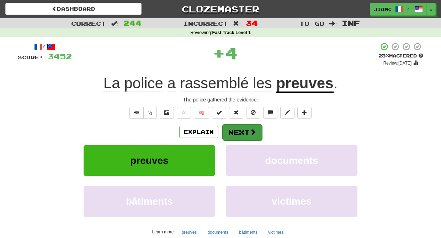
click at [232, 129] on button "Next" at bounding box center [242, 132] width 40 height 16
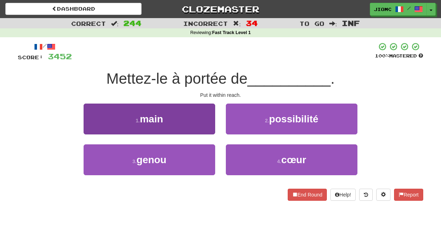
click at [208, 132] on button "1 . main" at bounding box center [150, 119] width 132 height 31
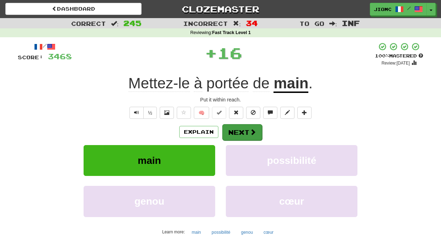
click at [234, 134] on button "Next" at bounding box center [242, 132] width 40 height 16
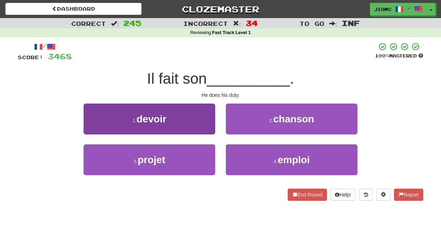
click at [207, 130] on button "1 . devoir" at bounding box center [150, 119] width 132 height 31
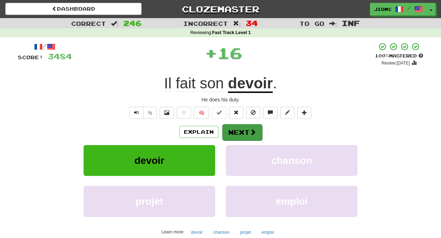
click at [234, 132] on button "Next" at bounding box center [242, 132] width 40 height 16
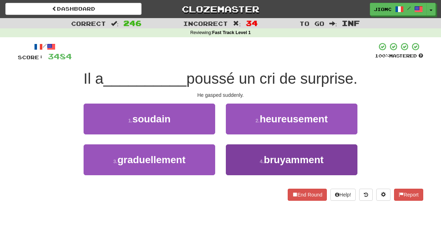
click at [241, 155] on button "4 . bruyamment" at bounding box center [292, 160] width 132 height 31
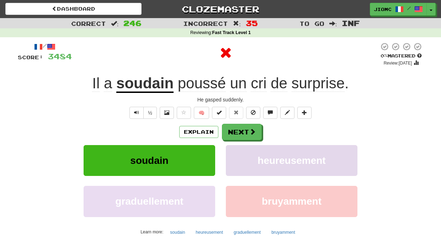
click at [237, 151] on button "heureusement" at bounding box center [292, 160] width 132 height 31
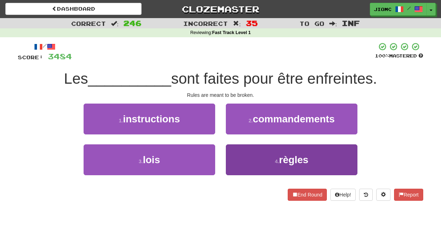
click at [238, 155] on button "4 . règles" at bounding box center [292, 160] width 132 height 31
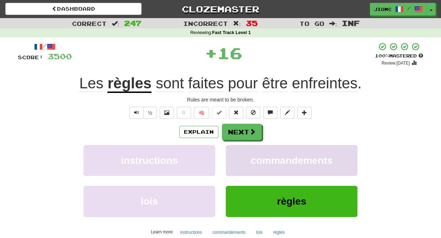
click at [238, 155] on button "commandements" at bounding box center [292, 160] width 132 height 31
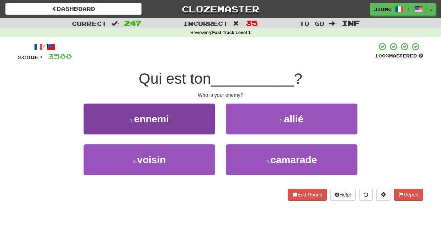
click at [201, 129] on button "1 . ennemi" at bounding box center [150, 119] width 132 height 31
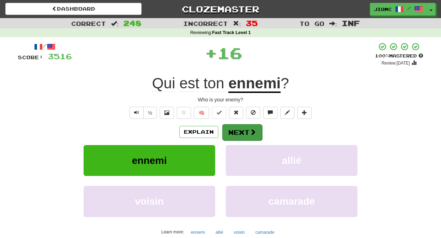
click at [231, 131] on button "Next" at bounding box center [242, 132] width 40 height 16
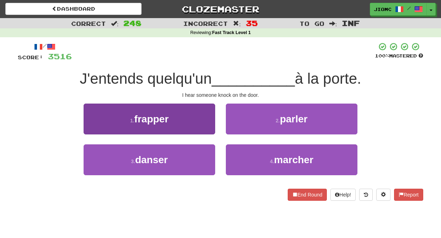
click at [203, 122] on button "1 . frapper" at bounding box center [150, 119] width 132 height 31
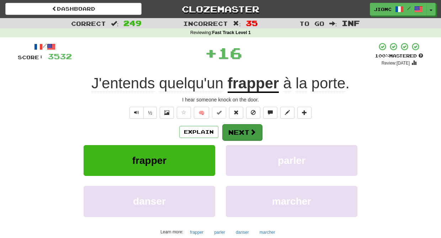
click at [237, 130] on button "Next" at bounding box center [242, 132] width 40 height 16
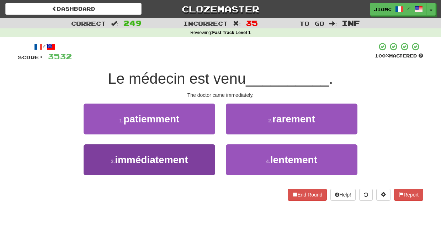
click at [208, 151] on button "3 . immédiatement" at bounding box center [150, 160] width 132 height 31
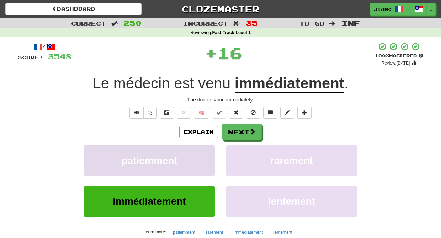
click at [208, 151] on button "patiemment" at bounding box center [150, 160] width 132 height 31
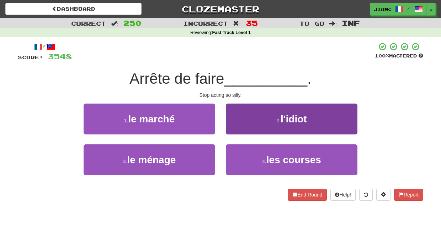
click at [231, 128] on button "2 . l'idiot" at bounding box center [292, 119] width 132 height 31
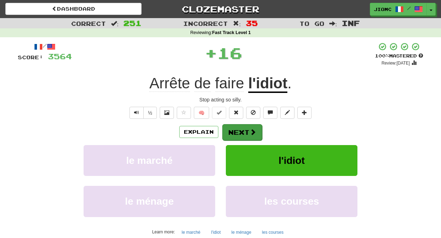
click at [235, 129] on button "Next" at bounding box center [242, 132] width 40 height 16
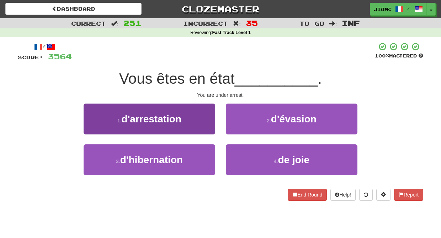
click at [205, 128] on button "1 . d'arrestation" at bounding box center [150, 119] width 132 height 31
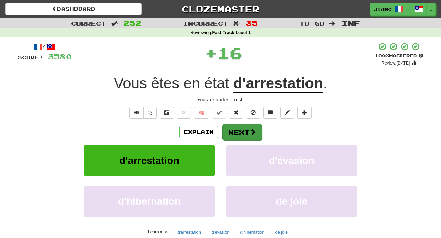
click at [236, 132] on button "Next" at bounding box center [242, 132] width 40 height 16
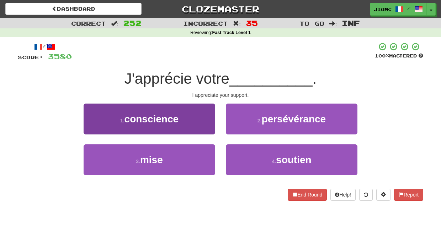
click at [204, 131] on button "1 . conscience" at bounding box center [150, 119] width 132 height 31
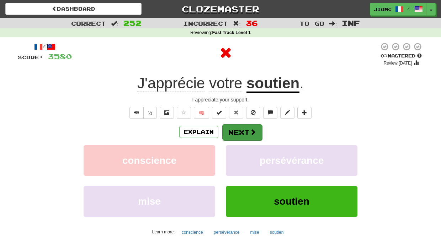
click at [227, 131] on button "Next" at bounding box center [242, 132] width 40 height 16
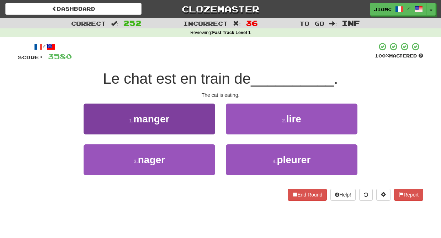
click at [205, 128] on button "1 . manger" at bounding box center [150, 119] width 132 height 31
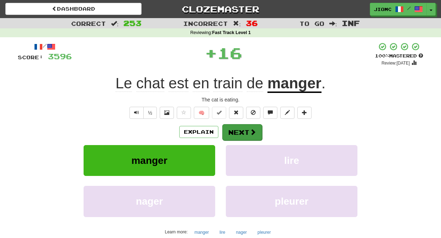
click at [230, 130] on button "Next" at bounding box center [242, 132] width 40 height 16
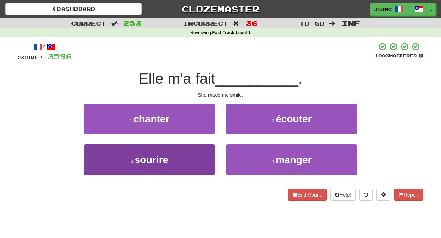
click at [204, 159] on button "3 . sourire" at bounding box center [150, 160] width 132 height 31
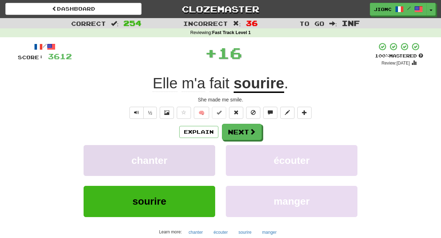
click at [204, 157] on button "chanter" at bounding box center [150, 160] width 132 height 31
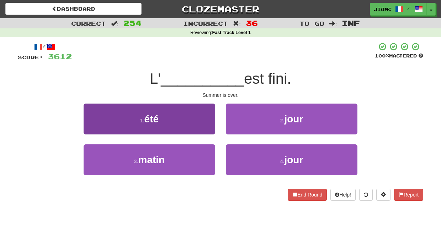
click at [207, 123] on button "1 . été" at bounding box center [150, 119] width 132 height 31
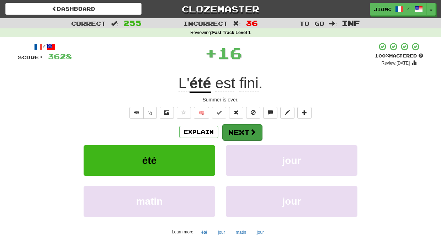
click at [229, 132] on button "Next" at bounding box center [242, 132] width 40 height 16
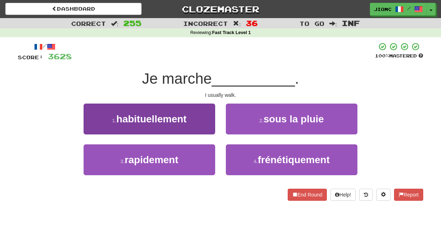
click at [202, 125] on button "1 . habituellement" at bounding box center [150, 119] width 132 height 31
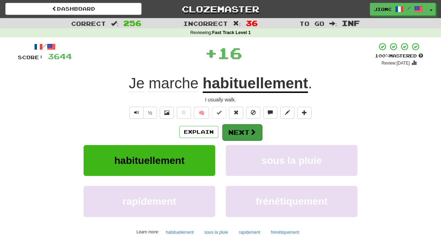
click at [235, 129] on button "Next" at bounding box center [242, 132] width 40 height 16
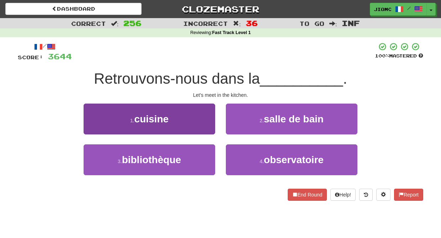
click at [197, 124] on button "1 . cuisine" at bounding box center [150, 119] width 132 height 31
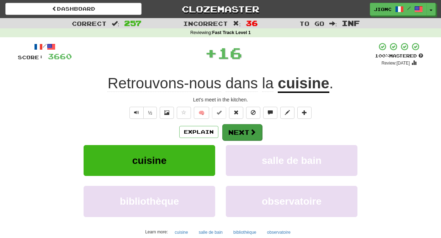
click at [232, 129] on button "Next" at bounding box center [242, 132] width 40 height 16
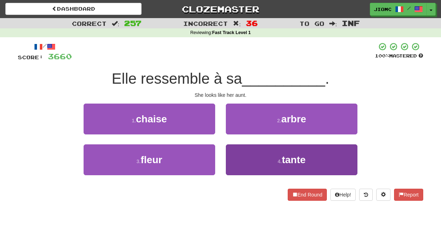
click at [232, 152] on button "4 . tante" at bounding box center [292, 160] width 132 height 31
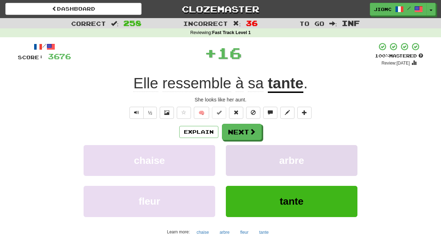
click at [232, 152] on button "arbre" at bounding box center [292, 160] width 132 height 31
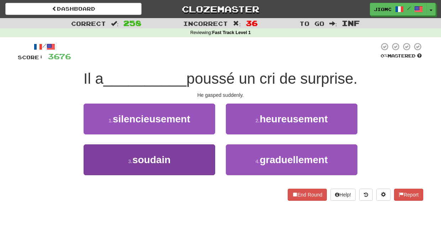
click at [207, 154] on button "3 . soudain" at bounding box center [150, 160] width 132 height 31
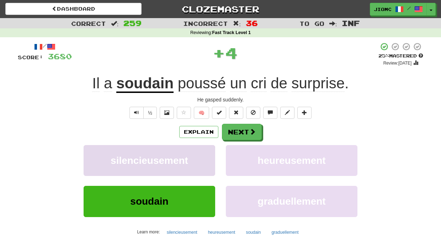
click at [207, 154] on button "silencieusement" at bounding box center [150, 160] width 132 height 31
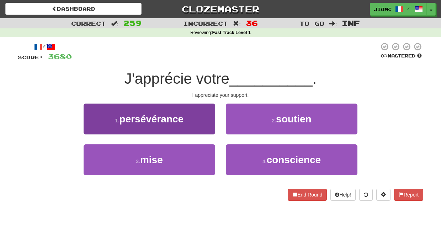
click at [208, 126] on button "1 . persévérance" at bounding box center [150, 119] width 132 height 31
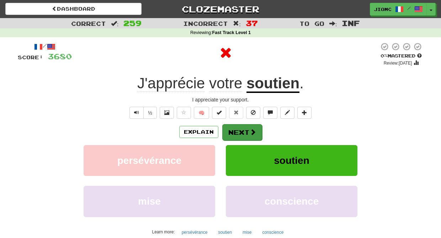
click at [233, 129] on button "Next" at bounding box center [242, 132] width 40 height 16
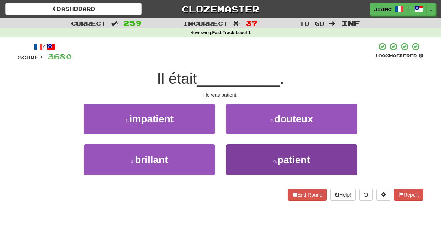
click at [239, 155] on button "4 . patient" at bounding box center [292, 160] width 132 height 31
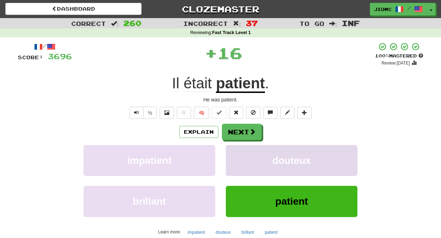
click at [239, 154] on button "douteux" at bounding box center [292, 160] width 132 height 31
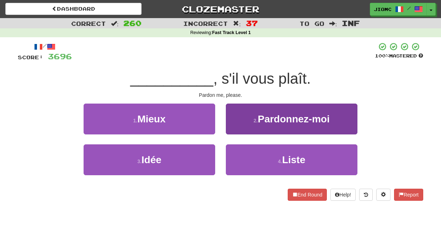
click at [238, 129] on button "2 . Pardonnez-moi" at bounding box center [292, 119] width 132 height 31
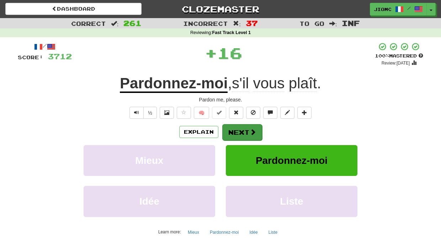
click at [237, 130] on button "Next" at bounding box center [242, 132] width 40 height 16
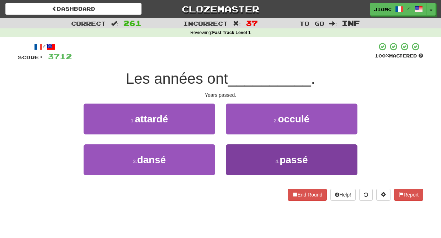
click at [240, 153] on button "4 . passé" at bounding box center [292, 160] width 132 height 31
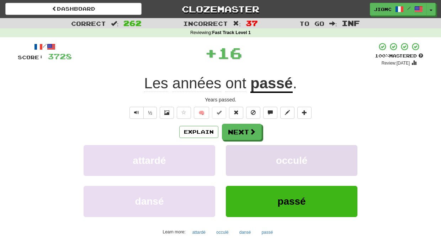
click at [240, 153] on button "occulé" at bounding box center [292, 160] width 132 height 31
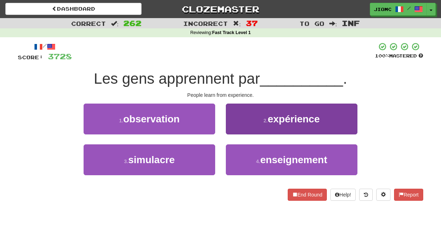
click at [238, 128] on button "2 . expérience" at bounding box center [292, 119] width 132 height 31
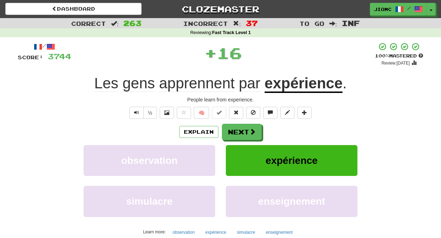
click at [238, 129] on button "Next" at bounding box center [242, 132] width 40 height 16
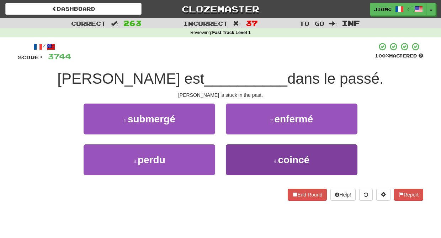
click at [239, 157] on button "4 . coincé" at bounding box center [292, 160] width 132 height 31
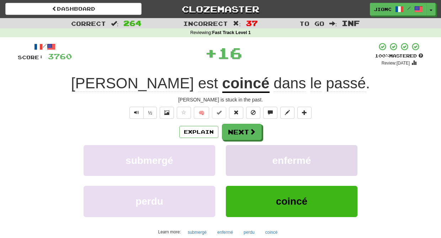
click at [240, 156] on button "enfermé" at bounding box center [292, 160] width 132 height 31
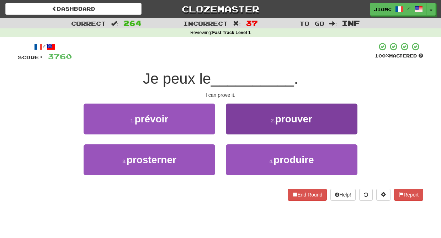
click at [237, 129] on button "2 . prouver" at bounding box center [292, 119] width 132 height 31
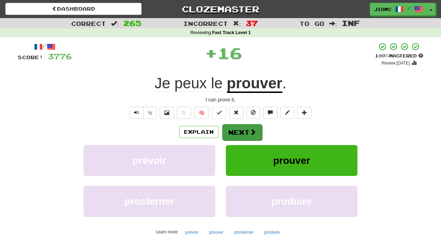
click at [237, 130] on button "Next" at bounding box center [242, 132] width 40 height 16
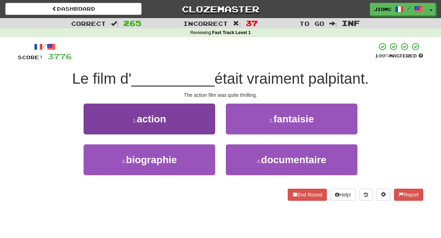
click at [196, 127] on button "1 . action" at bounding box center [150, 119] width 132 height 31
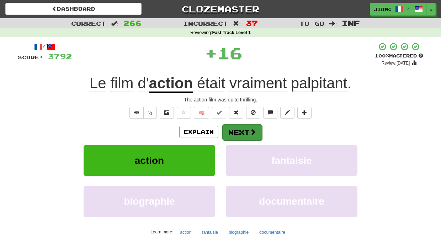
click at [231, 127] on button "Next" at bounding box center [242, 132] width 40 height 16
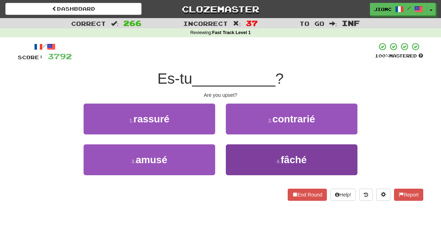
click at [239, 152] on button "4 . fâché" at bounding box center [292, 160] width 132 height 31
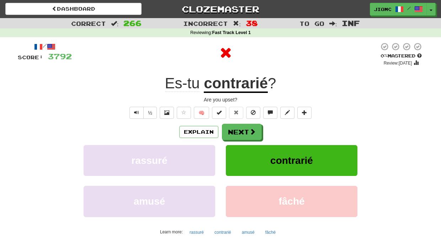
click at [239, 152] on button "contrarié" at bounding box center [292, 160] width 132 height 31
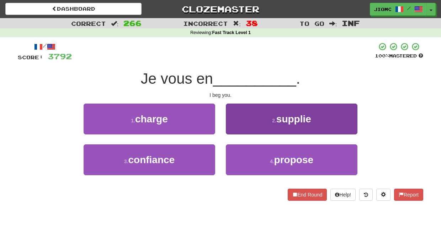
click at [246, 128] on button "2 . supplie" at bounding box center [292, 119] width 132 height 31
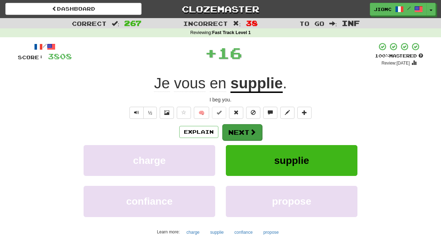
click at [241, 130] on button "Next" at bounding box center [242, 132] width 40 height 16
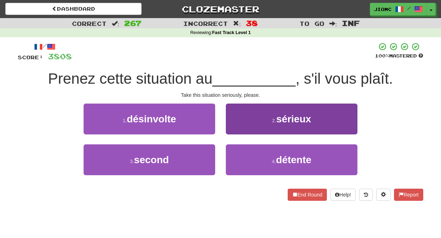
click at [241, 130] on button "2 . sérieux" at bounding box center [292, 119] width 132 height 31
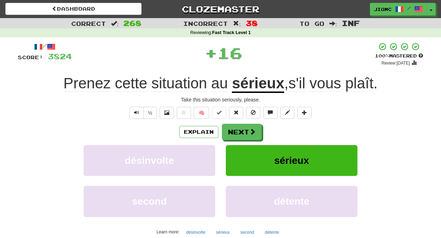
click at [241, 130] on button "Next" at bounding box center [242, 132] width 40 height 16
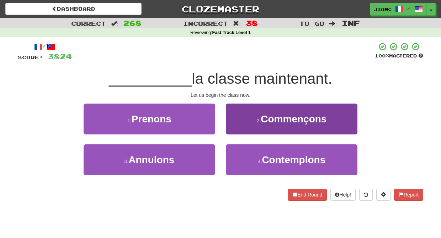
click at [238, 125] on button "2 . Commençons" at bounding box center [292, 119] width 132 height 31
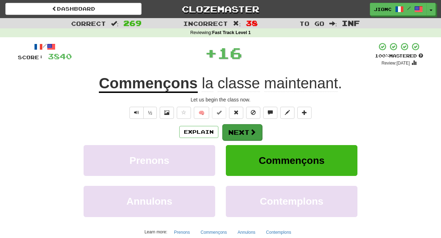
click at [238, 127] on button "Next" at bounding box center [242, 132] width 40 height 16
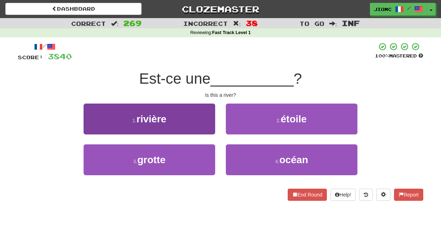
click at [207, 126] on button "1 . rivière" at bounding box center [150, 119] width 132 height 31
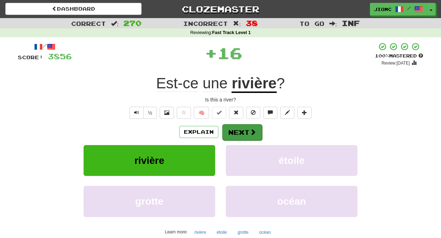
click at [232, 129] on button "Next" at bounding box center [242, 132] width 40 height 16
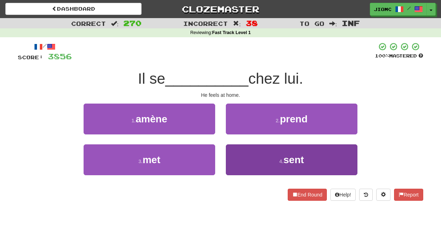
click at [236, 145] on button "4 . sent" at bounding box center [292, 160] width 132 height 31
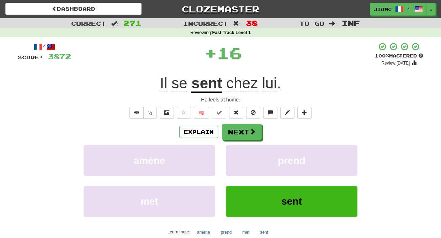
click at [237, 145] on div "Explain Next amène prend met sent Learn more: amène prend met sent" at bounding box center [220, 181] width 405 height 114
click at [240, 149] on button "prend" at bounding box center [292, 160] width 132 height 31
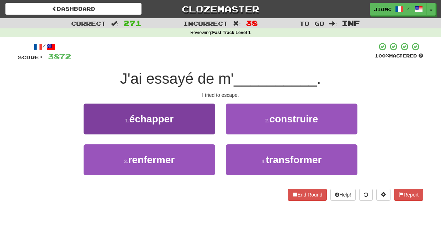
click at [205, 127] on button "1 . échapper" at bounding box center [150, 119] width 132 height 31
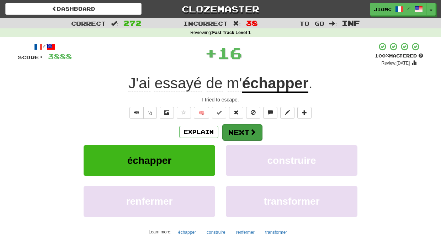
click at [229, 130] on button "Next" at bounding box center [242, 132] width 40 height 16
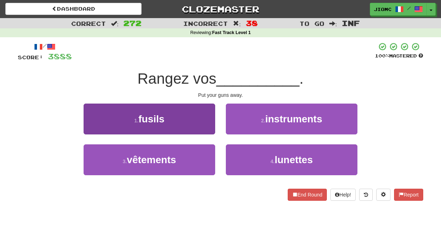
click at [203, 127] on button "1 . fusils" at bounding box center [150, 119] width 132 height 31
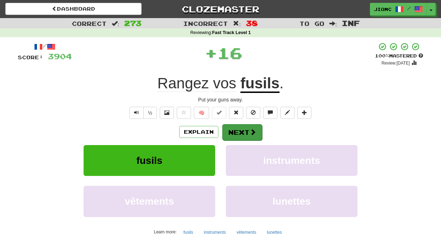
click at [231, 128] on button "Next" at bounding box center [242, 132] width 40 height 16
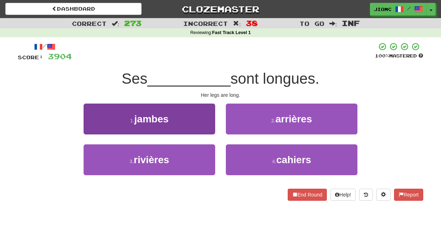
click at [205, 130] on button "1 . jambes" at bounding box center [150, 119] width 132 height 31
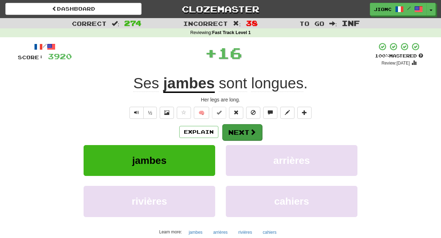
click at [229, 128] on button "Next" at bounding box center [242, 132] width 40 height 16
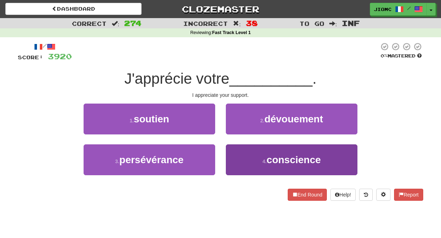
click at [243, 155] on button "4 . conscience" at bounding box center [292, 160] width 132 height 31
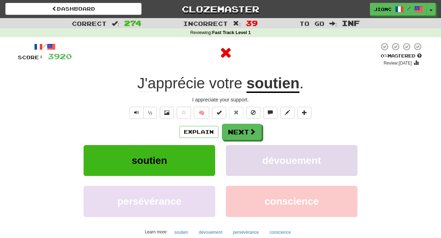
click at [242, 155] on button "dévouement" at bounding box center [292, 160] width 132 height 31
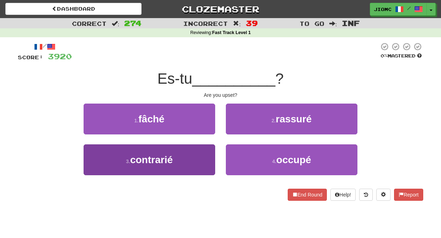
click at [208, 157] on button "3 . contrarié" at bounding box center [150, 160] width 132 height 31
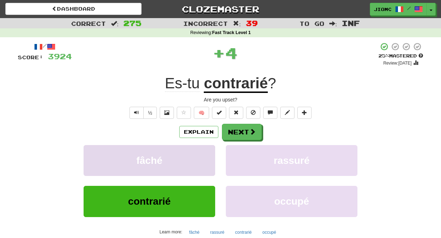
click at [209, 159] on button "fâché" at bounding box center [150, 160] width 132 height 31
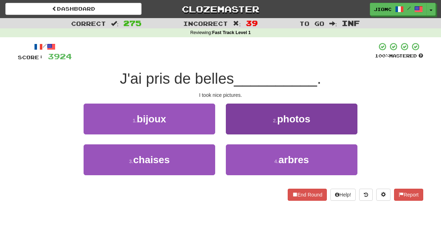
click at [237, 123] on button "2 . photos" at bounding box center [292, 119] width 132 height 31
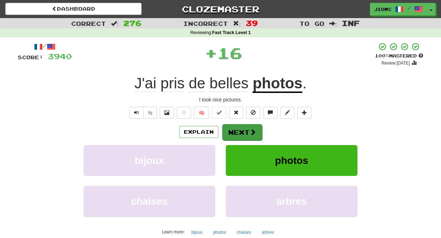
click at [236, 129] on button "Next" at bounding box center [242, 132] width 40 height 16
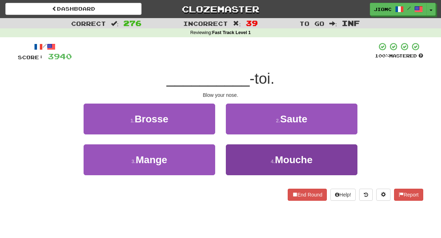
click at [241, 157] on button "4 . Mouche" at bounding box center [292, 160] width 132 height 31
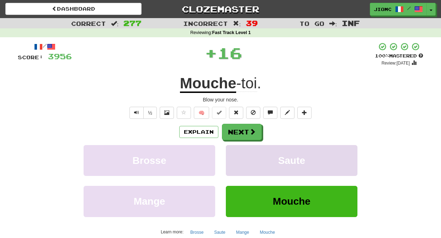
click at [240, 156] on button "Saute" at bounding box center [292, 160] width 132 height 31
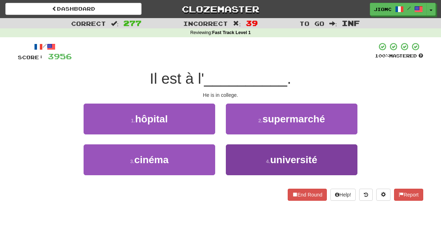
click at [248, 156] on button "4 . université" at bounding box center [292, 160] width 132 height 31
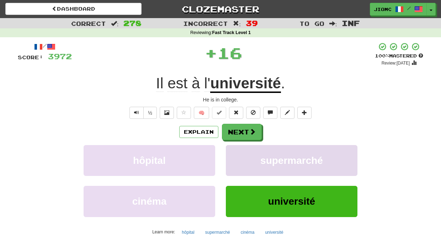
click at [245, 157] on button "supermarché" at bounding box center [292, 160] width 132 height 31
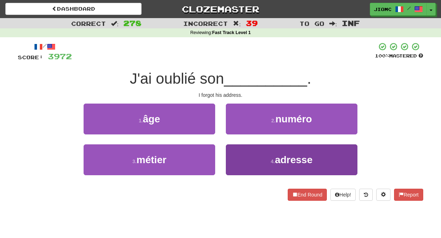
click at [245, 162] on button "4 . adresse" at bounding box center [292, 160] width 132 height 31
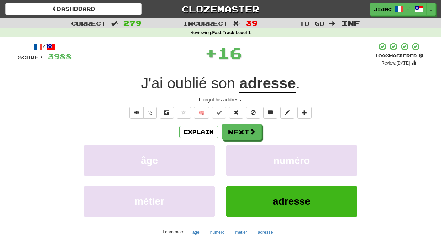
click at [245, 162] on button "numéro" at bounding box center [292, 160] width 132 height 31
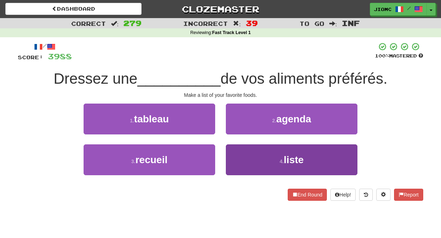
click at [243, 163] on button "4 . liste" at bounding box center [292, 160] width 132 height 31
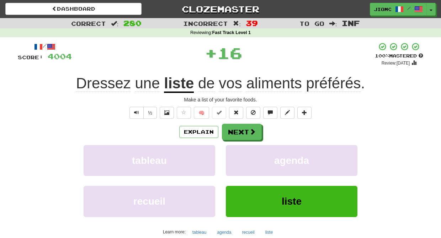
click at [243, 163] on button "agenda" at bounding box center [292, 160] width 132 height 31
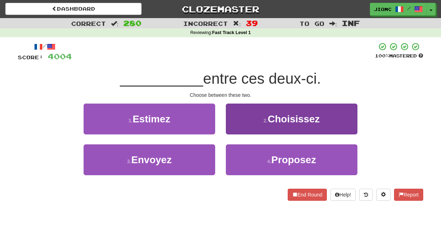
click at [246, 129] on button "2 . Choisissez" at bounding box center [292, 119] width 132 height 31
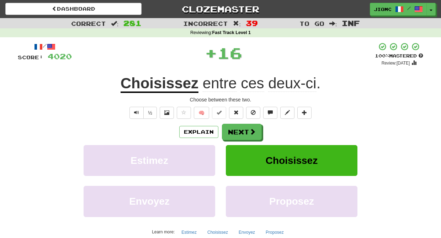
click at [246, 129] on button "Next" at bounding box center [242, 132] width 40 height 16
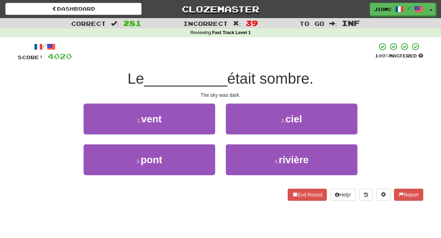
click at [246, 129] on button "2 . ciel" at bounding box center [292, 119] width 132 height 31
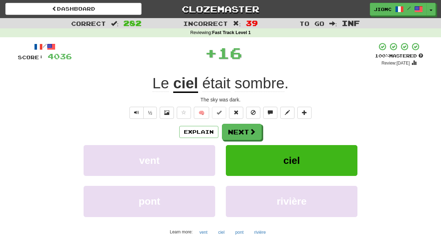
click at [246, 129] on button "Next" at bounding box center [242, 132] width 40 height 16
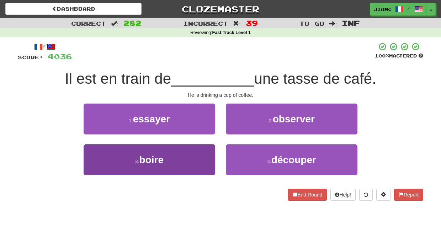
click at [205, 161] on button "3 . boire" at bounding box center [150, 160] width 132 height 31
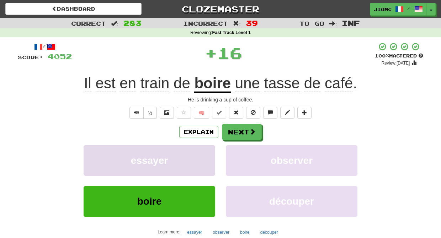
click at [206, 161] on button "essayer" at bounding box center [150, 160] width 132 height 31
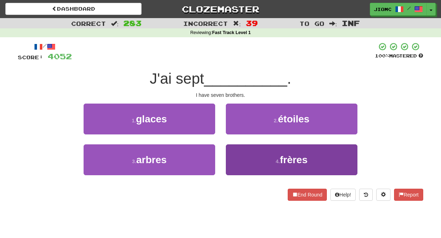
click at [234, 162] on button "4 . frères" at bounding box center [292, 160] width 132 height 31
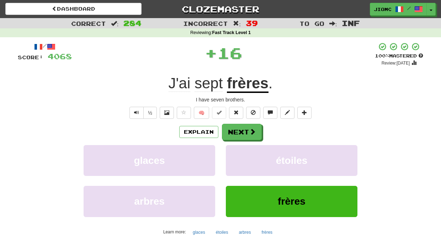
click at [234, 162] on button "étoiles" at bounding box center [292, 160] width 132 height 31
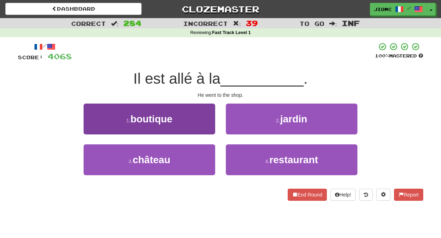
click at [201, 125] on button "1 . boutique" at bounding box center [150, 119] width 132 height 31
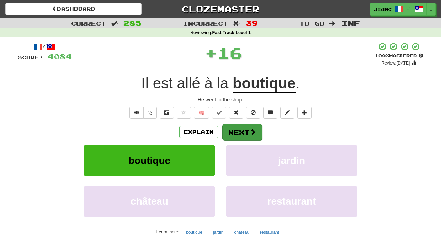
click at [234, 128] on button "Next" at bounding box center [242, 132] width 40 height 16
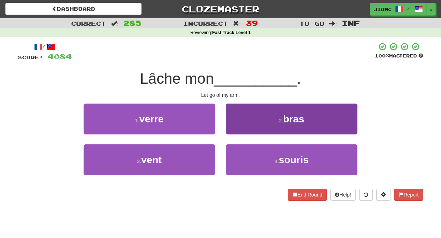
click at [234, 128] on button "2 . bras" at bounding box center [292, 119] width 132 height 31
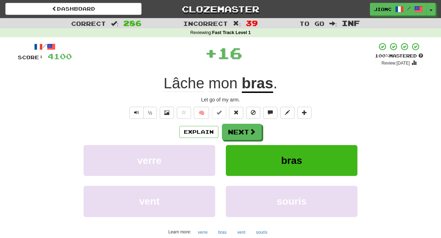
click at [234, 127] on button "Next" at bounding box center [242, 132] width 40 height 16
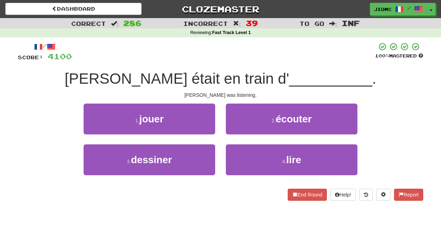
click at [234, 127] on button "2 . écouter" at bounding box center [292, 119] width 132 height 31
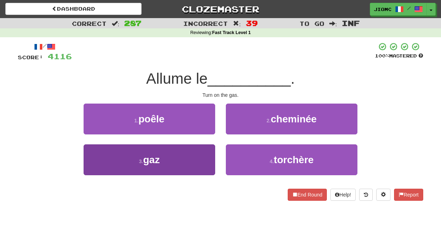
click at [208, 149] on button "3 . gaz" at bounding box center [150, 160] width 132 height 31
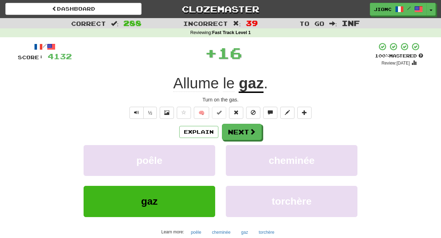
click at [208, 149] on button "poêle" at bounding box center [150, 160] width 132 height 31
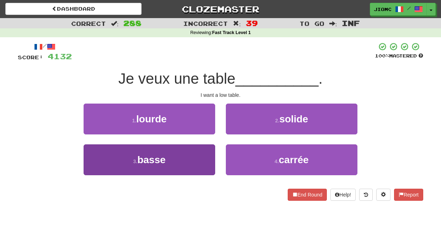
click at [203, 162] on button "3 . basse" at bounding box center [150, 160] width 132 height 31
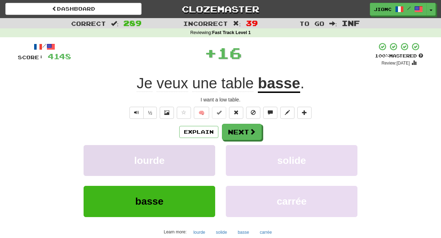
click at [210, 158] on button "lourde" at bounding box center [150, 160] width 132 height 31
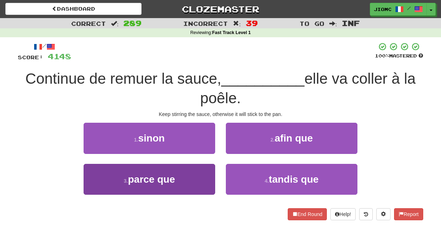
click at [202, 177] on button "3 . parce que" at bounding box center [150, 179] width 132 height 31
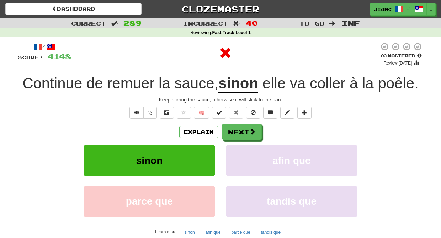
click at [202, 178] on div "sinon" at bounding box center [149, 165] width 142 height 41
click at [207, 164] on button "sinon" at bounding box center [150, 160] width 132 height 31
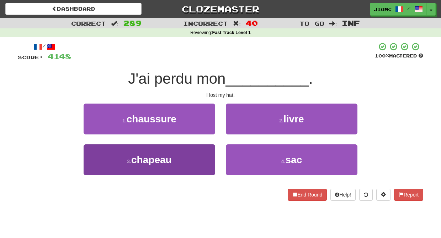
click at [205, 159] on button "3 . chapeau" at bounding box center [150, 160] width 132 height 31
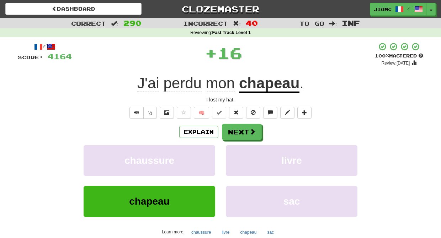
click at [205, 159] on button "chaussure" at bounding box center [150, 160] width 132 height 31
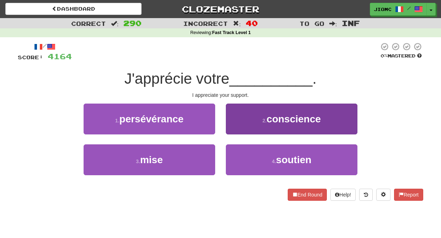
click at [241, 128] on button "2 . conscience" at bounding box center [292, 119] width 132 height 31
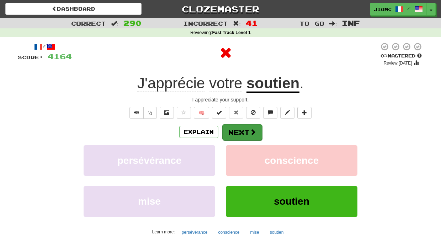
click at [240, 129] on button "Next" at bounding box center [242, 132] width 40 height 16
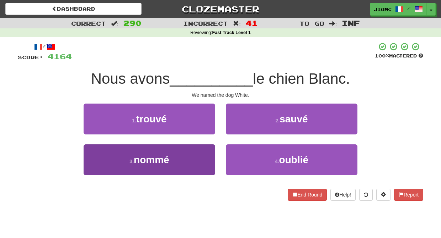
click at [204, 156] on button "3 . nommé" at bounding box center [150, 160] width 132 height 31
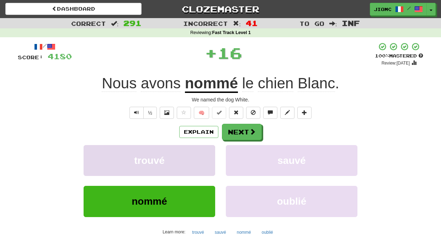
click at [202, 155] on button "trouvé" at bounding box center [150, 160] width 132 height 31
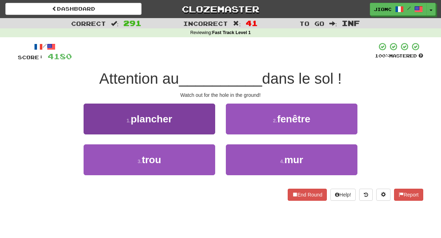
click at [211, 133] on button "1 . plancher" at bounding box center [150, 119] width 132 height 31
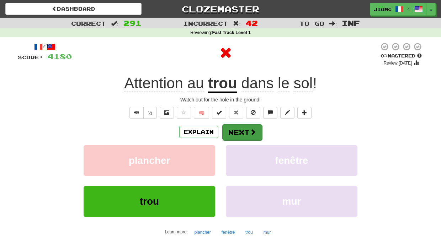
click at [232, 133] on button "Next" at bounding box center [242, 132] width 40 height 16
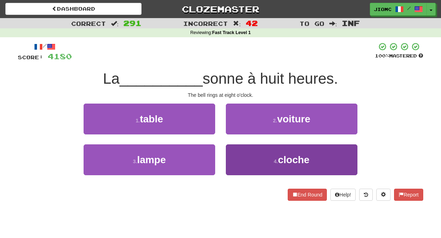
click at [237, 151] on button "4 . cloche" at bounding box center [292, 160] width 132 height 31
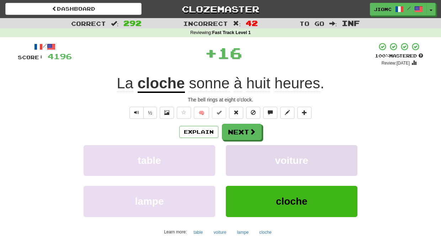
click at [237, 150] on button "voiture" at bounding box center [292, 160] width 132 height 31
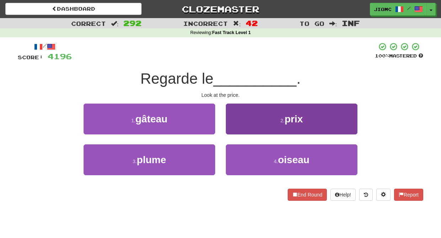
click at [233, 124] on button "2 . prix" at bounding box center [292, 119] width 132 height 31
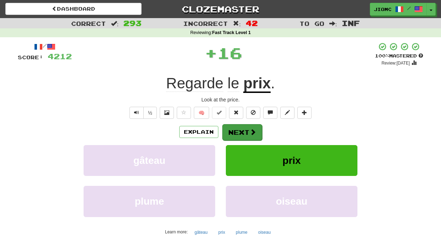
click at [233, 126] on button "Next" at bounding box center [242, 132] width 40 height 16
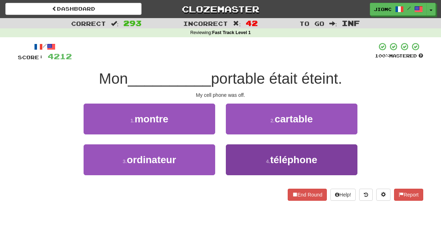
click at [238, 156] on button "4 . téléphone" at bounding box center [292, 160] width 132 height 31
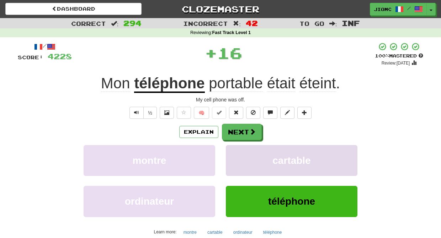
click at [238, 155] on button "cartable" at bounding box center [292, 160] width 132 height 31
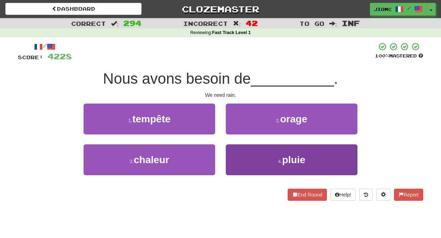
click at [237, 153] on button "4 . pluie" at bounding box center [292, 160] width 132 height 31
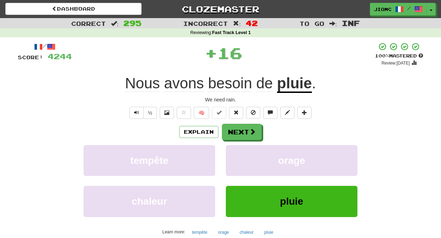
click at [237, 153] on button "orage" at bounding box center [292, 160] width 132 height 31
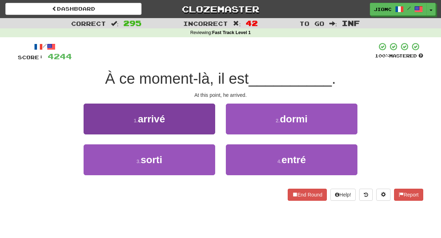
click at [198, 124] on button "1 . arrivé" at bounding box center [150, 119] width 132 height 31
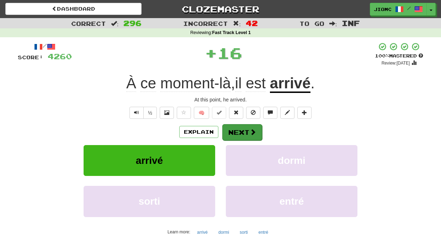
click at [239, 132] on button "Next" at bounding box center [242, 132] width 40 height 16
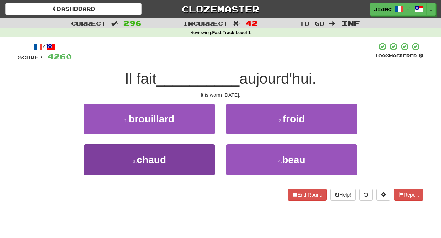
click at [204, 160] on button "3 . chaud" at bounding box center [150, 160] width 132 height 31
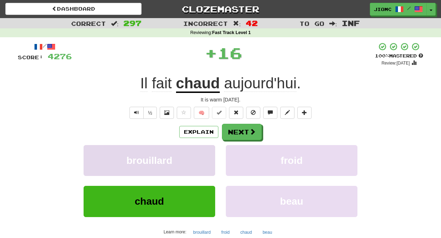
click at [206, 158] on button "brouillard" at bounding box center [150, 160] width 132 height 31
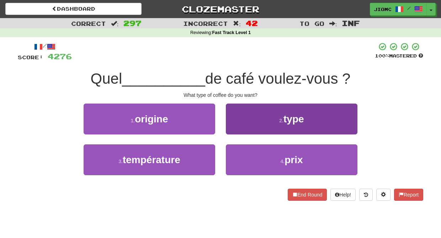
click at [235, 125] on button "2 . type" at bounding box center [292, 119] width 132 height 31
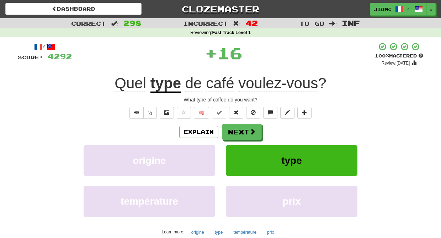
click at [235, 125] on button "Next" at bounding box center [242, 132] width 40 height 16
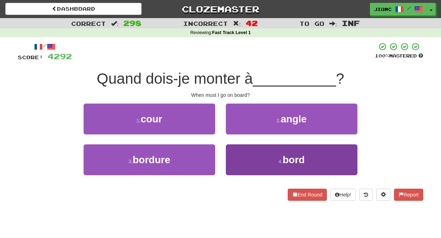
click at [239, 163] on button "4 . bord" at bounding box center [292, 160] width 132 height 31
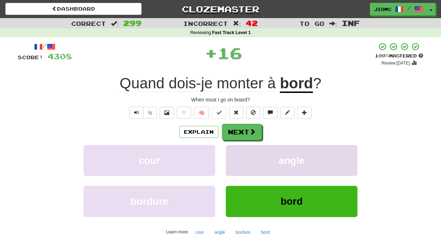
click at [238, 162] on button "angle" at bounding box center [292, 160] width 132 height 31
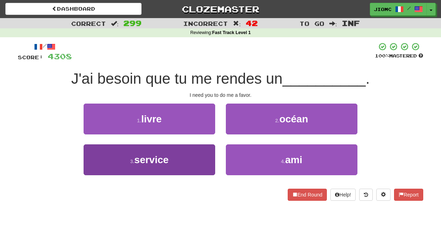
click at [198, 162] on button "3 . service" at bounding box center [150, 160] width 132 height 31
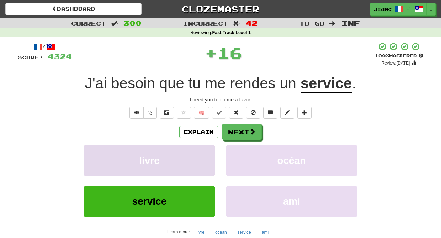
click at [199, 162] on button "livre" at bounding box center [150, 160] width 132 height 31
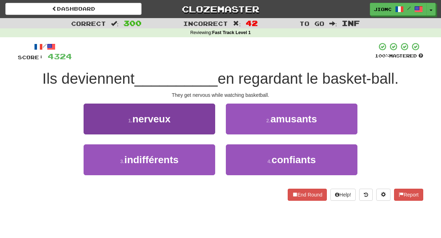
click at [201, 125] on button "1 . nerveux" at bounding box center [150, 119] width 132 height 31
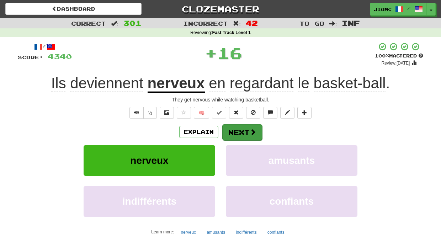
click at [236, 133] on button "Next" at bounding box center [242, 132] width 40 height 16
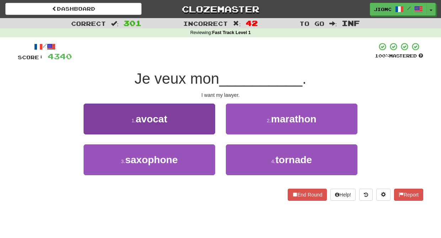
click at [201, 124] on button "1 . avocat" at bounding box center [150, 119] width 132 height 31
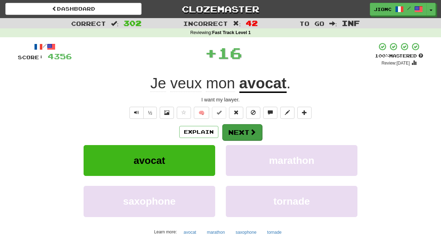
click at [227, 131] on button "Next" at bounding box center [242, 132] width 40 height 16
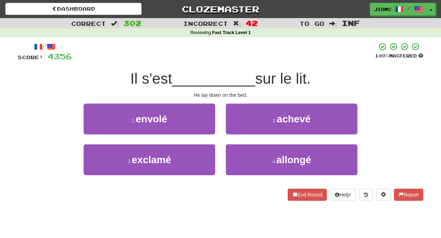
click at [221, 140] on div "2 . achevé" at bounding box center [291, 124] width 142 height 41
click at [192, 142] on div "1 . envolé" at bounding box center [149, 124] width 142 height 41
drag, startPoint x: 186, startPoint y: 140, endPoint x: 253, endPoint y: 138, distance: 66.5
click at [253, 138] on div "1 . envolé 2 . achevé" at bounding box center [220, 124] width 427 height 41
drag, startPoint x: 219, startPoint y: 166, endPoint x: 222, endPoint y: 104, distance: 61.9
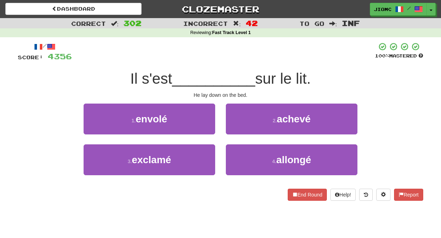
click at [222, 104] on div "/ Score: 4356 100 % Mastered Il s'est __________ sur le lit. He lay down on the…" at bounding box center [220, 121] width 405 height 159
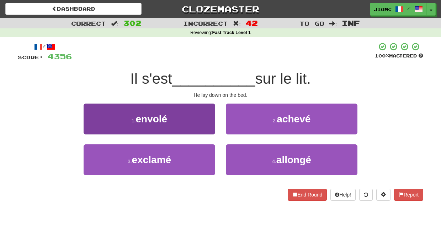
click at [207, 128] on button "1 . envolé" at bounding box center [150, 119] width 132 height 31
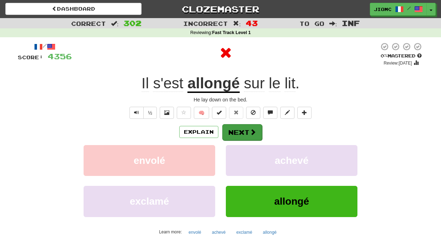
click at [232, 129] on button "Next" at bounding box center [242, 132] width 40 height 16
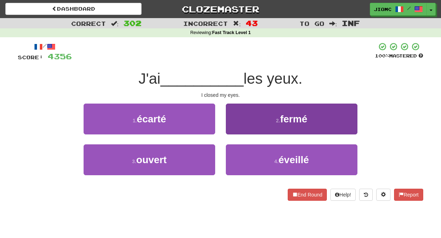
click at [240, 127] on button "2 . fermé" at bounding box center [292, 119] width 132 height 31
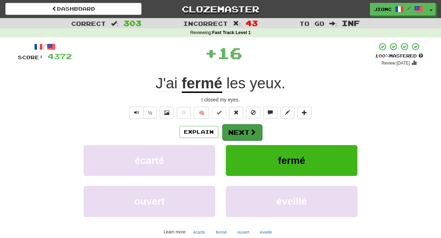
click at [236, 127] on button "Next" at bounding box center [242, 132] width 40 height 16
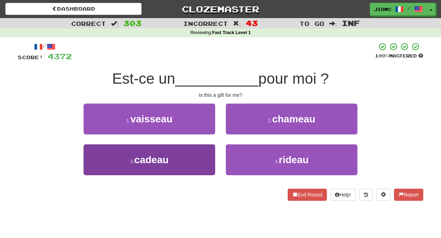
click at [199, 155] on button "3 . cadeau" at bounding box center [150, 160] width 132 height 31
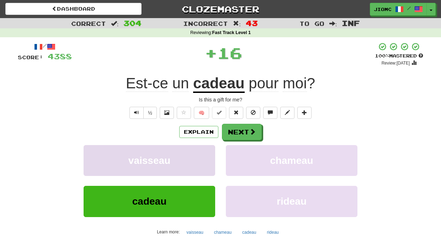
click at [200, 155] on button "vaisseau" at bounding box center [150, 160] width 132 height 31
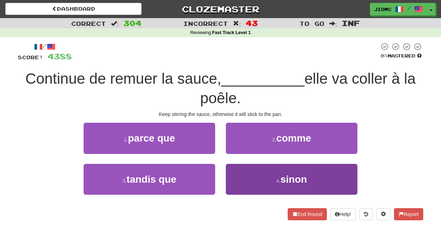
click at [243, 172] on button "4 . sinon" at bounding box center [292, 179] width 132 height 31
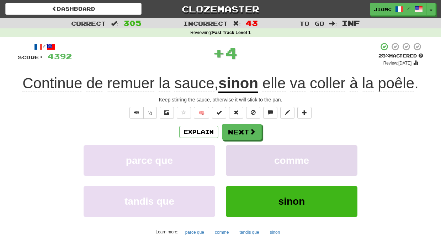
click at [242, 172] on button "comme" at bounding box center [292, 160] width 132 height 31
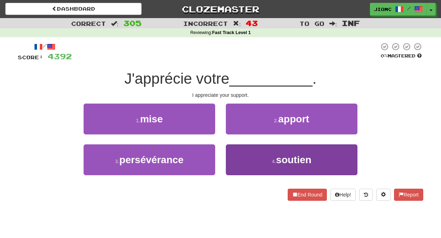
click at [234, 162] on button "4 . soutien" at bounding box center [292, 160] width 132 height 31
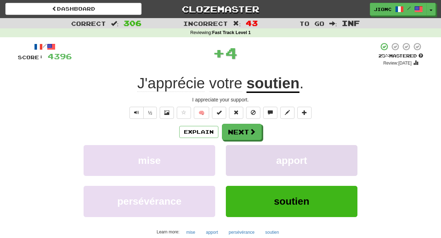
click at [236, 162] on button "apport" at bounding box center [292, 160] width 132 height 31
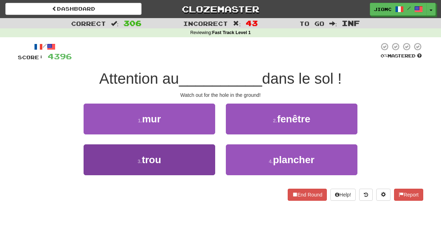
click at [203, 163] on button "3 . trou" at bounding box center [150, 160] width 132 height 31
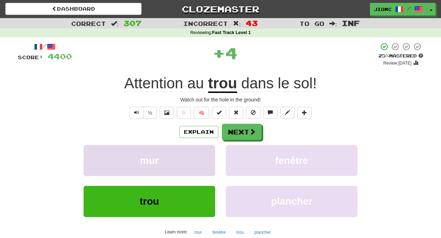
click at [204, 163] on button "mur" at bounding box center [150, 160] width 132 height 31
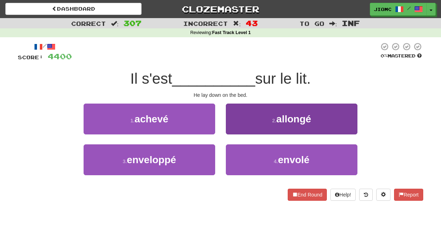
click at [233, 125] on button "2 . allongé" at bounding box center [292, 119] width 132 height 31
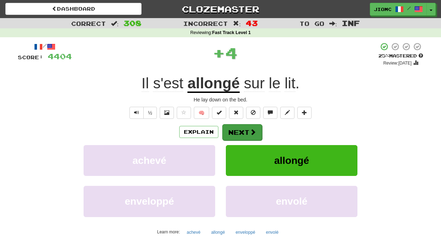
click at [236, 132] on button "Next" at bounding box center [242, 132] width 40 height 16
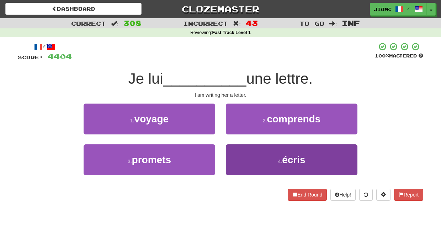
click at [245, 154] on button "4 . écris" at bounding box center [292, 160] width 132 height 31
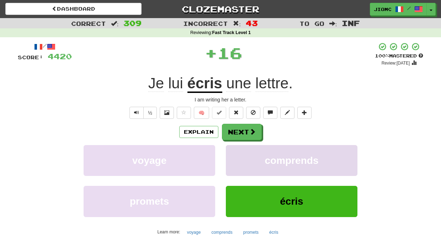
click at [245, 154] on button "comprends" at bounding box center [292, 160] width 132 height 31
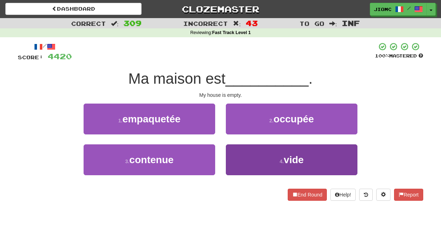
click at [243, 157] on button "4 . vide" at bounding box center [292, 160] width 132 height 31
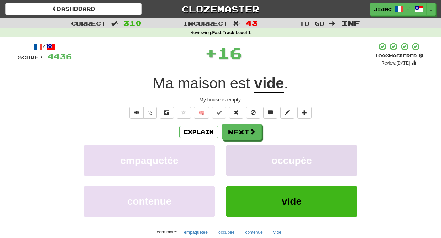
click at [242, 157] on button "occupée" at bounding box center [292, 160] width 132 height 31
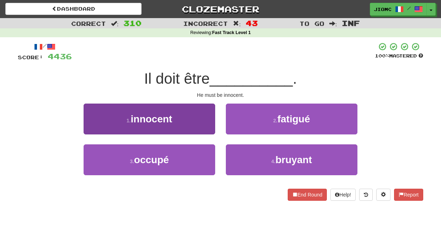
click at [206, 131] on button "1 . innocent" at bounding box center [150, 119] width 132 height 31
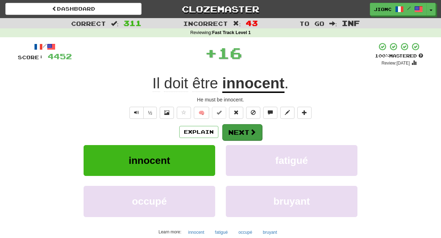
click at [231, 132] on button "Next" at bounding box center [242, 132] width 40 height 16
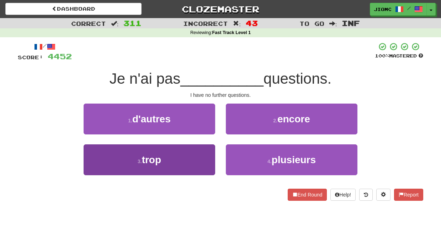
click at [209, 150] on button "3 . trop" at bounding box center [150, 160] width 132 height 31
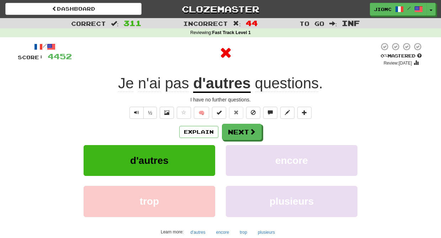
click at [209, 151] on button "d'autres" at bounding box center [150, 160] width 132 height 31
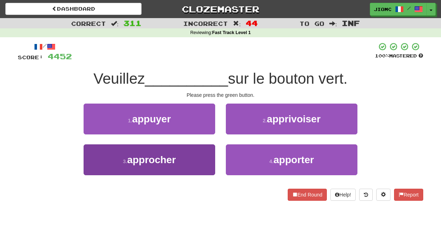
click at [209, 159] on button "3 . approcher" at bounding box center [150, 160] width 132 height 31
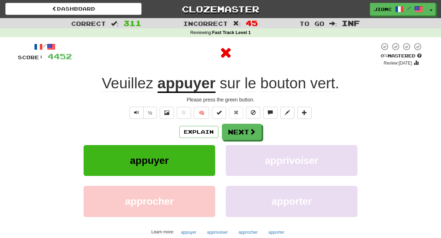
click at [209, 159] on button "appuyer" at bounding box center [150, 160] width 132 height 31
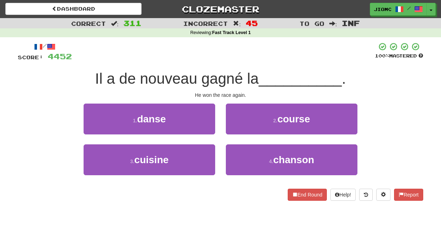
click at [233, 136] on div "2 . course" at bounding box center [291, 124] width 142 height 41
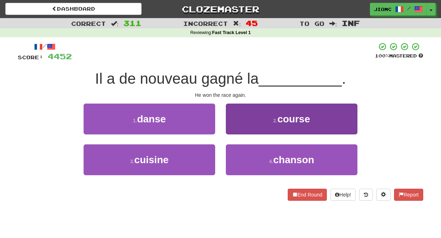
click at [233, 127] on button "2 . course" at bounding box center [292, 119] width 132 height 31
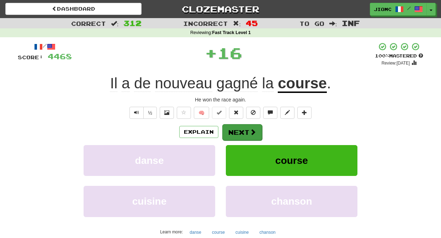
click at [233, 128] on button "Next" at bounding box center [242, 132] width 40 height 16
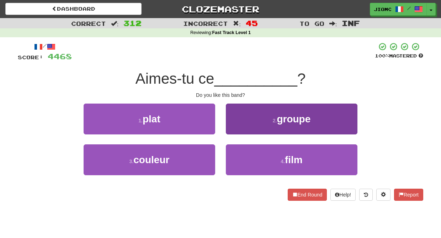
click at [235, 128] on button "2 . groupe" at bounding box center [292, 119] width 132 height 31
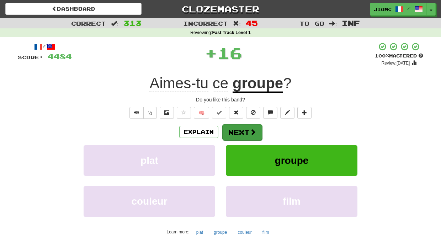
click at [233, 129] on button "Next" at bounding box center [242, 132] width 40 height 16
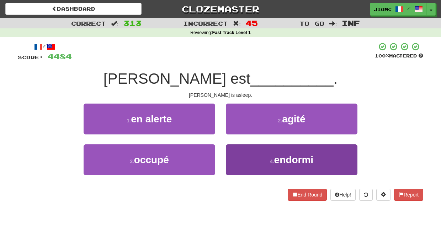
click at [248, 160] on button "4 . endormi" at bounding box center [292, 160] width 132 height 31
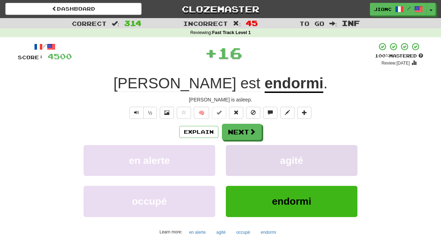
click at [246, 160] on button "agité" at bounding box center [292, 160] width 132 height 31
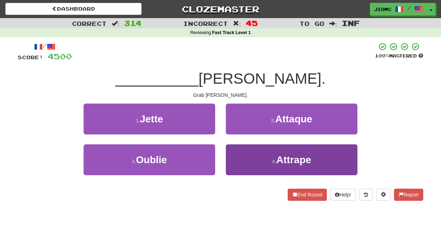
click at [243, 158] on button "4 . Attrape" at bounding box center [292, 160] width 132 height 31
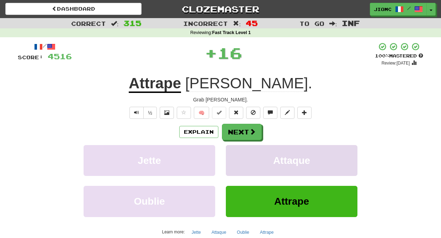
click at [243, 158] on button "Attaque" at bounding box center [292, 160] width 132 height 31
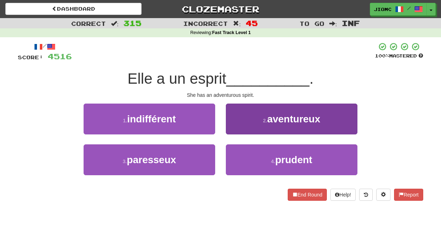
click at [241, 130] on button "2 . aventureux" at bounding box center [292, 119] width 132 height 31
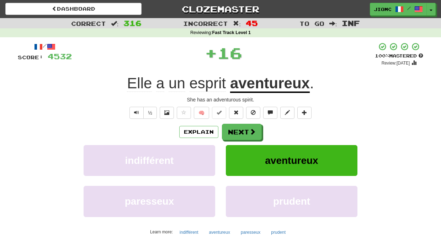
click at [241, 130] on button "Next" at bounding box center [242, 132] width 40 height 16
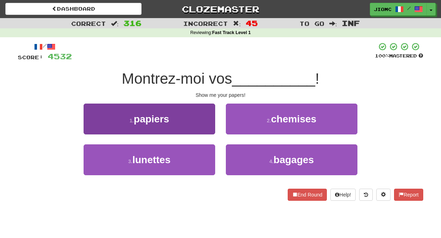
click at [204, 124] on button "1 . papiers" at bounding box center [150, 119] width 132 height 31
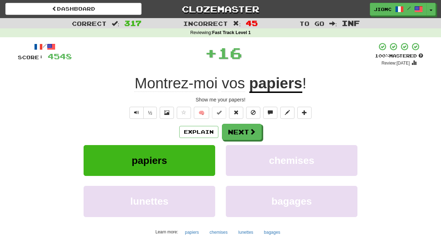
click at [235, 132] on button "Next" at bounding box center [242, 132] width 40 height 16
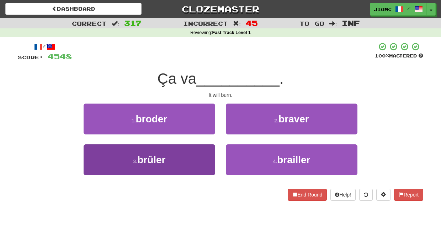
click at [209, 154] on button "3 . brûler" at bounding box center [150, 160] width 132 height 31
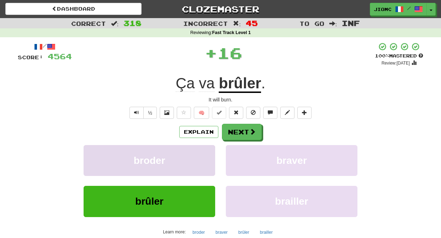
click at [210, 154] on button "broder" at bounding box center [150, 160] width 132 height 31
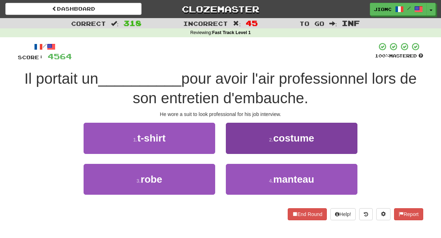
click at [234, 152] on button "2 . costume" at bounding box center [292, 138] width 132 height 31
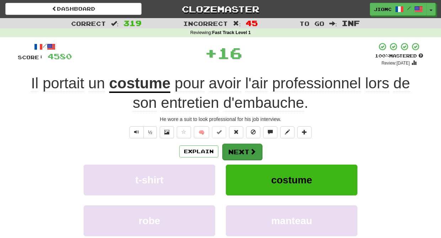
click at [235, 152] on button "Next" at bounding box center [242, 152] width 40 height 16
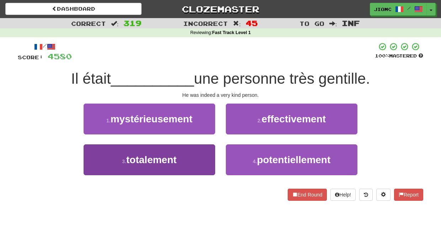
click at [210, 152] on button "3 . totalement" at bounding box center [150, 160] width 132 height 31
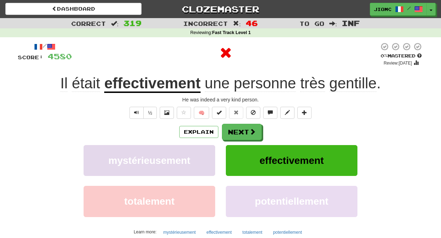
click at [211, 152] on button "mystérieusement" at bounding box center [150, 160] width 132 height 31
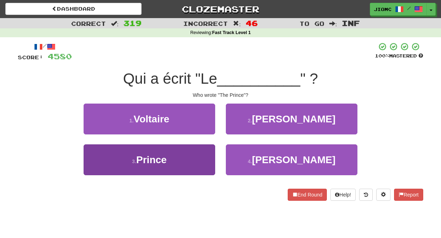
click at [209, 153] on button "3 . Prince" at bounding box center [150, 160] width 132 height 31
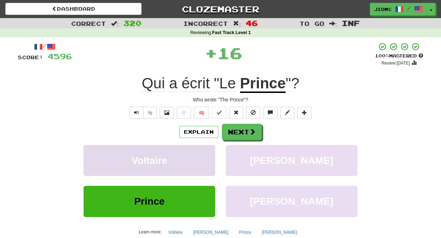
click at [209, 153] on button "Voltaire" at bounding box center [150, 160] width 132 height 31
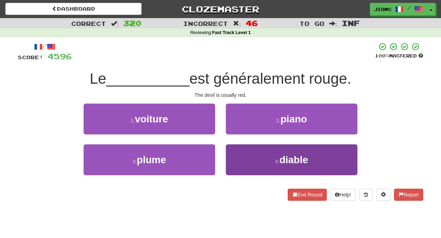
click at [235, 152] on button "4 . diable" at bounding box center [292, 160] width 132 height 31
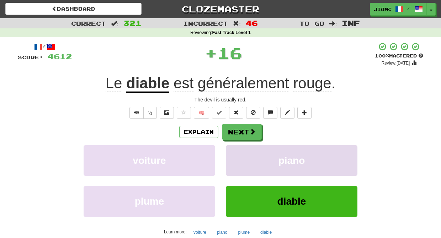
click at [235, 152] on button "piano" at bounding box center [292, 160] width 132 height 31
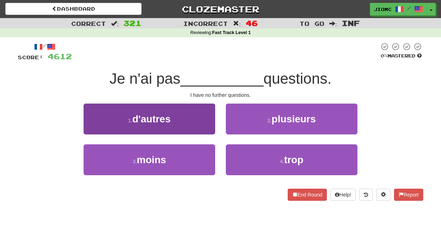
click at [198, 125] on button "1 . d'autres" at bounding box center [150, 119] width 132 height 31
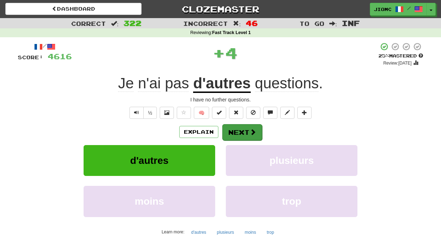
click at [241, 132] on button "Next" at bounding box center [242, 132] width 40 height 16
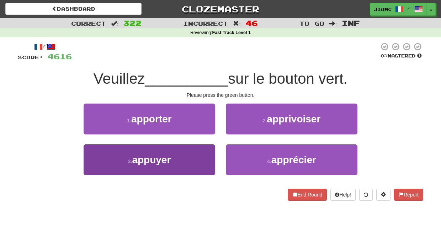
click at [204, 155] on button "3 . appuyer" at bounding box center [150, 160] width 132 height 31
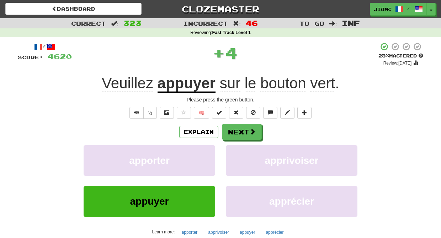
click at [204, 155] on button "apporter" at bounding box center [150, 160] width 132 height 31
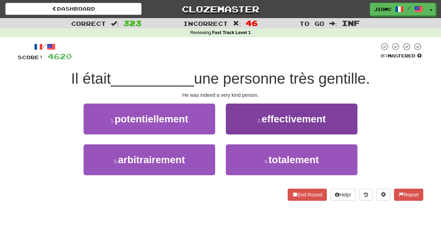
click at [236, 128] on button "2 . effectivement" at bounding box center [292, 119] width 132 height 31
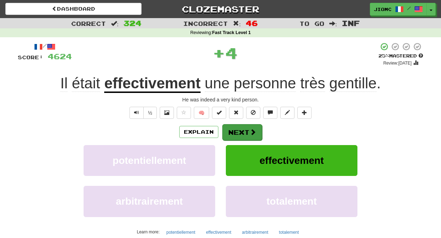
click at [236, 129] on button "Next" at bounding box center [242, 132] width 40 height 16
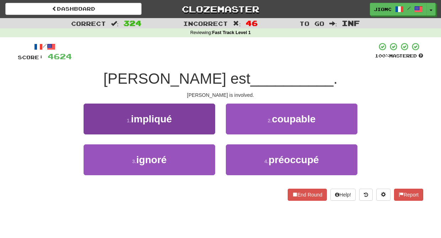
click
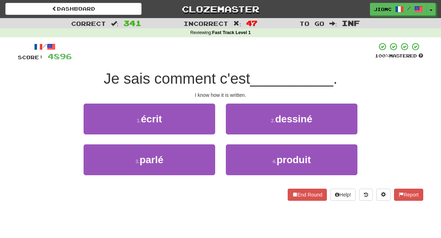
drag, startPoint x: 205, startPoint y: 120, endPoint x: 206, endPoint y: 124, distance: 4.2
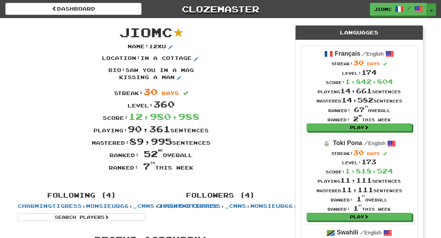
click at [431, 8] on button "Toggle Dropdown" at bounding box center [431, 9] width 9 height 13
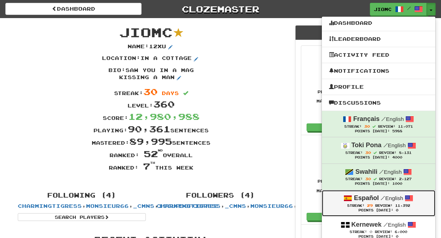
click at [386, 207] on span "Review:" at bounding box center [383, 206] width 17 height 4
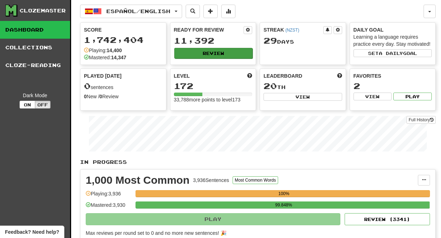
click at [202, 52] on button "Review" at bounding box center [213, 53] width 79 height 11
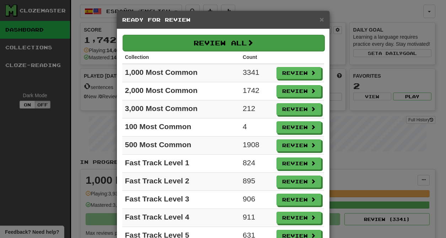
click at [201, 48] on button "Review All" at bounding box center [224, 43] width 202 height 16
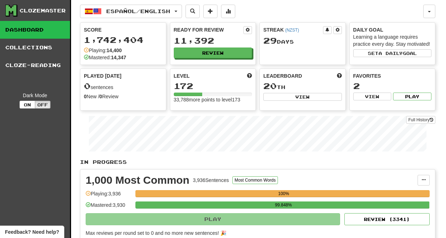
select select "********"
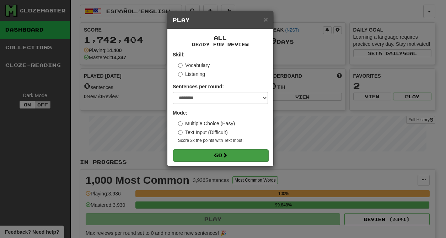
click at [218, 157] on button "Go" at bounding box center [220, 156] width 95 height 12
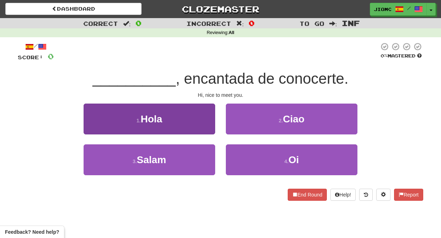
click at [201, 124] on button "1 . Hola" at bounding box center [150, 119] width 132 height 31
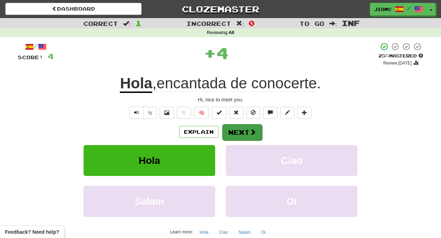
click at [236, 131] on button "Next" at bounding box center [242, 132] width 40 height 16
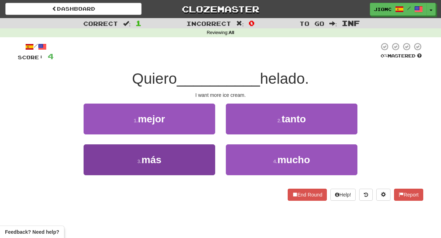
click at [200, 155] on button "3 . más" at bounding box center [150, 160] width 132 height 31
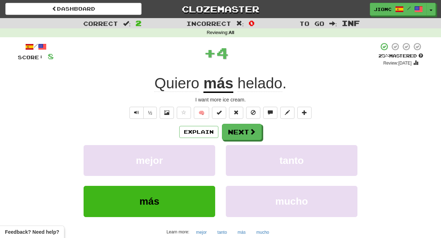
click at [200, 155] on button "mejor" at bounding box center [150, 160] width 132 height 31
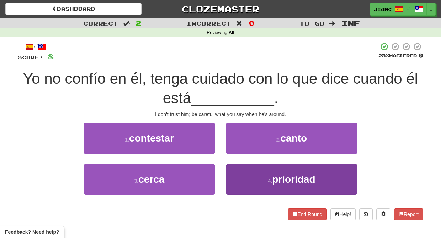
click at [240, 177] on button "4 . prioridad" at bounding box center [292, 179] width 132 height 31
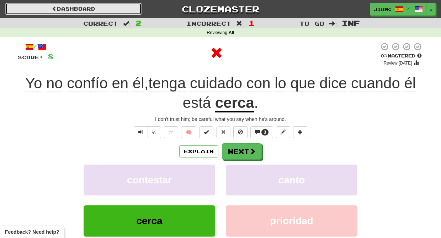
click at [102, 11] on link "Dashboard" at bounding box center [73, 9] width 136 height 12
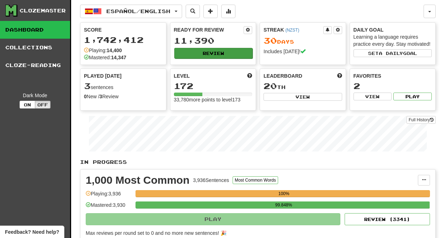
click at [194, 52] on button "Review" at bounding box center [213, 53] width 79 height 11
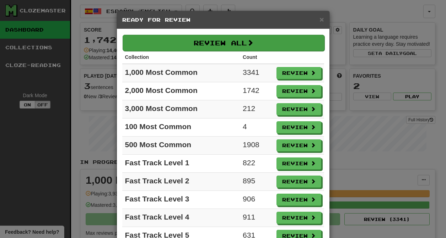
click at [181, 38] on button "Review All" at bounding box center [224, 43] width 202 height 16
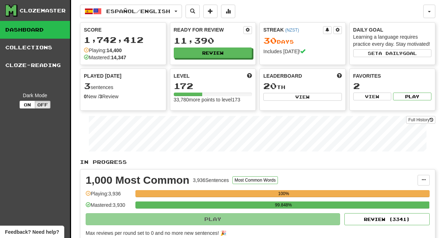
select select "********"
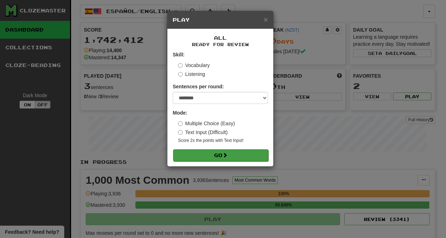
click at [221, 152] on button "Go" at bounding box center [220, 156] width 95 height 12
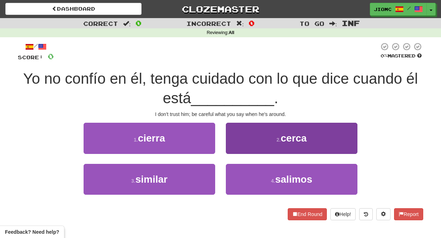
click at [243, 143] on button "2 . cerca" at bounding box center [292, 138] width 132 height 31
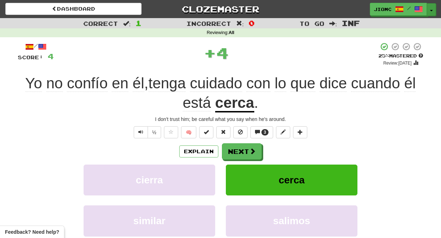
click at [430, 7] on button "Toggle Dropdown" at bounding box center [431, 9] width 9 height 13
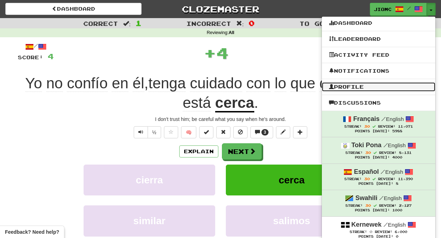
click at [389, 86] on link "Profile" at bounding box center [378, 86] width 113 height 9
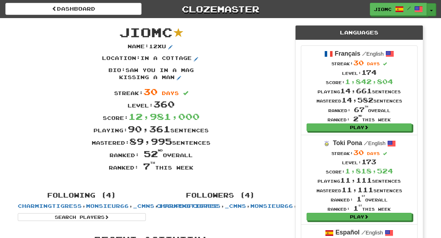
click at [430, 7] on button "Toggle Dropdown" at bounding box center [431, 9] width 9 height 13
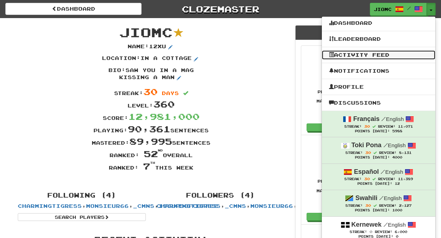
click at [403, 57] on link "Activity Feed" at bounding box center [378, 54] width 113 height 9
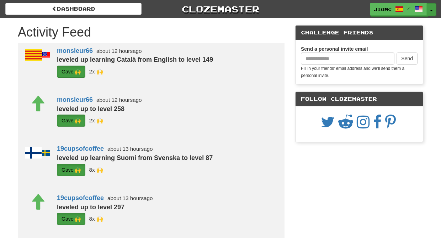
click at [431, 10] on span "button" at bounding box center [431, 10] width 3 height 1
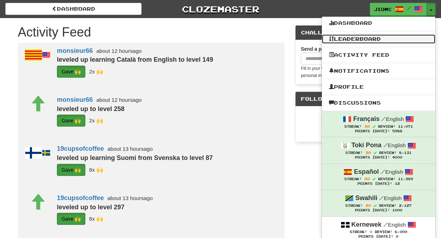
click at [401, 38] on link "Leaderboard" at bounding box center [378, 38] width 113 height 9
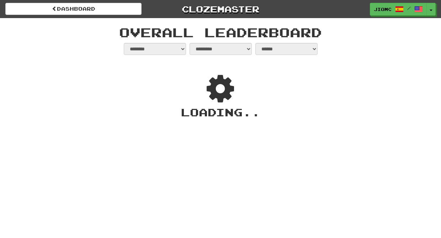
select select "**********"
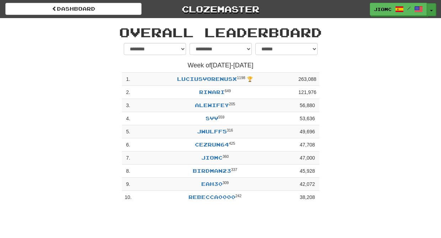
click at [431, 10] on button "Toggle Dropdown" at bounding box center [431, 9] width 9 height 13
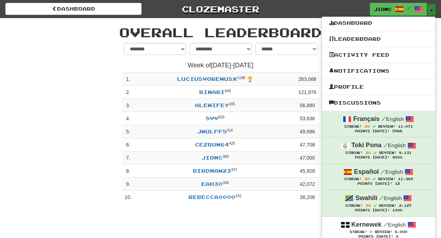
click at [431, 10] on button "Toggle Dropdown" at bounding box center [431, 9] width 9 height 13
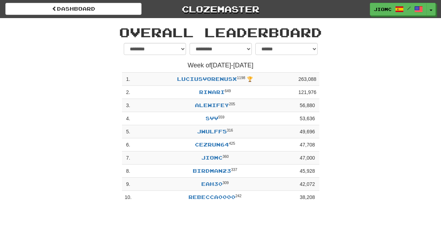
click at [348, 24] on div "Overall Leaderboard" at bounding box center [220, 30] width 416 height 25
drag, startPoint x: 312, startPoint y: 22, endPoint x: 322, endPoint y: 38, distance: 18.3
click at [322, 38] on div "Overall Leaderboard" at bounding box center [220, 30] width 416 height 25
click at [323, 37] on h1 "Overall Leaderboard" at bounding box center [220, 32] width 405 height 14
drag, startPoint x: 320, startPoint y: 33, endPoint x: 101, endPoint y: 35, distance: 219.0
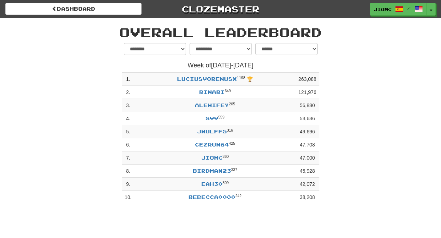
click at [101, 35] on h1 "Overall Leaderboard" at bounding box center [220, 32] width 405 height 14
click at [121, 32] on h1 "Overall Leaderboard" at bounding box center [220, 32] width 405 height 14
click at [430, 10] on span "button" at bounding box center [431, 10] width 3 height 1
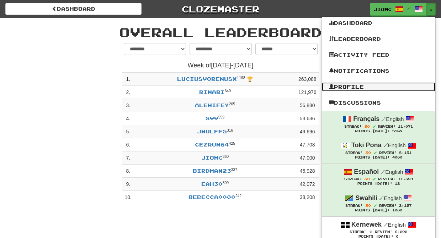
click at [358, 85] on link "Profile" at bounding box center [378, 86] width 113 height 9
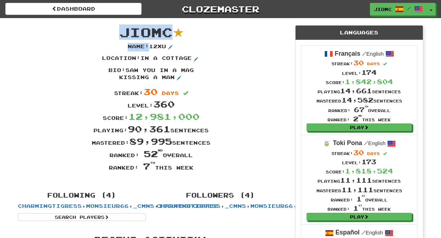
click at [120, 31] on div "JioMc Name : 12xu Location : in a cottage Bio : saw you in a mag kissing a man …" at bounding box center [150, 101] width 277 height 167
click at [122, 30] on span "JioMc" at bounding box center [145, 32] width 53 height 15
drag, startPoint x: 121, startPoint y: 30, endPoint x: 220, endPoint y: 171, distance: 172.1
click at [220, 171] on div "JioMc Name : 12xu Location : in a cottage Bio : saw you in a mag kissing a man …" at bounding box center [150, 101] width 277 height 167
click at [221, 171] on div "Ranked: 7 th this week" at bounding box center [150, 166] width 277 height 12
